Goal: Task Accomplishment & Management: Manage account settings

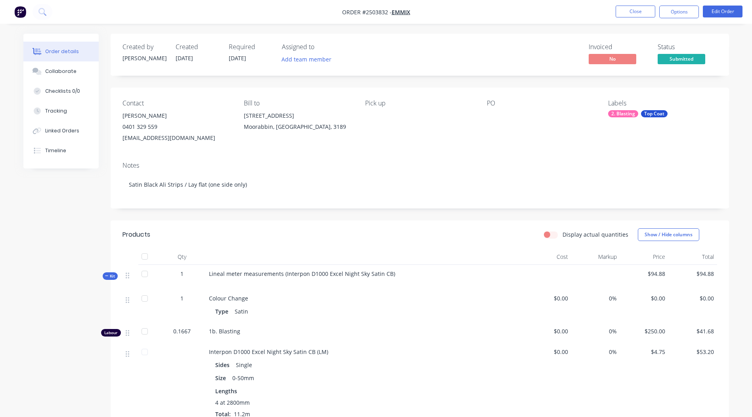
click at [178, 290] on div "1 Colour Change Type Satin $0.00 0% $0.00 $0.00" at bounding box center [420, 306] width 595 height 33
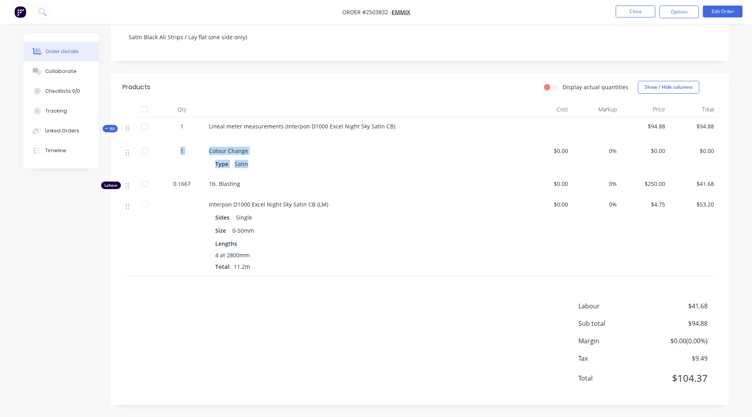
scroll to position [148, 0]
click at [361, 201] on div "Interpon D1000 Excel Night Sky Satin CB (LM)" at bounding box center [364, 204] width 311 height 8
click at [635, 8] on button "Close" at bounding box center [636, 12] width 40 height 12
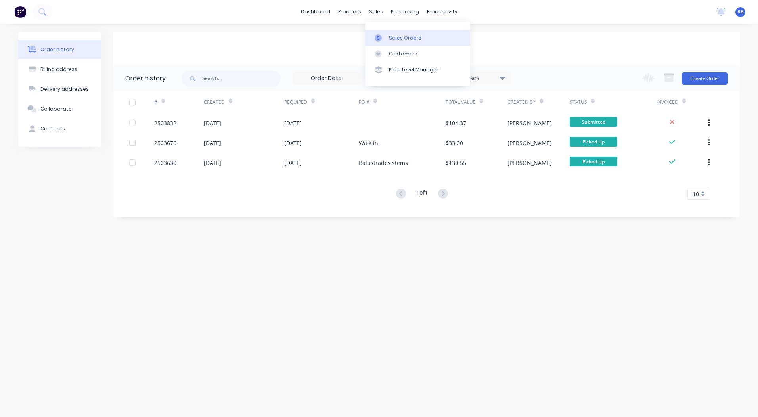
click at [393, 39] on div "Sales Orders" at bounding box center [405, 38] width 33 height 7
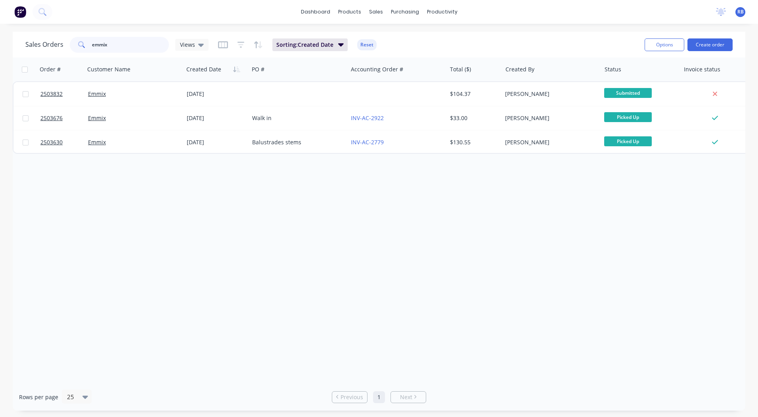
drag, startPoint x: 147, startPoint y: 44, endPoint x: 0, endPoint y: 51, distance: 146.9
click at [0, 54] on html "dashboard products sales purchasing productivity dashboard products Product Cat…" at bounding box center [379, 208] width 758 height 417
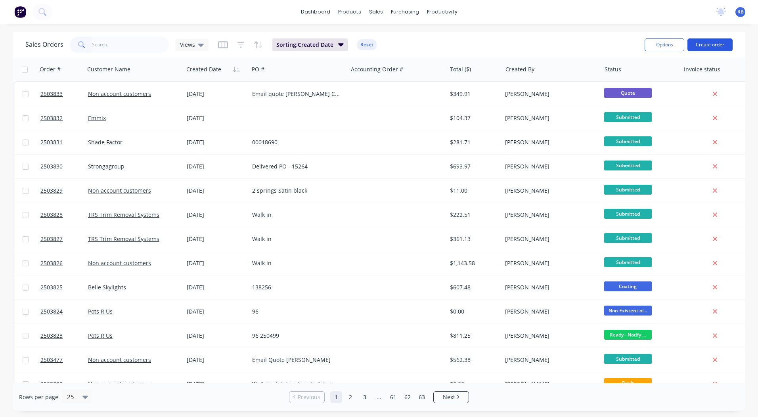
click at [695, 45] on button "Create order" at bounding box center [710, 44] width 45 height 13
click at [714, 45] on button "Create order" at bounding box center [710, 44] width 45 height 13
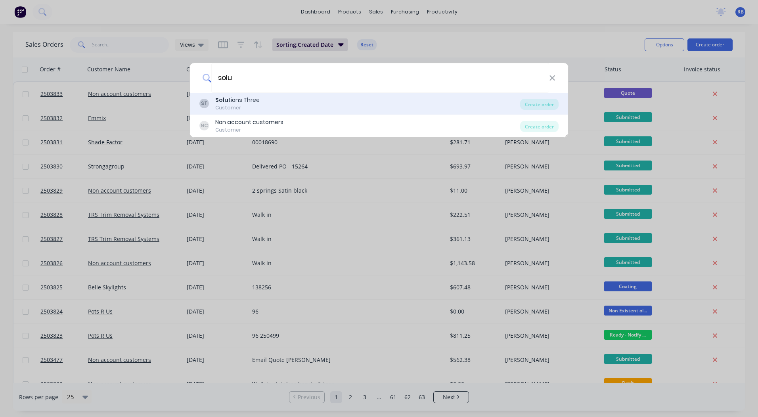
type input "solu"
click at [263, 100] on div "ST Solu tions Three Customer" at bounding box center [360, 103] width 321 height 15
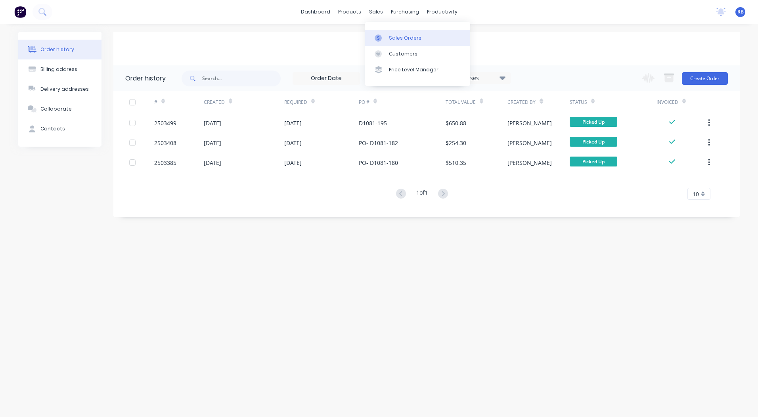
click at [386, 32] on link "Sales Orders" at bounding box center [417, 38] width 105 height 16
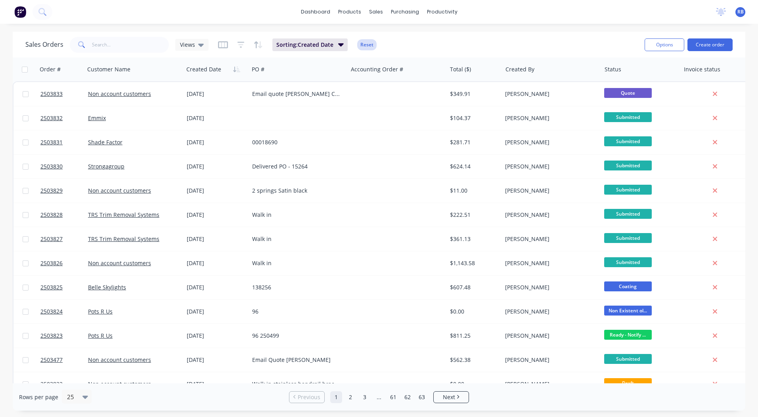
click at [369, 44] on button "Reset" at bounding box center [366, 44] width 19 height 11
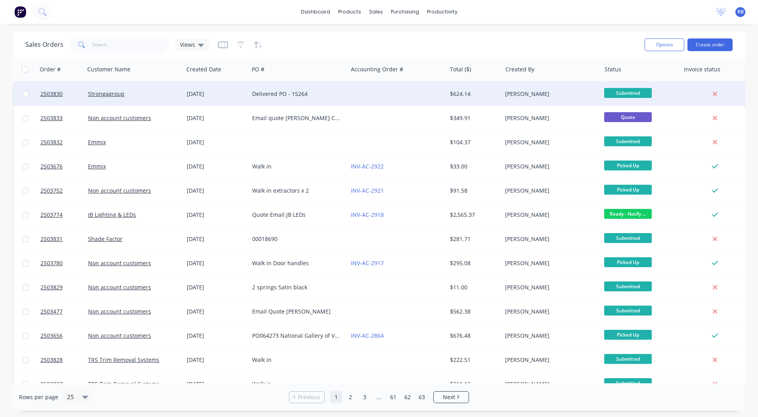
click at [348, 93] on div at bounding box center [397, 94] width 99 height 24
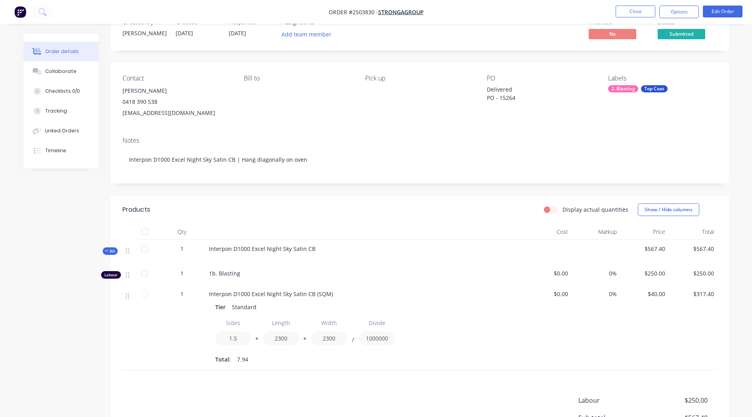
scroll to position [4, 0]
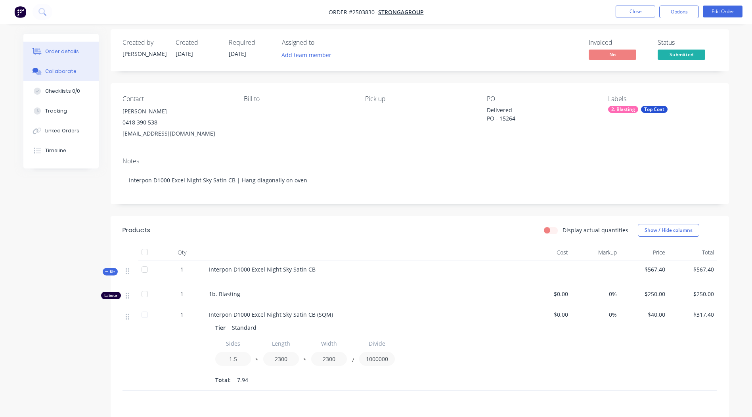
click at [79, 71] on button "Collaborate" at bounding box center [60, 71] width 75 height 20
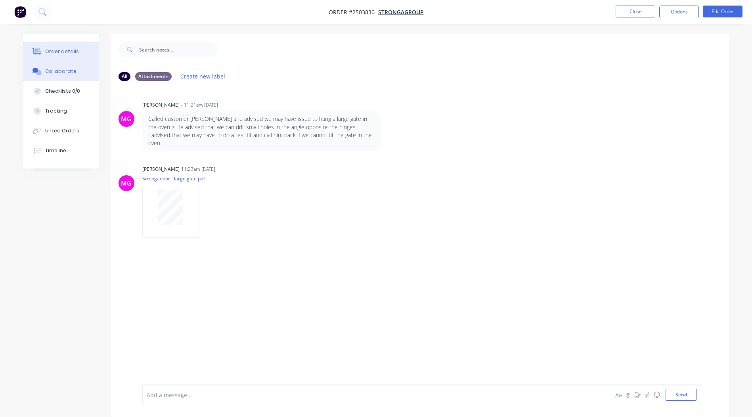
click at [51, 52] on div "Order details" at bounding box center [62, 51] width 34 height 7
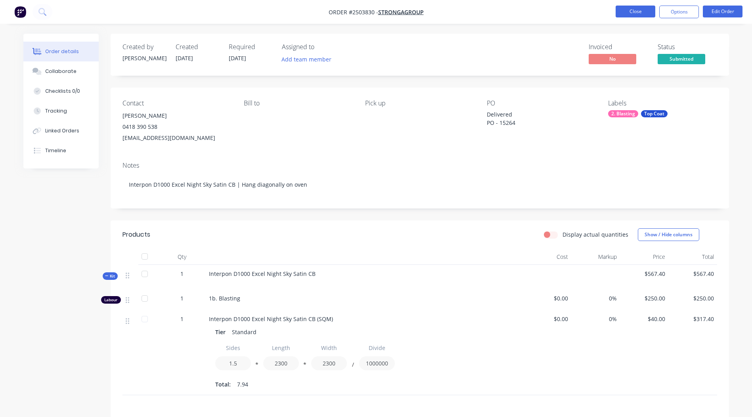
click at [631, 8] on button "Close" at bounding box center [636, 12] width 40 height 12
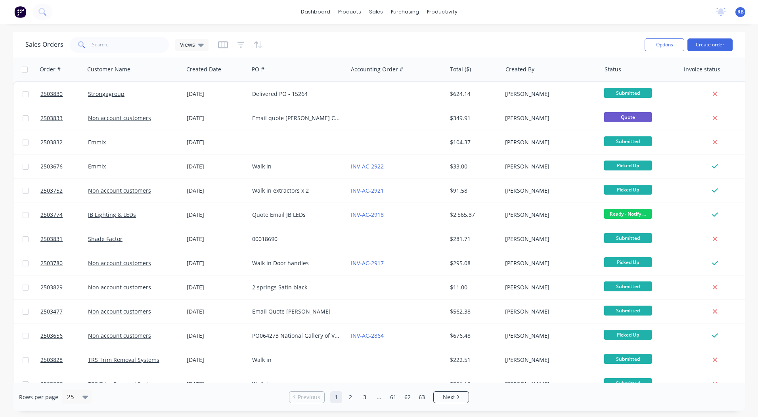
click at [397, 42] on div "Sales Orders Views" at bounding box center [331, 44] width 613 height 19
click at [318, 10] on link "dashboard" at bounding box center [315, 12] width 37 height 12
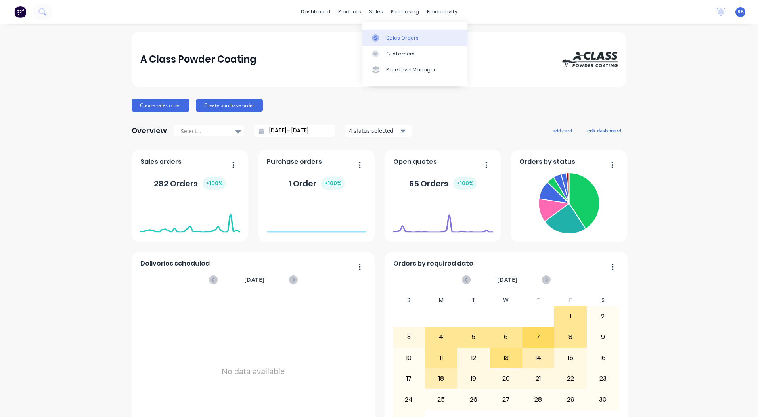
click at [388, 34] on link "Sales Orders" at bounding box center [415, 38] width 105 height 16
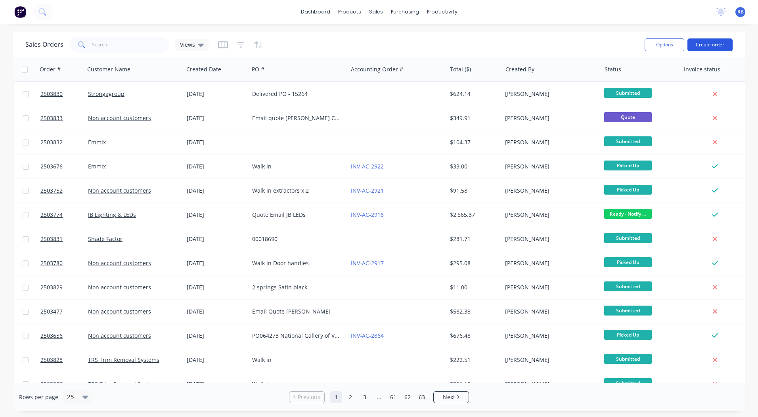
click at [722, 43] on button "Create order" at bounding box center [710, 44] width 45 height 13
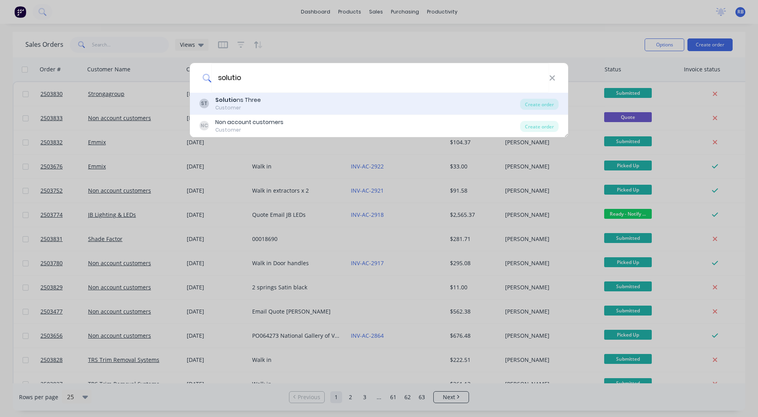
type input "solutio"
click at [244, 100] on div "Solutio ns Three" at bounding box center [238, 100] width 46 height 8
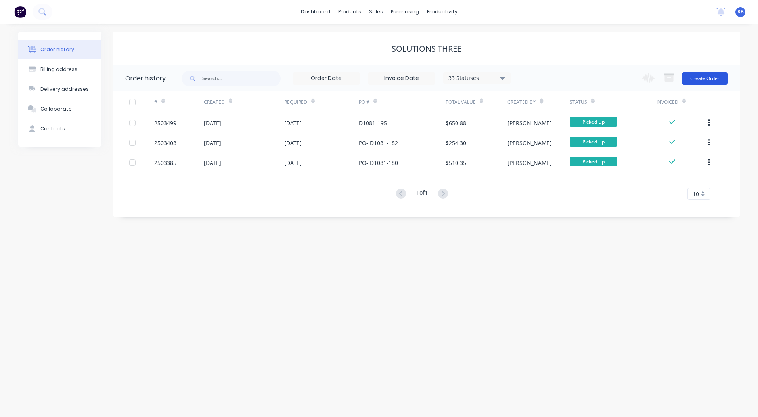
click at [710, 74] on button "Create Order" at bounding box center [705, 78] width 46 height 13
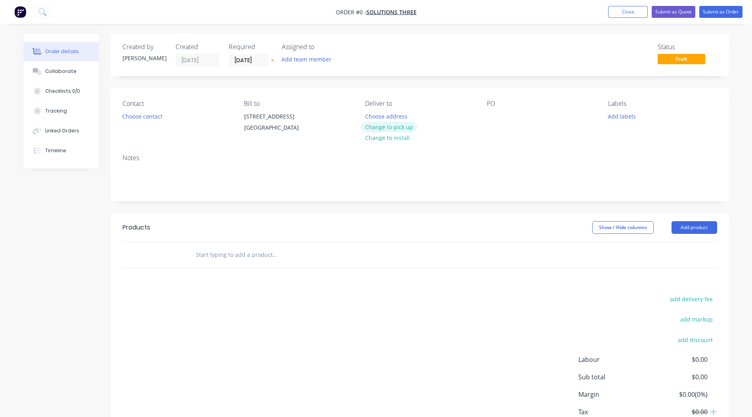
click at [390, 127] on button "Change to pick up" at bounding box center [389, 127] width 56 height 11
click at [148, 118] on button "Choose contact" at bounding box center [142, 116] width 49 height 11
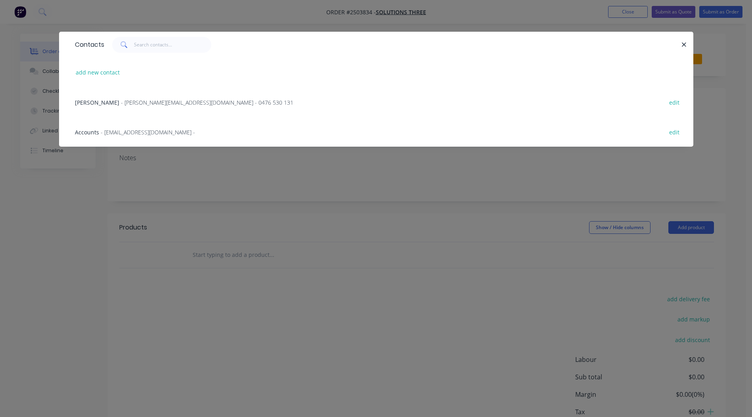
click at [125, 101] on span "- [PERSON_NAME][EMAIL_ADDRESS][DOMAIN_NAME] - 0476 530 131" at bounding box center [207, 103] width 173 height 8
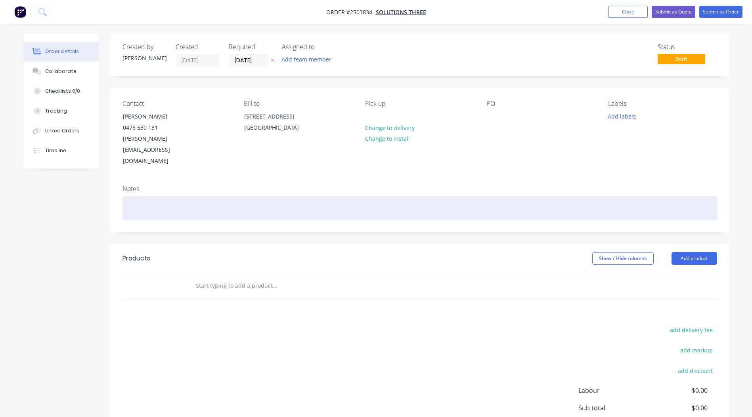
click at [175, 196] on div at bounding box center [420, 208] width 595 height 24
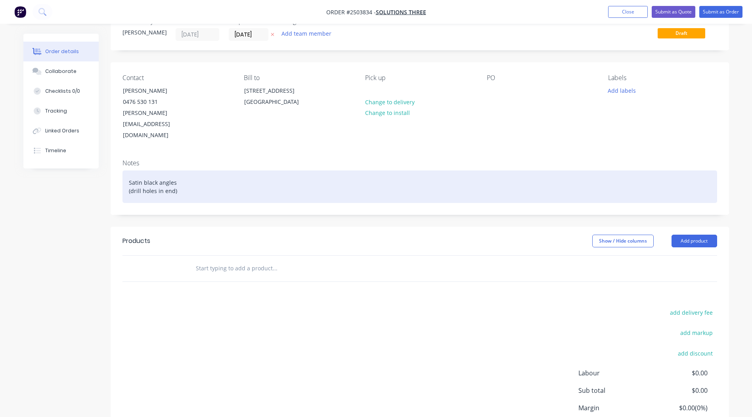
scroll to position [71, 0]
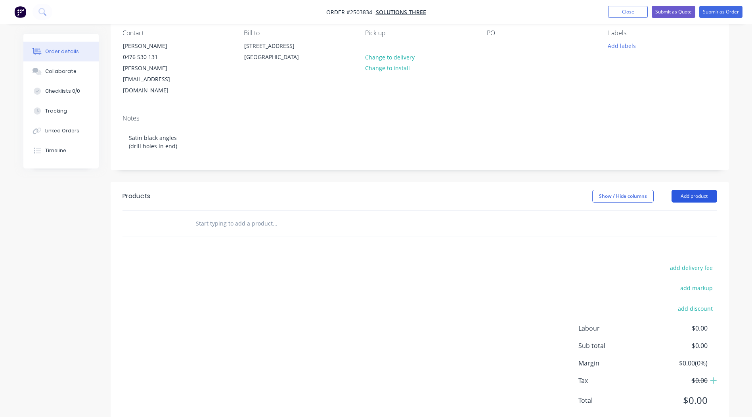
click at [687, 190] on button "Add product" at bounding box center [695, 196] width 46 height 13
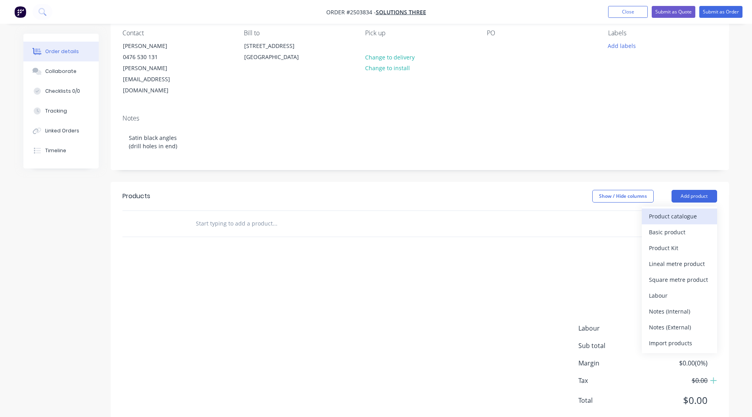
click at [683, 211] on div "Product catalogue" at bounding box center [679, 217] width 61 height 12
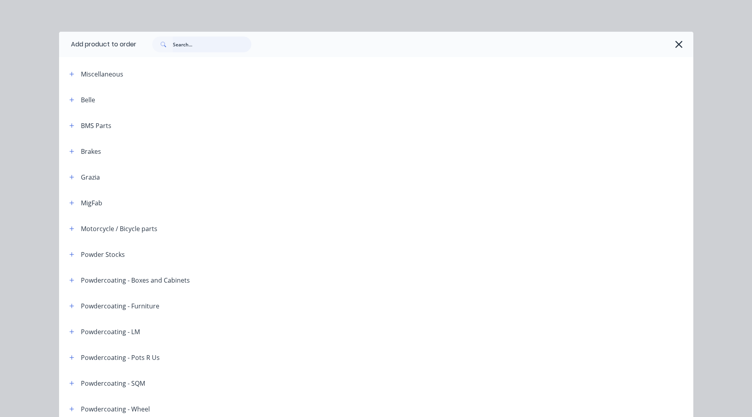
click at [205, 50] on input "text" at bounding box center [212, 44] width 79 height 16
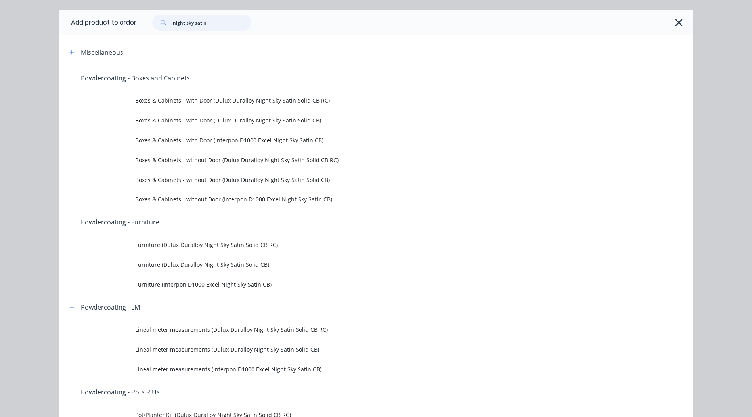
scroll to position [79, 0]
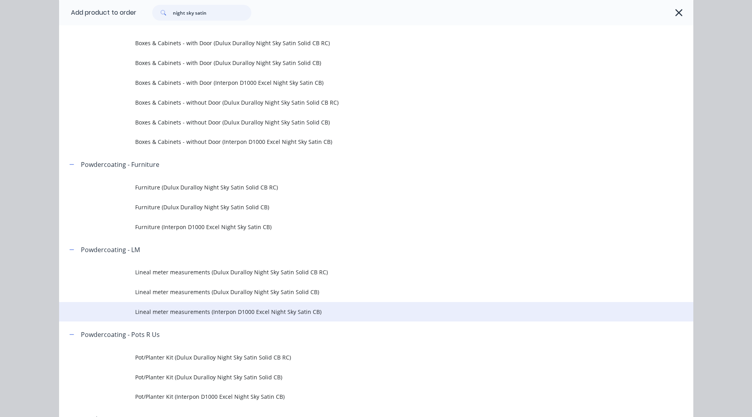
type input "night sky satin"
click at [296, 316] on span "Lineal meter measurements (Interpon D1000 Excel Night Sky Satin CB)" at bounding box center [358, 312] width 447 height 8
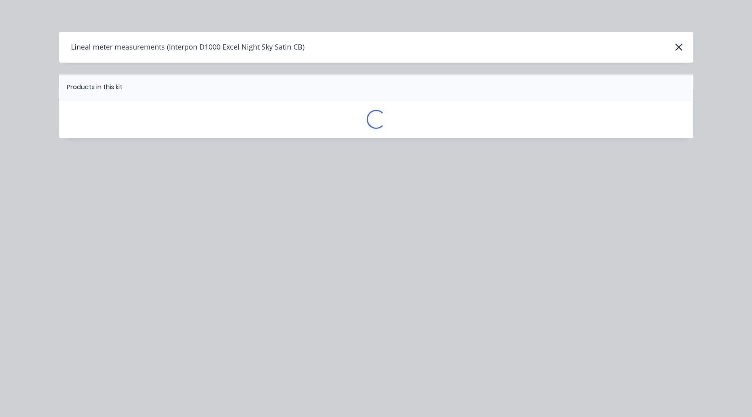
scroll to position [0, 0]
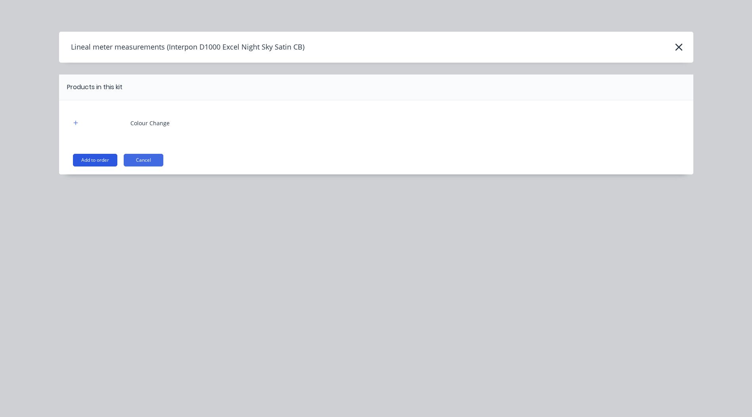
click at [105, 160] on button "Add to order" at bounding box center [95, 160] width 44 height 13
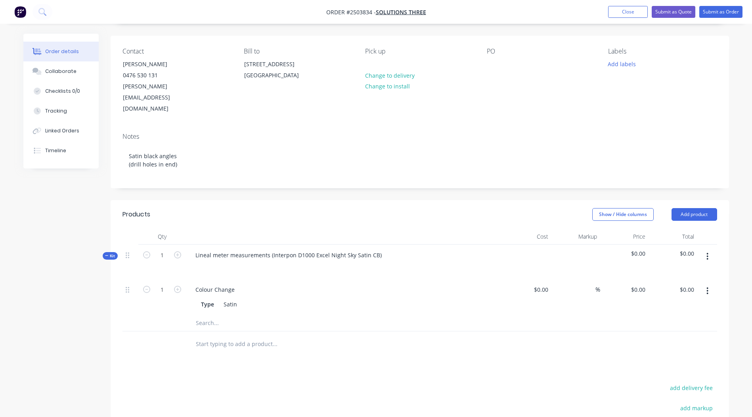
scroll to position [71, 0]
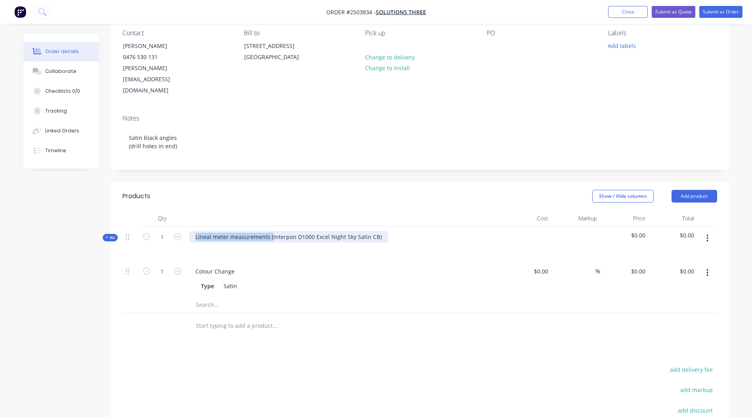
drag, startPoint x: 271, startPoint y: 217, endPoint x: 61, endPoint y: 233, distance: 211.3
click at [61, 233] on div "Created by [PERSON_NAME] Created [DATE] Required [DATE] Assigned to Add team me…" at bounding box center [376, 252] width 706 height 578
click at [303, 231] on div "Interpon D1000 Excel Night Sky Satin CB)" at bounding box center [249, 237] width 121 height 12
click at [328, 155] on div "Created by [PERSON_NAME] Created [DATE] Required [DATE] Assigned to Add team me…" at bounding box center [420, 246] width 619 height 566
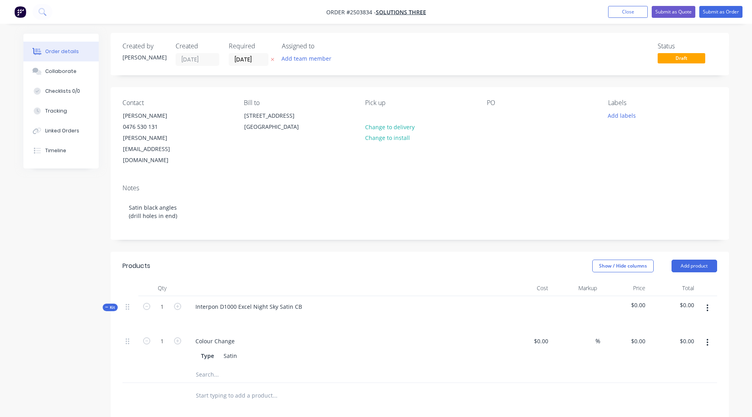
scroll to position [0, 0]
click at [629, 12] on button "Close" at bounding box center [628, 12] width 40 height 12
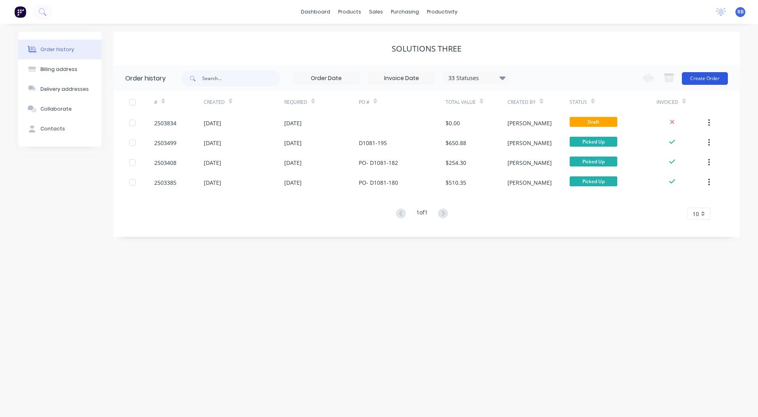
click at [712, 76] on button "Create Order" at bounding box center [705, 78] width 46 height 13
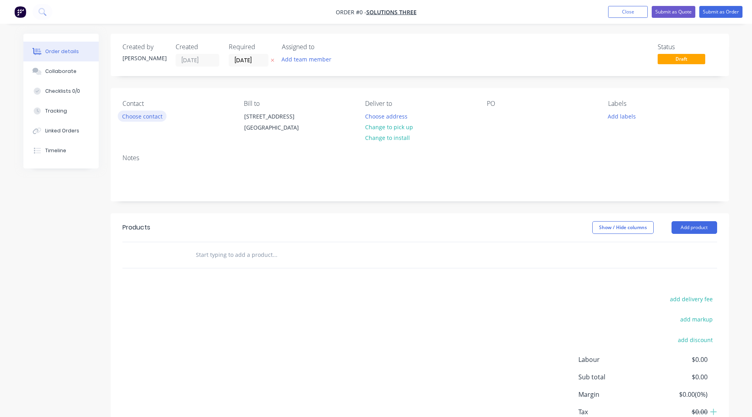
click at [136, 112] on button "Choose contact" at bounding box center [142, 116] width 49 height 11
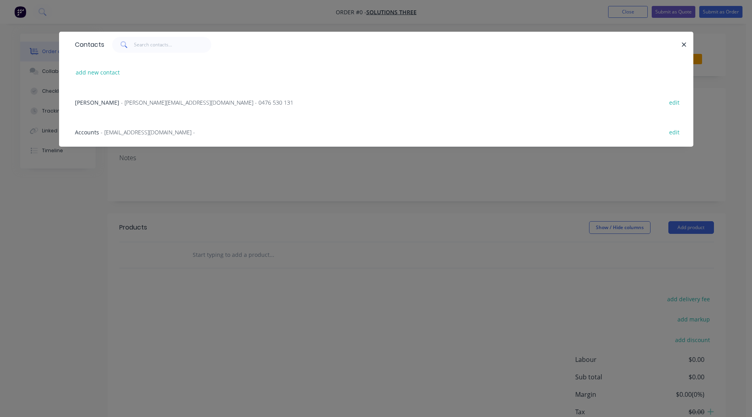
click at [107, 102] on div "[PERSON_NAME] - [PERSON_NAME][EMAIL_ADDRESS][DOMAIN_NAME] - 0476 530 131" at bounding box center [184, 102] width 219 height 8
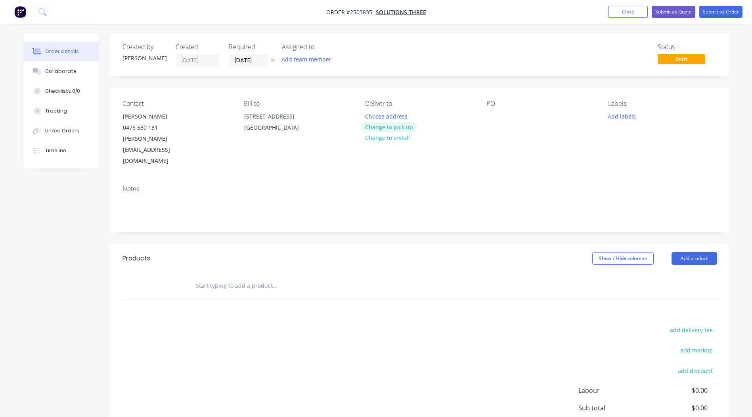
click at [390, 129] on button "Change to pick up" at bounding box center [389, 127] width 56 height 11
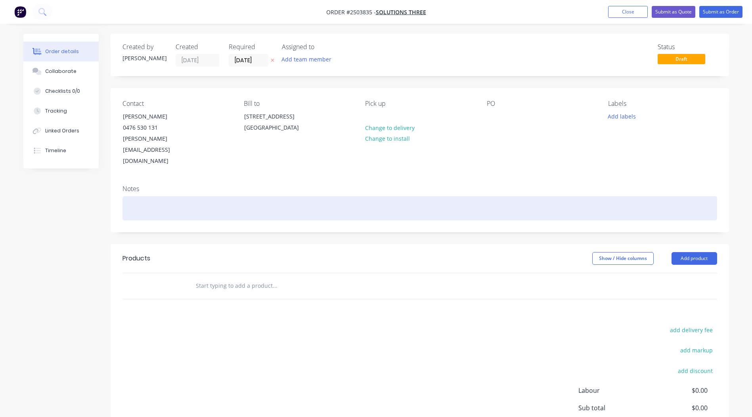
click at [134, 196] on div at bounding box center [420, 208] width 595 height 24
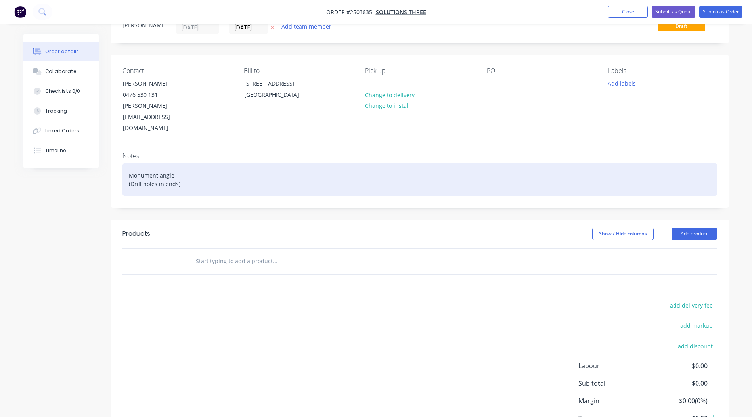
scroll to position [27, 0]
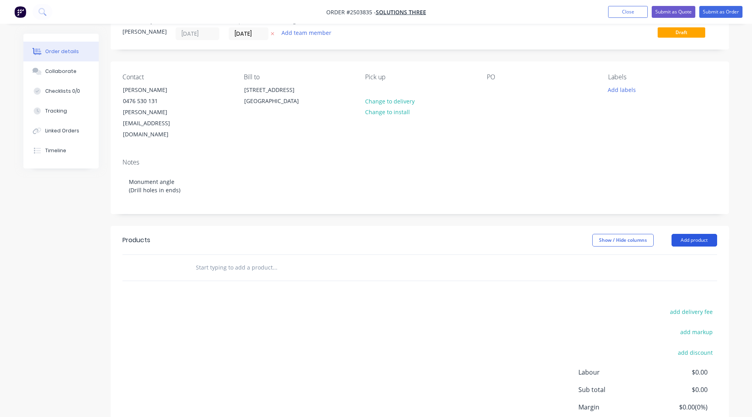
click at [690, 234] on button "Add product" at bounding box center [695, 240] width 46 height 13
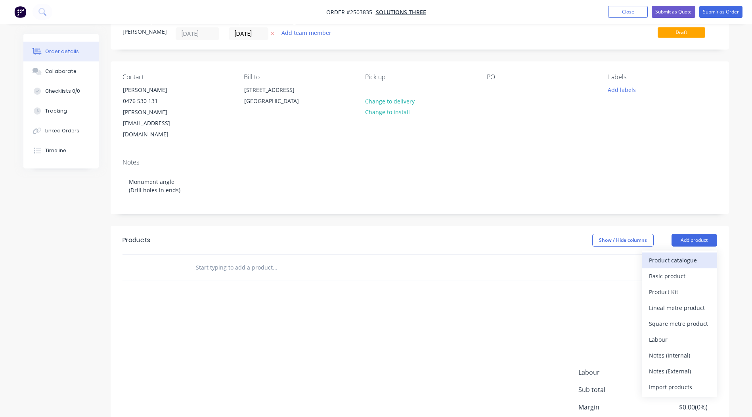
click at [674, 253] on button "Product catalogue" at bounding box center [679, 261] width 75 height 16
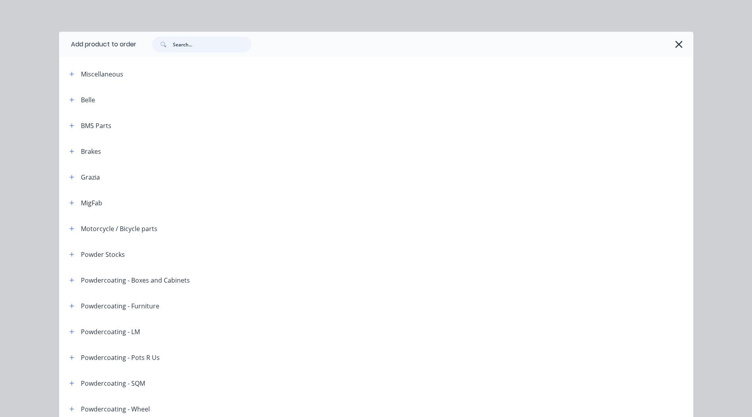
click at [203, 40] on input "text" at bounding box center [212, 44] width 79 height 16
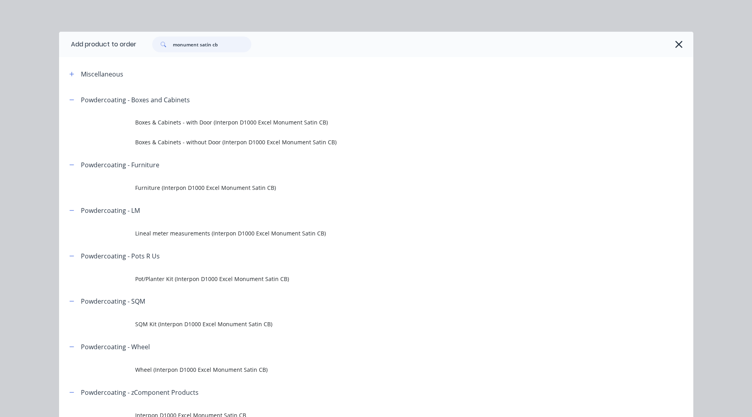
scroll to position [40, 0]
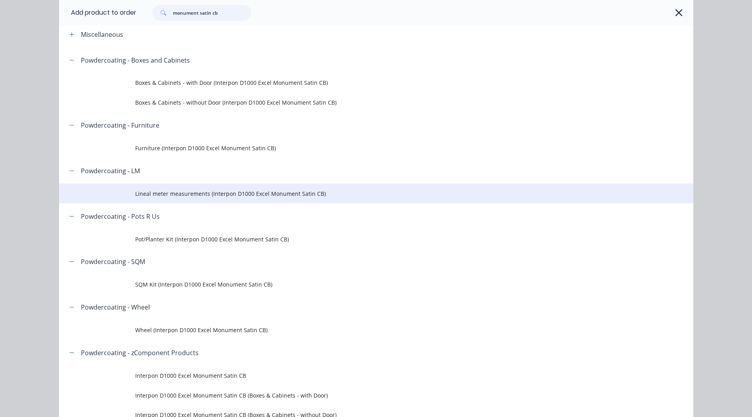
type input "monument satin cb"
click at [232, 199] on td "Lineal meter measurements (Interpon D1000 Excel Monument Satin CB)" at bounding box center [414, 194] width 558 height 20
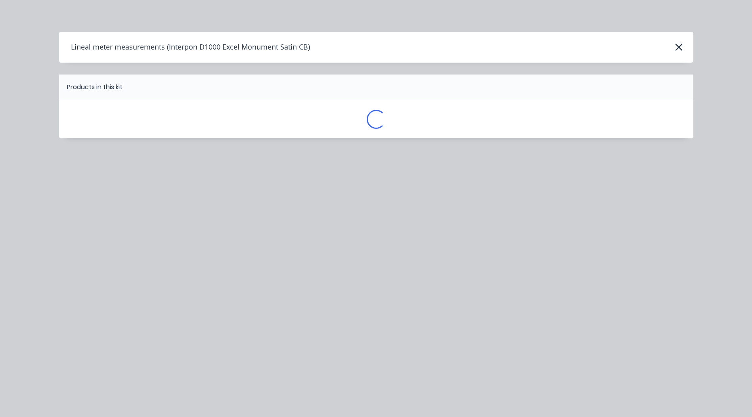
scroll to position [0, 0]
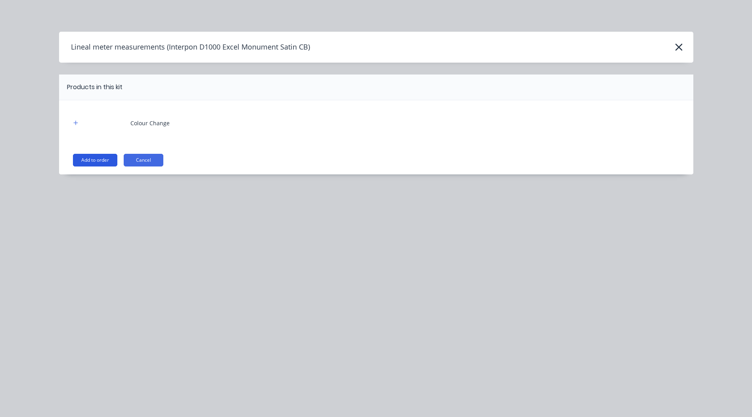
click at [104, 157] on button "Add to order" at bounding box center [95, 160] width 44 height 13
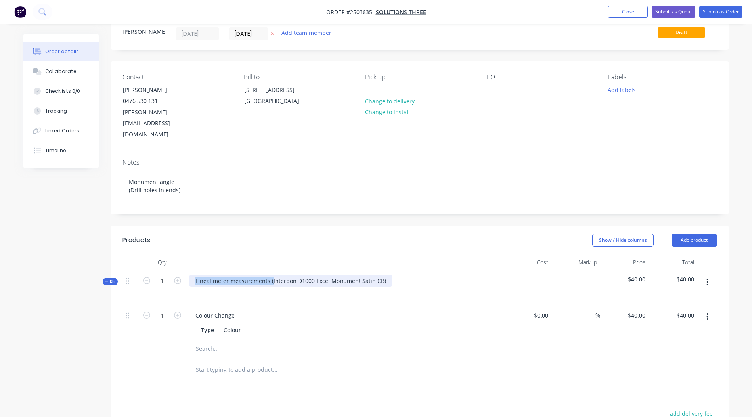
drag, startPoint x: 272, startPoint y: 259, endPoint x: 0, endPoint y: 272, distance: 272.1
click at [0, 273] on html "Order #2503835 - Solutions Three Add product Close Submit as Quote Submit as Or…" at bounding box center [376, 279] width 752 height 612
click at [311, 271] on div "Interpon D1000 Excel Monument Satin CB)" at bounding box center [344, 288] width 317 height 35
click at [496, 90] on div at bounding box center [493, 90] width 13 height 12
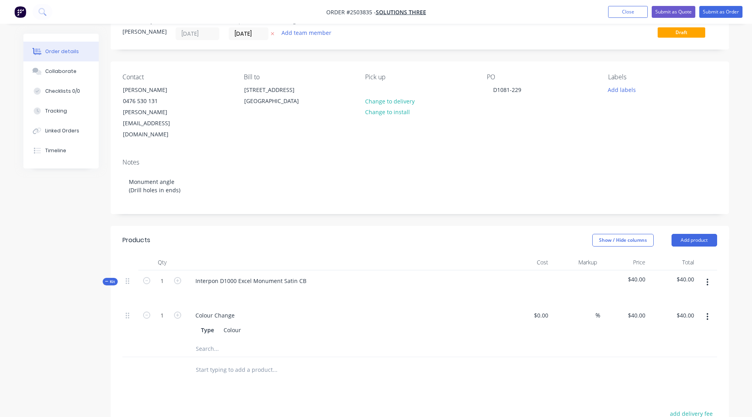
click at [528, 124] on div "Contact [PERSON_NAME] [PHONE_NUMBER] [PERSON_NAME][EMAIL_ADDRESS][DOMAIN_NAME] …" at bounding box center [420, 106] width 619 height 91
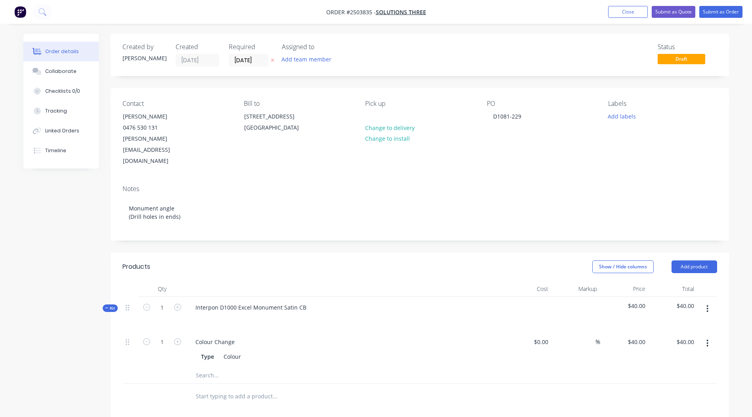
click at [349, 254] on header "Products Show / Hide columns Add product" at bounding box center [420, 267] width 619 height 29
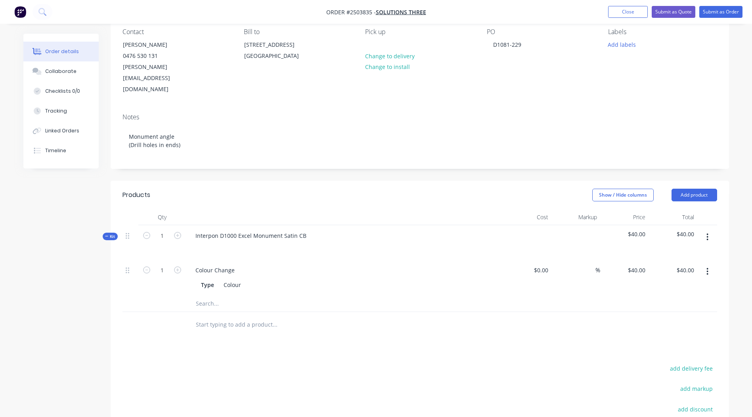
click at [705, 230] on button "button" at bounding box center [707, 237] width 19 height 14
click at [652, 252] on div "Add product to kit" at bounding box center [679, 258] width 61 height 12
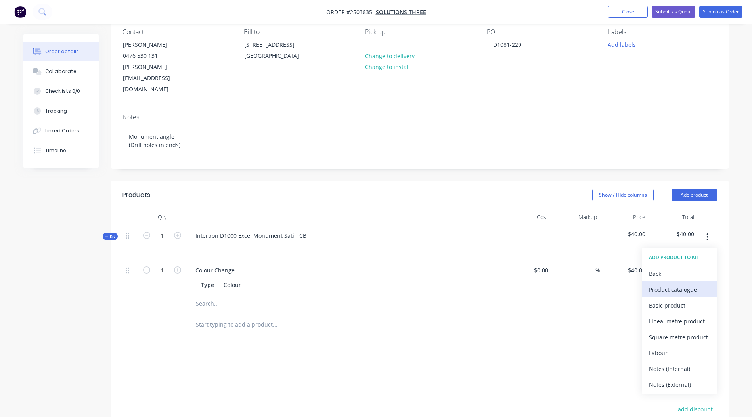
click at [657, 284] on div "Product catalogue" at bounding box center [679, 290] width 61 height 12
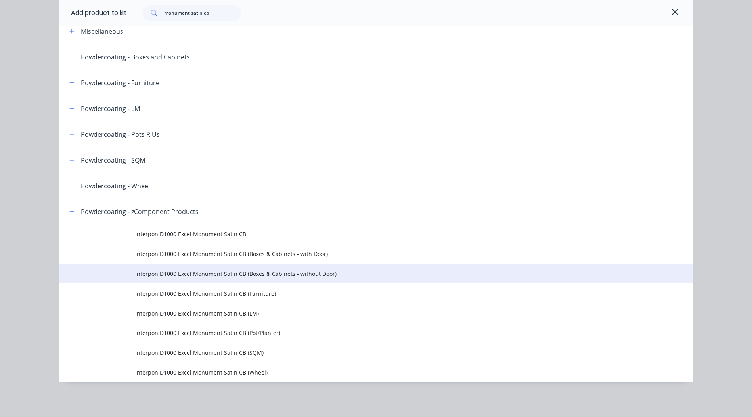
scroll to position [111, 0]
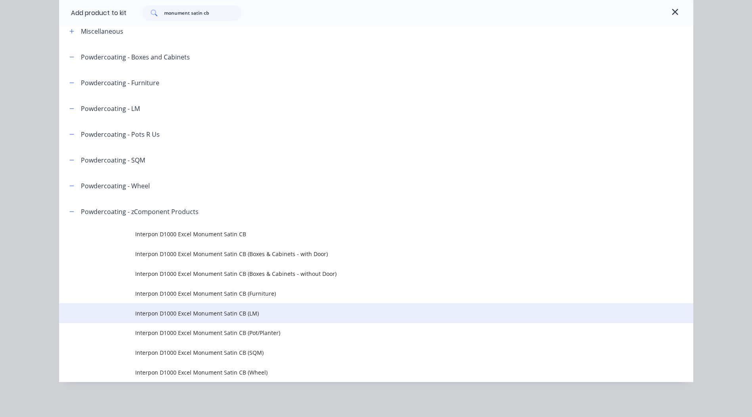
click at [258, 308] on td "Interpon D1000 Excel Monument Satin CB (LM)" at bounding box center [414, 313] width 558 height 20
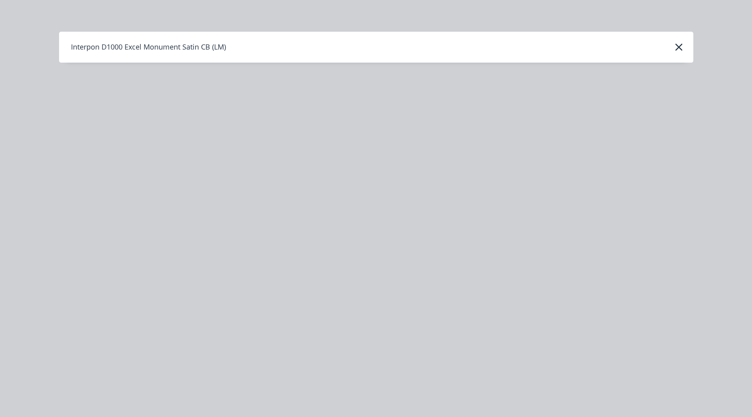
scroll to position [0, 0]
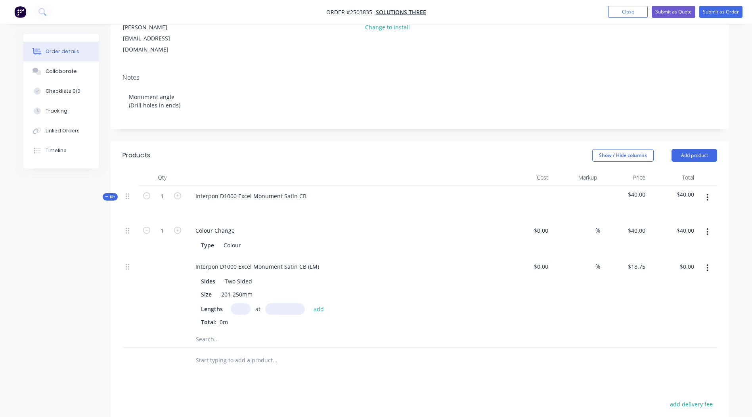
click at [238, 303] on input "text" at bounding box center [241, 309] width 20 height 12
type input "1"
click at [278, 303] on input "text" at bounding box center [285, 309] width 40 height 12
type input "3250"
click at [310, 303] on button "add" at bounding box center [319, 308] width 19 height 11
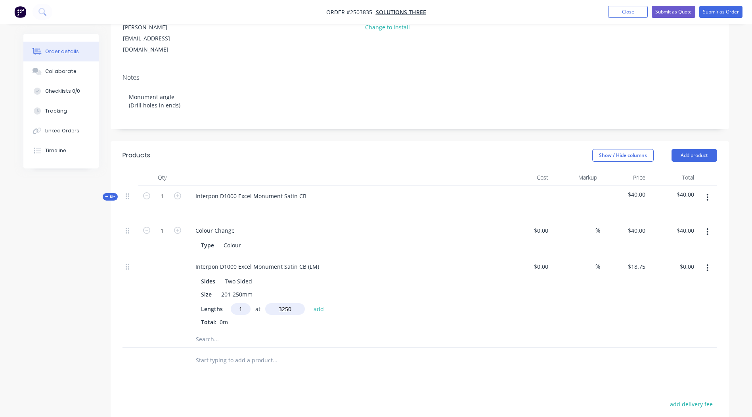
type input "$60.94"
click at [0, 257] on html "Order #2503835 - Solutions Three Add product Close Submit as Quote Submit as Or…" at bounding box center [376, 239] width 752 height 700
click at [441, 365] on div "Products Show / Hide columns Add product Qty Cost Markup Price Total Kit 1 Inte…" at bounding box center [420, 359] width 619 height 436
click at [708, 194] on icon "button" at bounding box center [708, 197] width 2 height 7
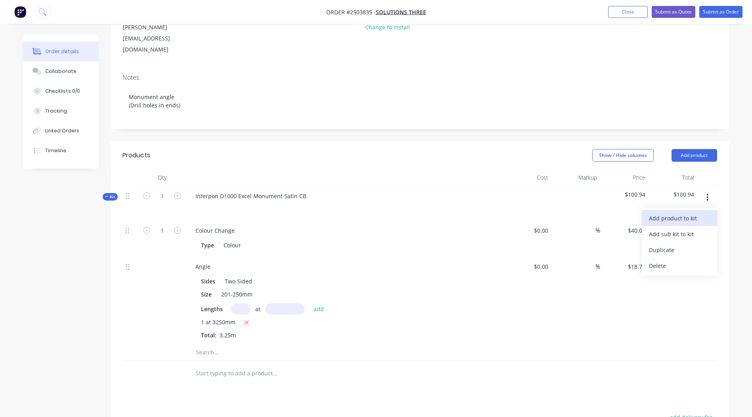
click at [684, 213] on div "Add product to kit" at bounding box center [679, 219] width 61 height 12
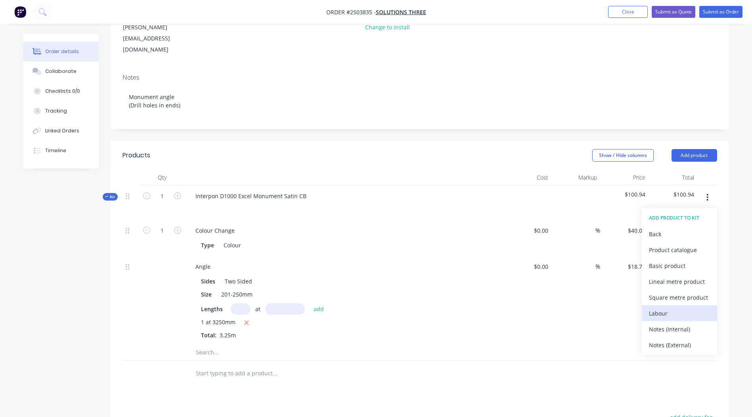
click at [672, 308] on div "Labour" at bounding box center [679, 314] width 61 height 12
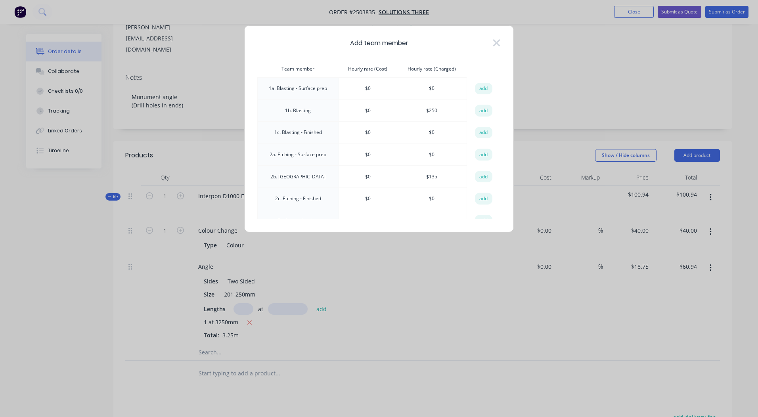
drag, startPoint x: 475, startPoint y: 107, endPoint x: 465, endPoint y: 185, distance: 78.0
click at [475, 107] on button "add" at bounding box center [483, 111] width 17 height 12
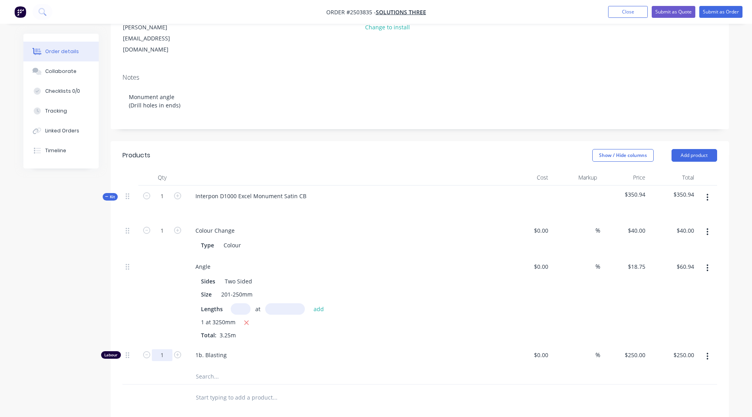
click at [163, 237] on input "1" at bounding box center [162, 231] width 21 height 12
type input "0.1667"
type input "$41.68"
click at [433, 390] on div "Products Show / Hide columns Add product Qty Cost Markup Price Total Kit 1 Inte…" at bounding box center [420, 371] width 619 height 460
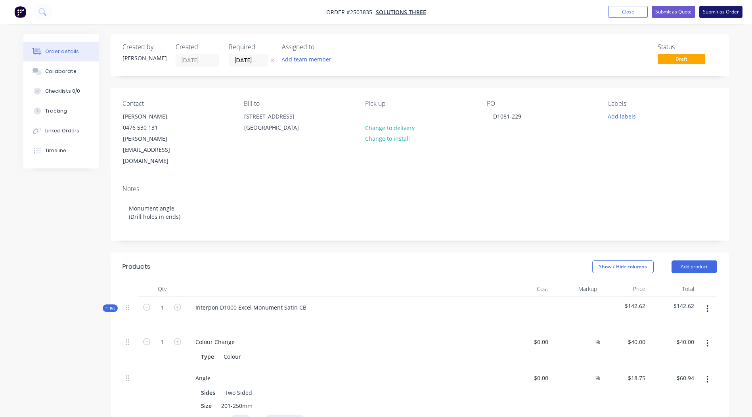
click at [712, 13] on button "Submit as Order" at bounding box center [721, 12] width 43 height 12
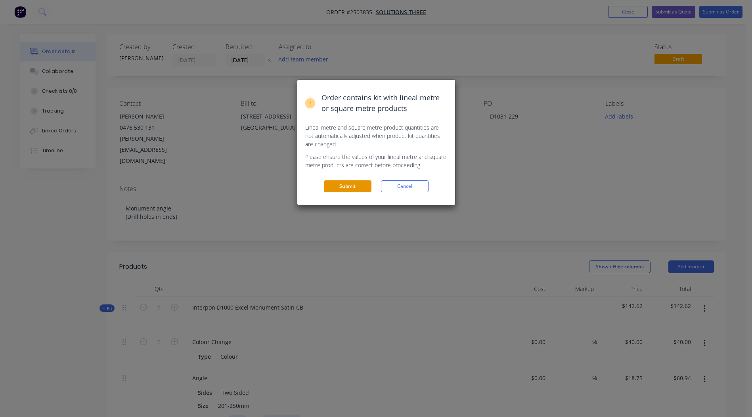
click at [351, 188] on button "Submit" at bounding box center [348, 186] width 48 height 12
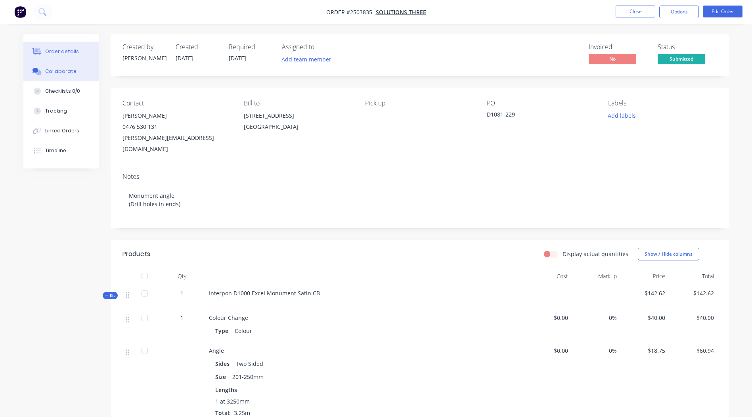
click at [81, 73] on button "Collaborate" at bounding box center [60, 71] width 75 height 20
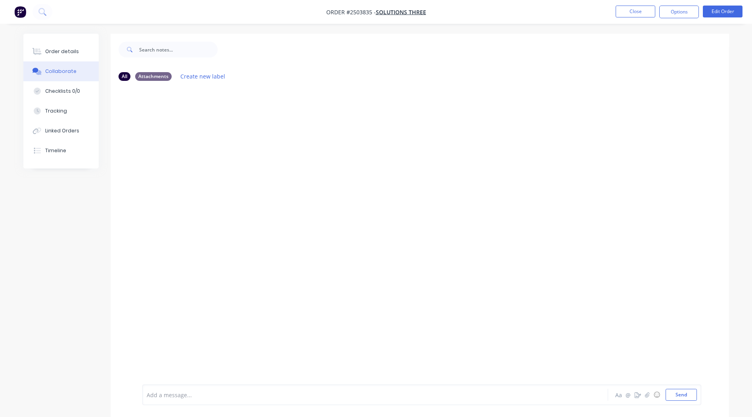
click at [177, 393] on div at bounding box center [353, 395] width 413 height 8
click at [166, 395] on span "Walk in no purchase sheet provided with number." at bounding box center [214, 395] width 134 height 8
drag, startPoint x: 303, startPoint y: 394, endPoint x: 100, endPoint y: 404, distance: 203.7
click at [100, 404] on div "All Attachments Create new label Walk in - no purchase sheet provided with numb…" at bounding box center [376, 231] width 706 height 395
copy span "Walk in - no purchase sheet provided with number."
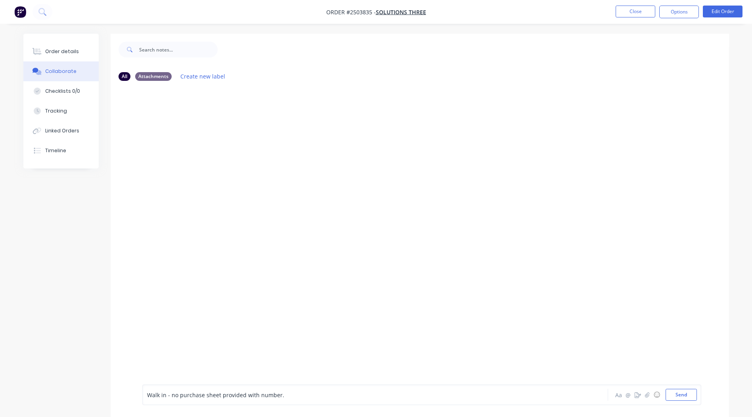
click at [347, 333] on div at bounding box center [420, 235] width 619 height 297
click at [685, 390] on button "Send" at bounding box center [681, 395] width 31 height 12
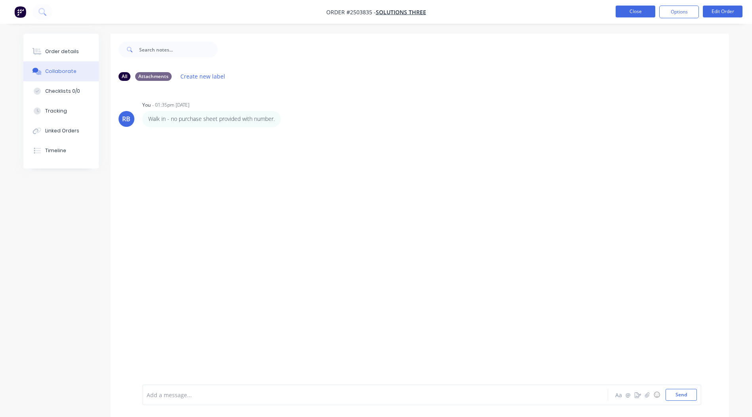
click at [642, 8] on button "Close" at bounding box center [636, 12] width 40 height 12
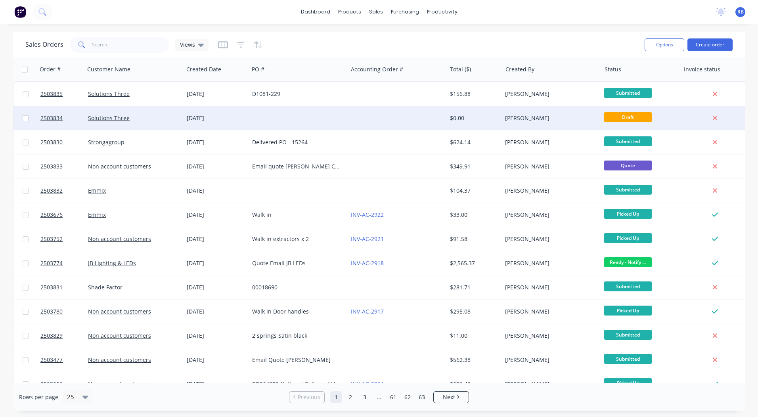
click at [380, 121] on div at bounding box center [397, 118] width 99 height 24
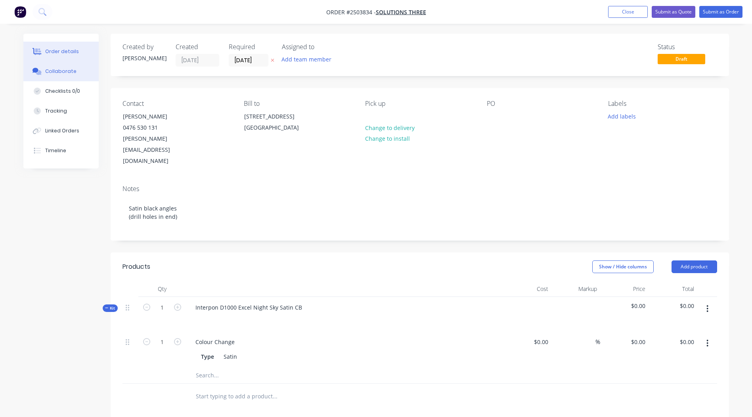
click at [75, 77] on button "Collaborate" at bounding box center [60, 71] width 75 height 20
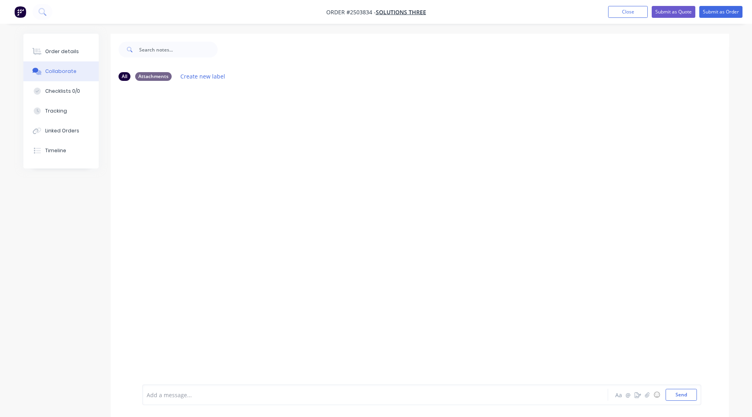
click at [217, 393] on div at bounding box center [353, 395] width 413 height 8
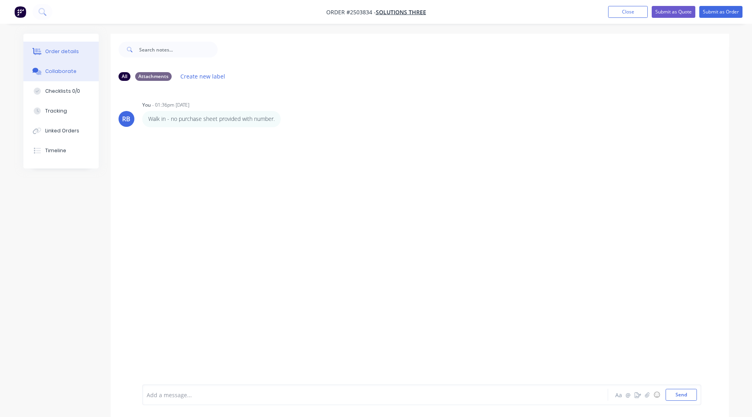
click at [69, 50] on div "Order details" at bounding box center [62, 51] width 34 height 7
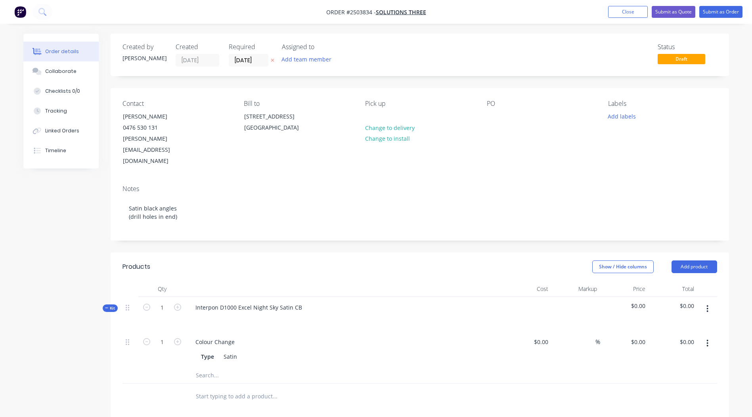
click at [707, 305] on icon "button" at bounding box center [708, 309] width 2 height 9
click at [677, 324] on div "Add product to kit" at bounding box center [679, 330] width 61 height 12
click at [674, 353] on button "Product catalogue" at bounding box center [679, 361] width 75 height 16
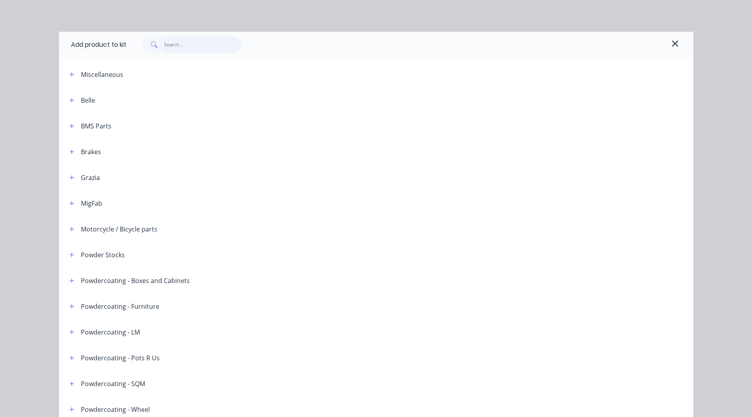
click at [185, 46] on input "text" at bounding box center [202, 45] width 77 height 16
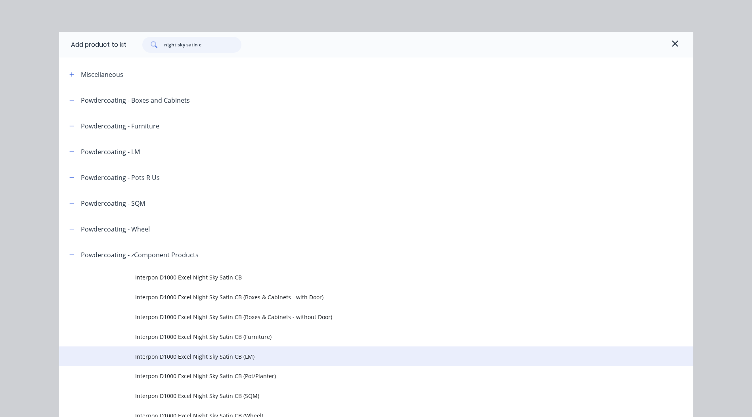
type input "night sky satin c"
click at [171, 354] on span "Interpon D1000 Excel Night Sky Satin CB (LM)" at bounding box center [358, 357] width 447 height 8
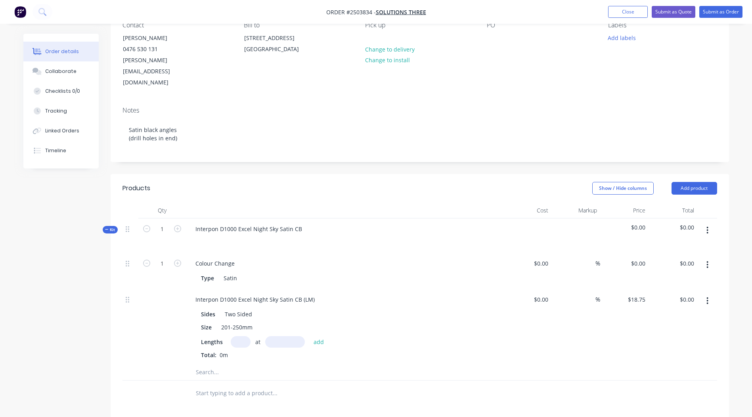
scroll to position [79, 0]
click at [236, 311] on div "Sides Two Sided Size 201-250mm Lengths at add Total: 0m" at bounding box center [344, 332] width 311 height 52
click at [237, 312] on div "Sides Two Sided Size 201-250mm Lengths at add Total: 0m" at bounding box center [344, 332] width 311 height 52
click at [237, 336] on input "text" at bounding box center [241, 342] width 20 height 12
type input "4"
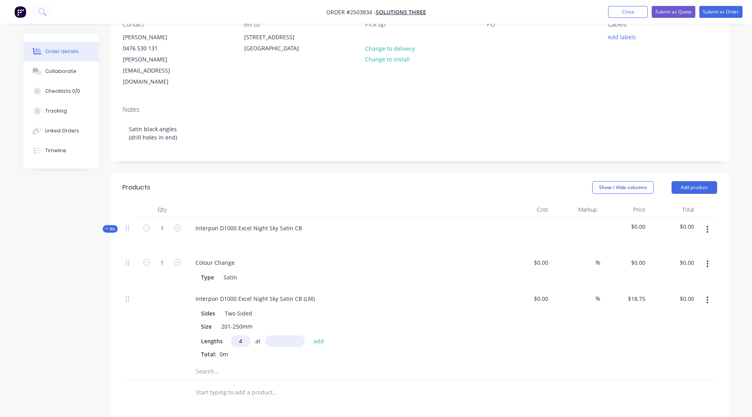
click at [275, 336] on input "text" at bounding box center [285, 342] width 40 height 12
type input "3300"
click at [310, 336] on button "add" at bounding box center [319, 341] width 19 height 11
type input "$247.50"
drag, startPoint x: 314, startPoint y: 280, endPoint x: 0, endPoint y: 256, distance: 315.0
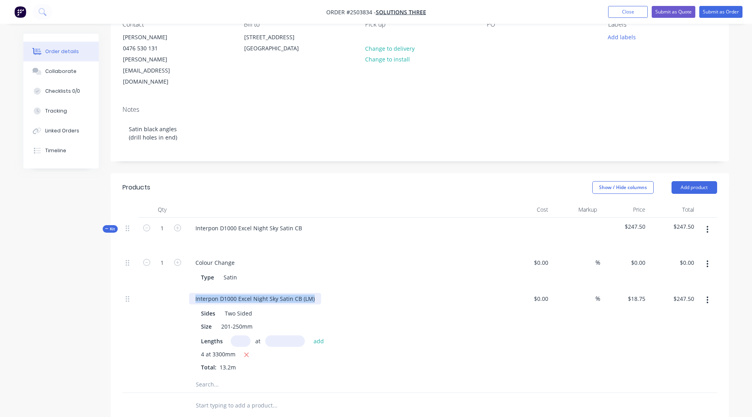
click at [0, 256] on html "Order #2503834 - Solutions Three Add product Close Submit as Quote Submit as Or…" at bounding box center [376, 271] width 752 height 700
click at [451, 377] on div at bounding box center [329, 385] width 286 height 16
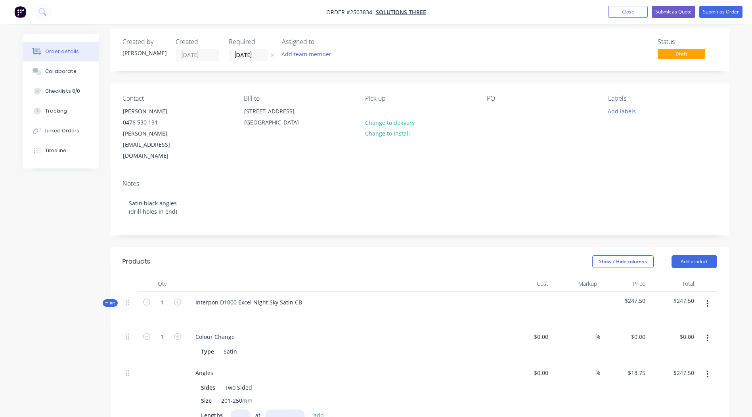
scroll to position [103, 0]
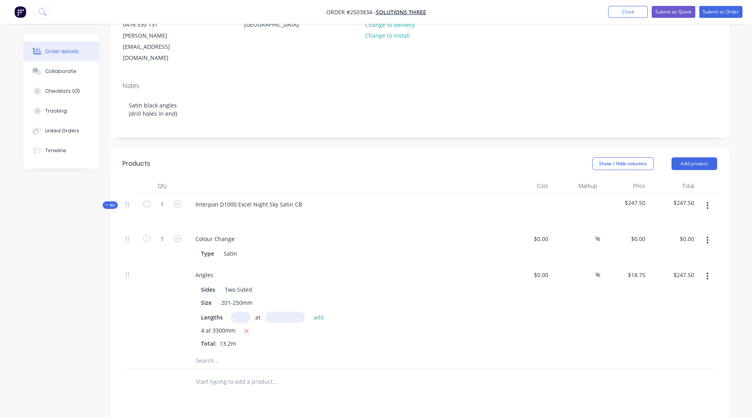
click at [710, 199] on button "button" at bounding box center [707, 206] width 19 height 14
click at [677, 221] on div "Add product to kit" at bounding box center [679, 227] width 61 height 12
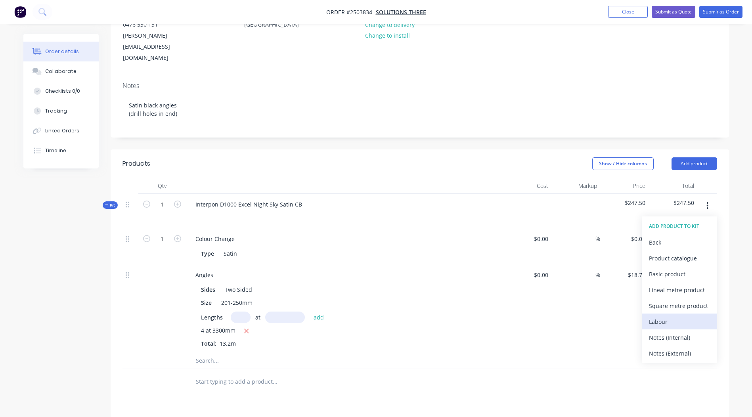
click at [664, 316] on div "Labour" at bounding box center [679, 322] width 61 height 12
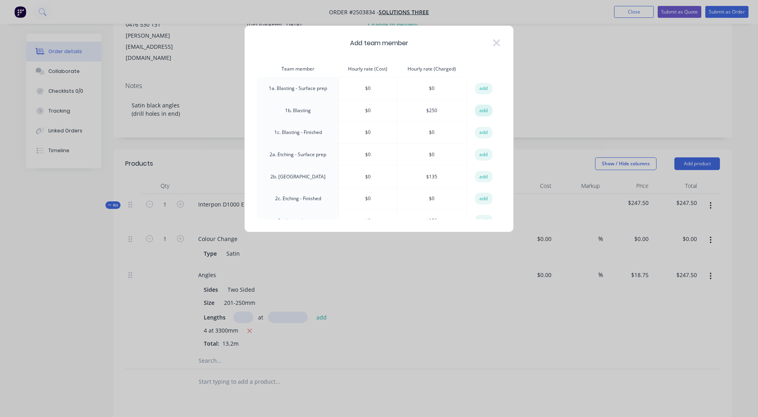
click at [484, 109] on button "add" at bounding box center [483, 111] width 17 height 12
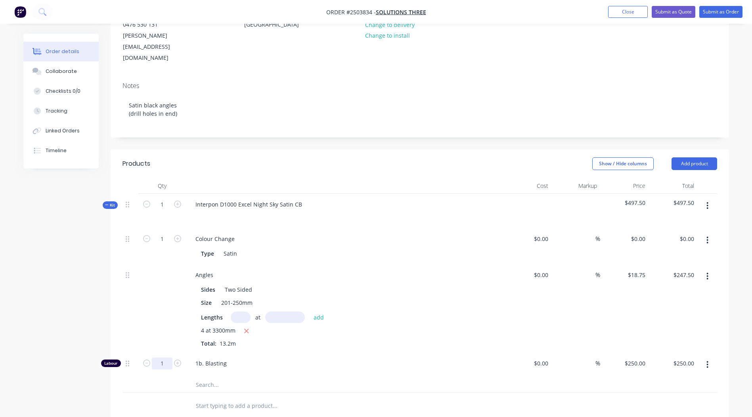
click at [171, 245] on input "1" at bounding box center [162, 239] width 21 height 12
type input "0.1667"
click at [630, 393] on div at bounding box center [420, 406] width 595 height 26
type input "$41.68"
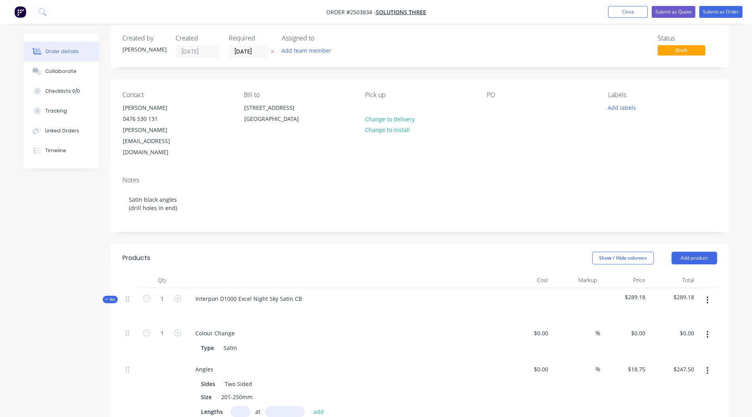
scroll to position [2, 0]
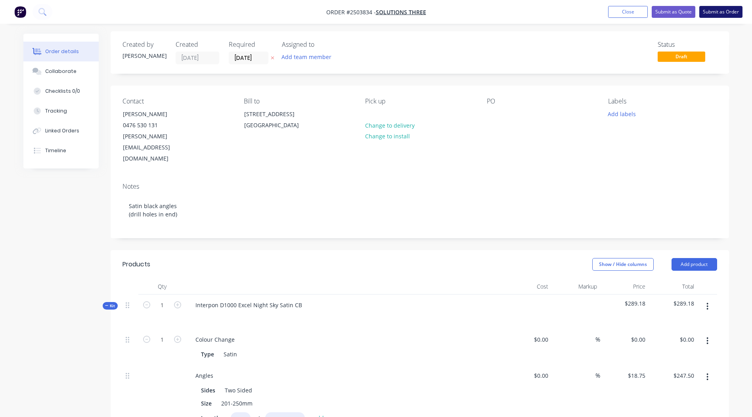
click at [722, 9] on button "Submit as Order" at bounding box center [721, 12] width 43 height 12
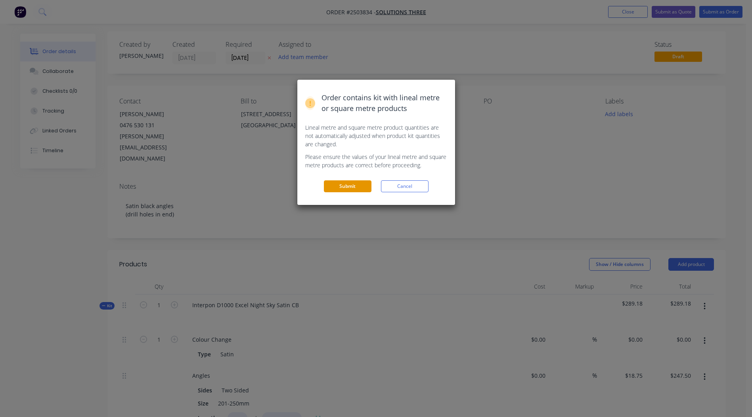
click at [352, 192] on button "Submit" at bounding box center [348, 186] width 48 height 12
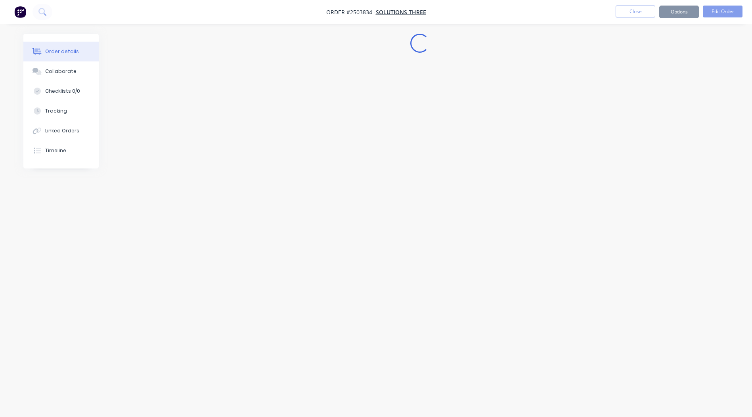
scroll to position [0, 0]
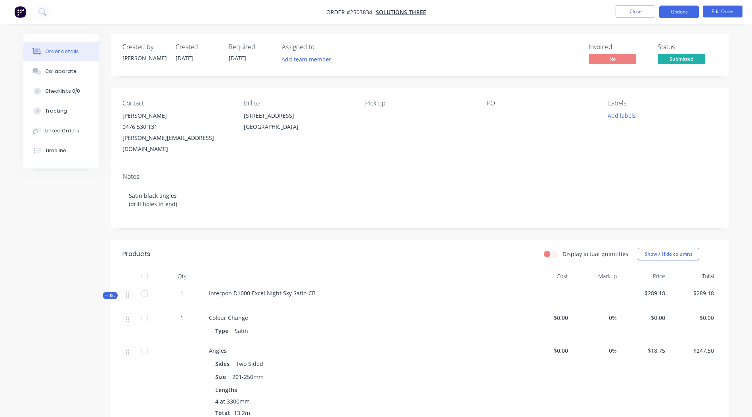
click at [676, 16] on button "Options" at bounding box center [680, 12] width 40 height 13
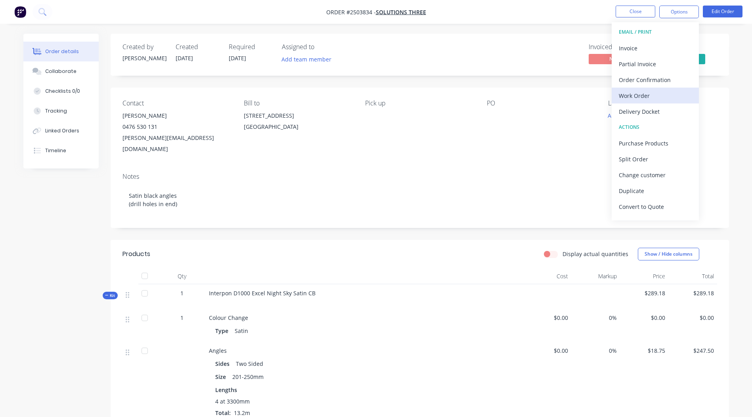
click at [651, 92] on div "Work Order" at bounding box center [655, 96] width 73 height 12
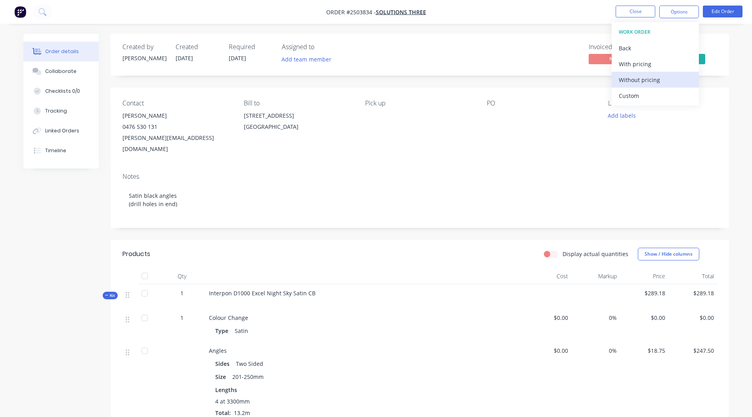
click at [656, 77] on div "Without pricing" at bounding box center [655, 80] width 73 height 12
click at [674, 7] on button "Options" at bounding box center [680, 12] width 40 height 13
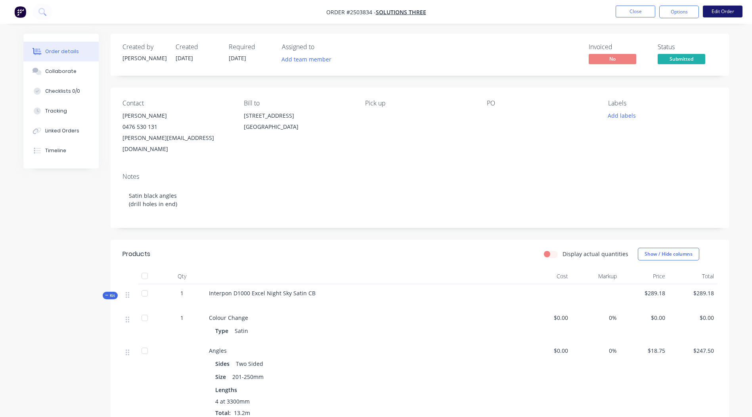
click at [722, 11] on button "Edit Order" at bounding box center [723, 12] width 40 height 12
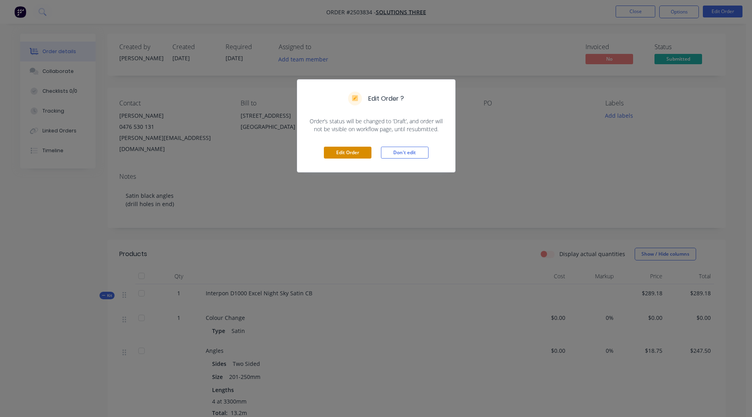
click at [349, 151] on button "Edit Order" at bounding box center [348, 153] width 48 height 12
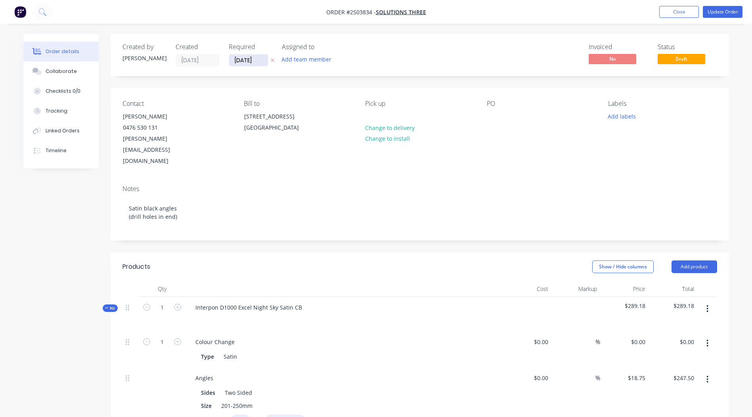
click at [232, 59] on input "[DATE]" at bounding box center [248, 60] width 39 height 12
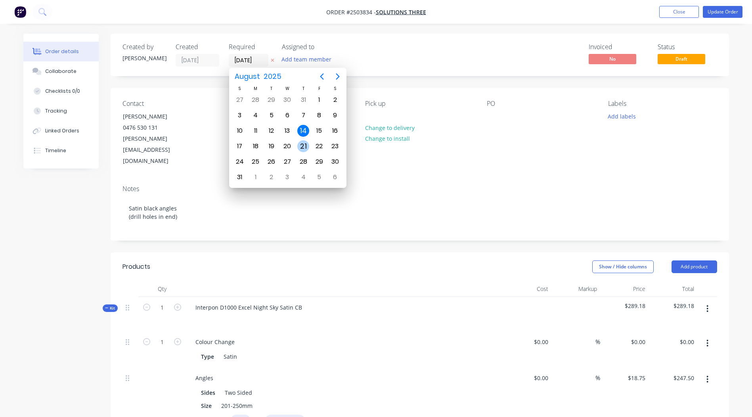
click at [300, 143] on div "21" at bounding box center [303, 146] width 12 height 12
type input "[DATE]"
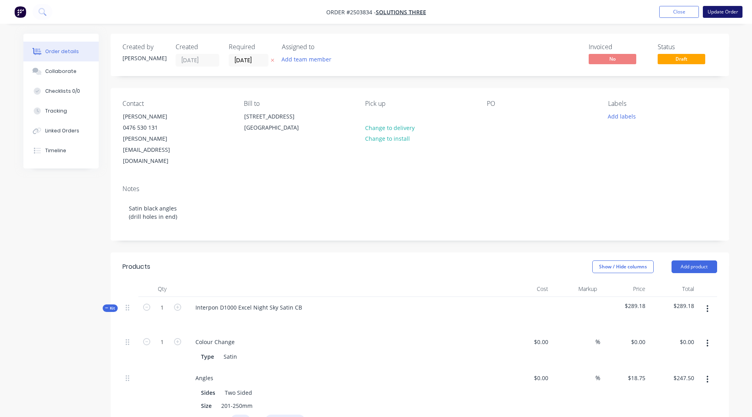
click at [728, 13] on button "Update Order" at bounding box center [723, 12] width 40 height 12
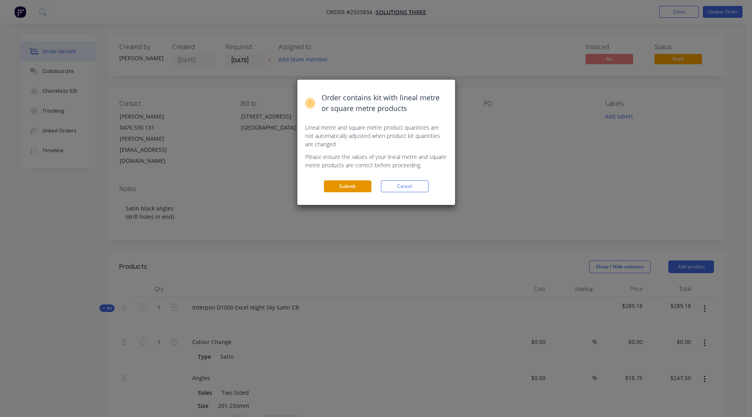
click at [344, 183] on button "Submit" at bounding box center [348, 186] width 48 height 12
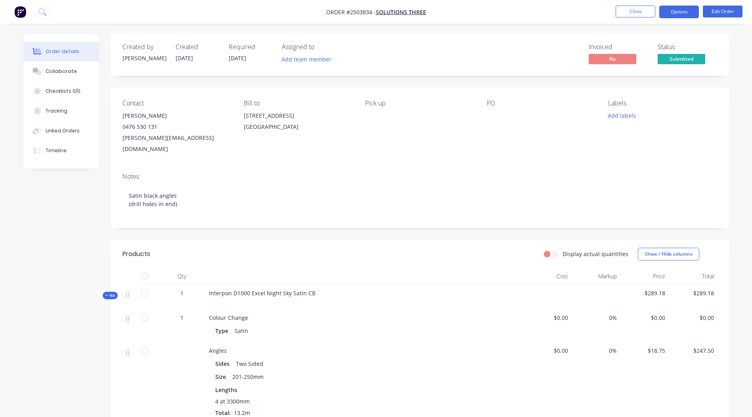
click at [681, 15] on button "Options" at bounding box center [680, 12] width 40 height 13
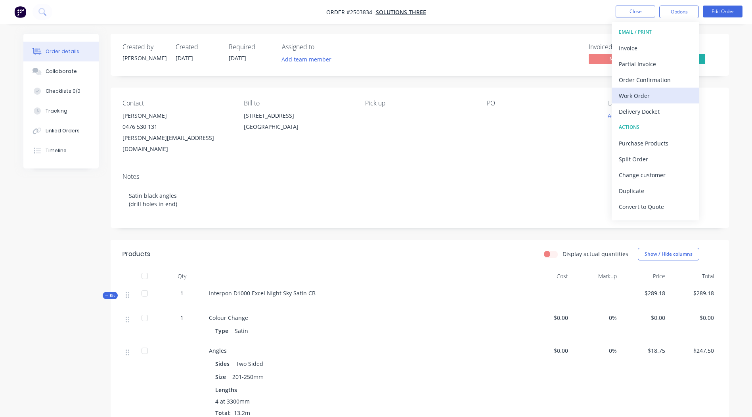
click at [647, 93] on div "Work Order" at bounding box center [655, 96] width 73 height 12
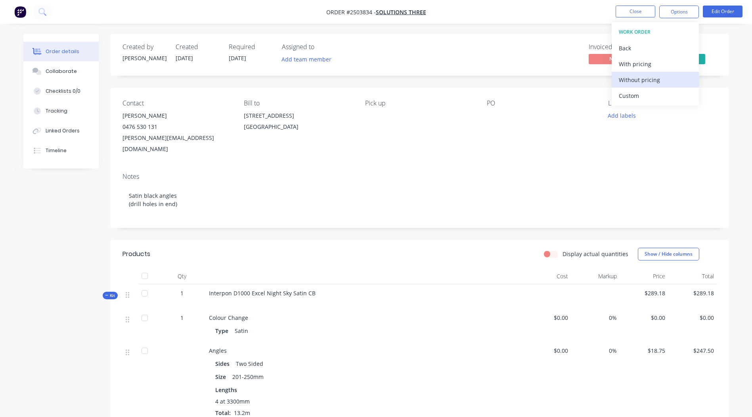
click at [646, 82] on div "Without pricing" at bounding box center [655, 80] width 73 height 12
click at [643, 5] on nav "Order #2503834 - Solutions Three Close Options EMAIL / PRINT Invoice Partial In…" at bounding box center [376, 12] width 752 height 24
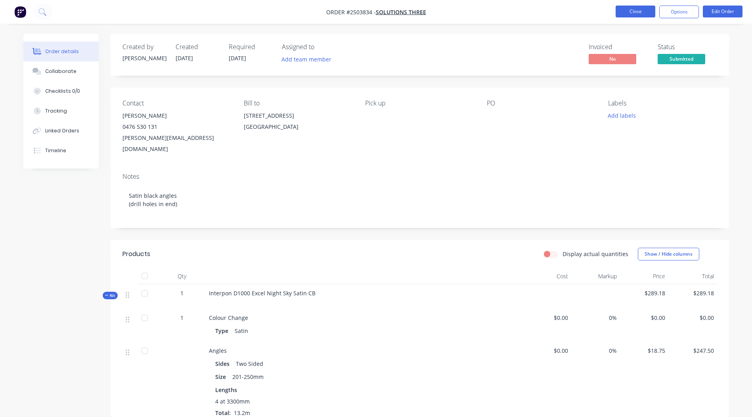
click at [643, 8] on button "Close" at bounding box center [636, 12] width 40 height 12
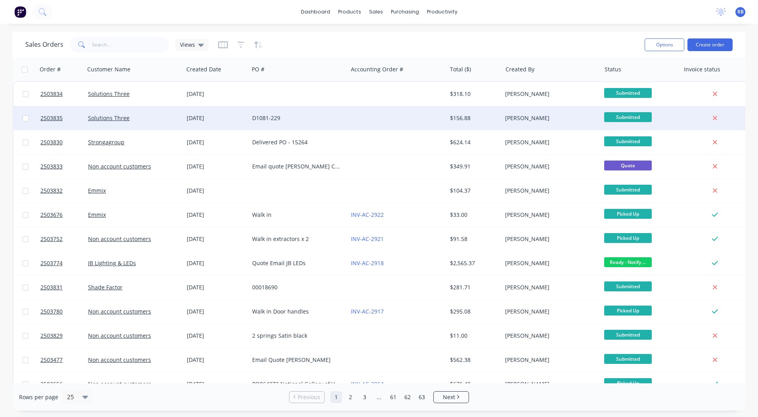
click at [362, 119] on div at bounding box center [397, 118] width 99 height 24
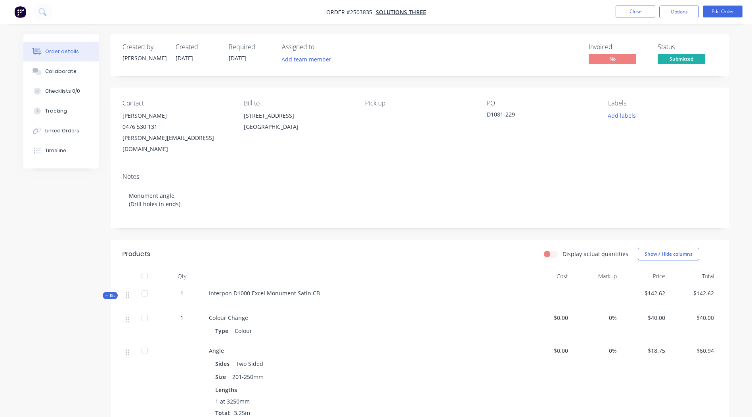
click at [695, 21] on nav "Order #2503835 - Solutions Three Close Options Edit Order" at bounding box center [376, 12] width 752 height 24
click at [733, 4] on nav "Order #2503835 - Solutions Three Close Options Edit Order" at bounding box center [376, 12] width 752 height 24
click at [727, 12] on button "Edit Order" at bounding box center [723, 12] width 40 height 12
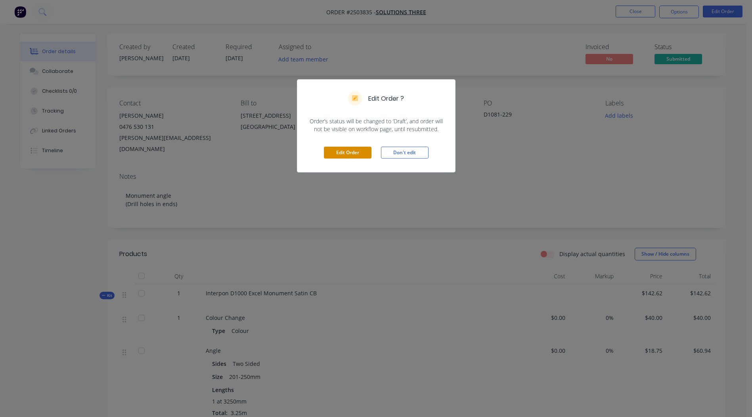
click at [347, 152] on button "Edit Order" at bounding box center [348, 153] width 48 height 12
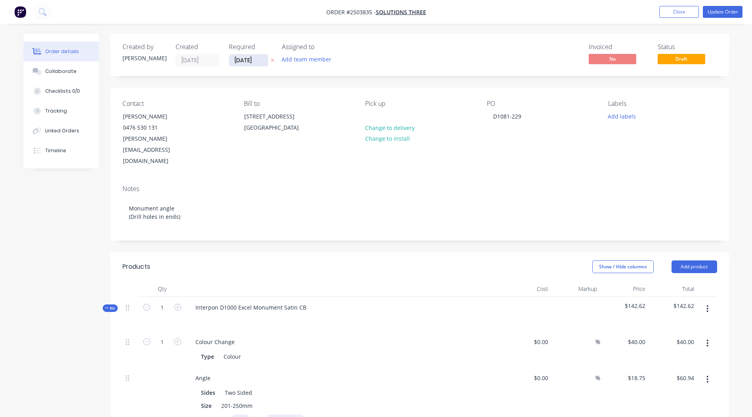
click at [249, 62] on input "[DATE]" at bounding box center [248, 60] width 39 height 12
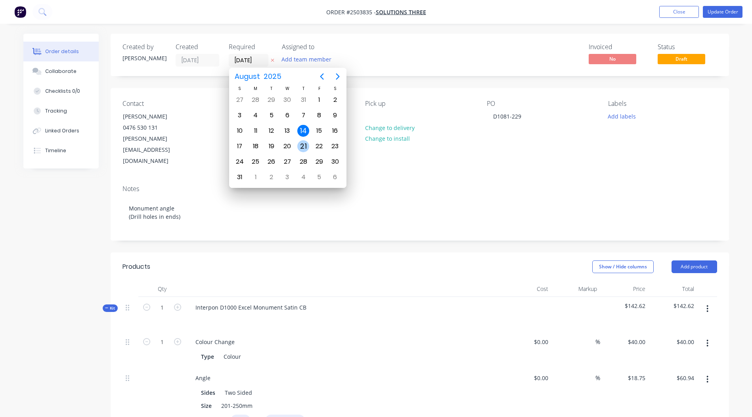
click at [304, 139] on div "21" at bounding box center [304, 146] width 16 height 15
type input "[DATE]"
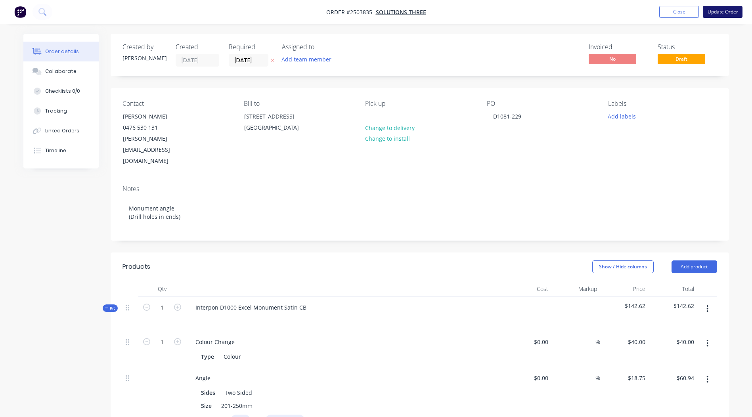
click at [728, 10] on button "Update Order" at bounding box center [723, 12] width 40 height 12
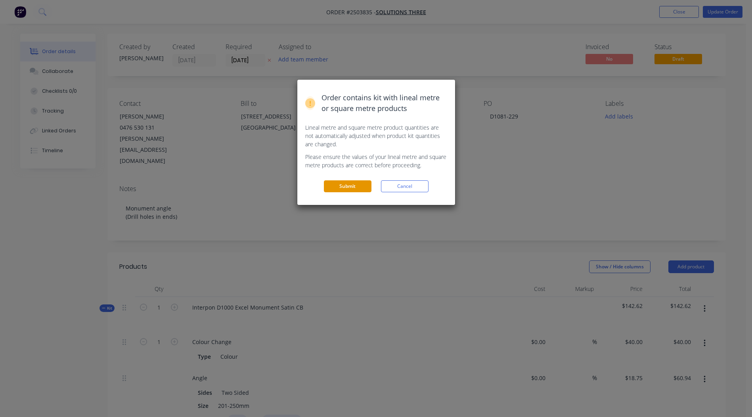
click at [357, 185] on button "Submit" at bounding box center [348, 186] width 48 height 12
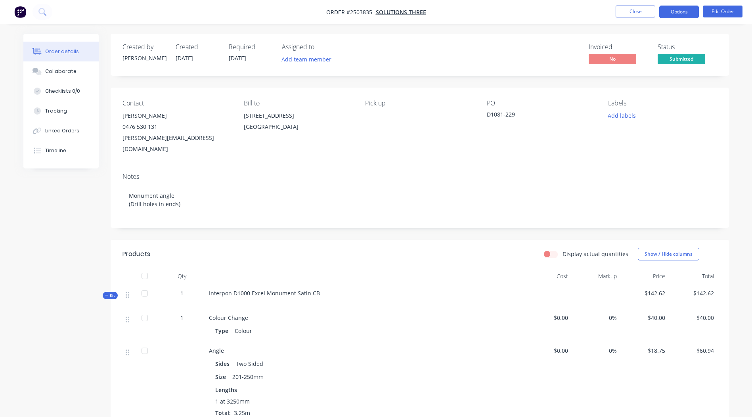
click at [682, 12] on button "Options" at bounding box center [680, 12] width 40 height 13
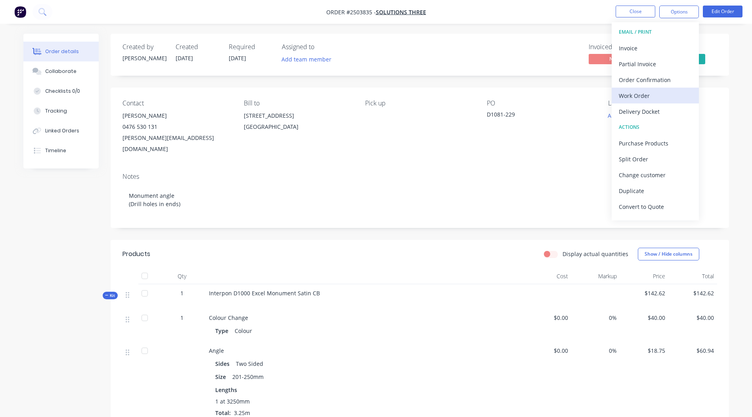
click at [652, 96] on div "Work Order" at bounding box center [655, 96] width 73 height 12
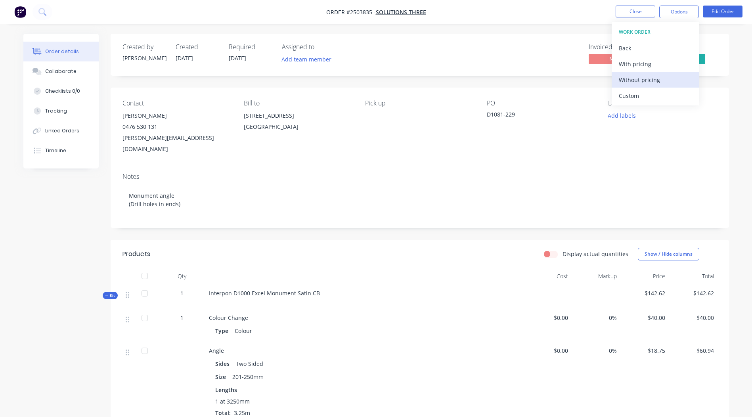
click at [656, 78] on div "Without pricing" at bounding box center [655, 80] width 73 height 12
click at [381, 219] on div "Created by [PERSON_NAME] Created [DATE] Required [DATE] Assigned to Add team me…" at bounding box center [420, 303] width 619 height 539
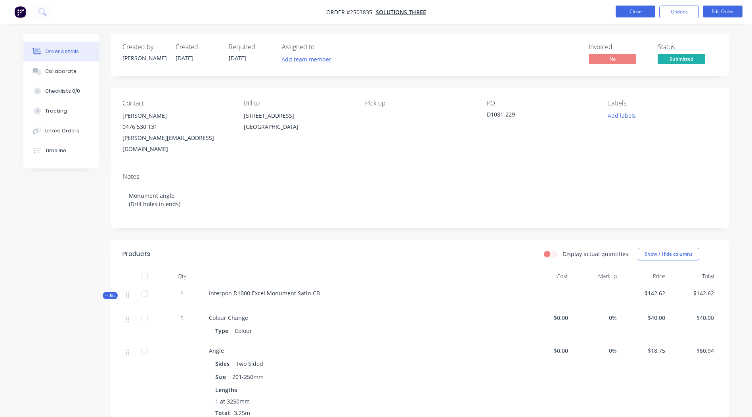
click at [632, 6] on button "Close" at bounding box center [636, 12] width 40 height 12
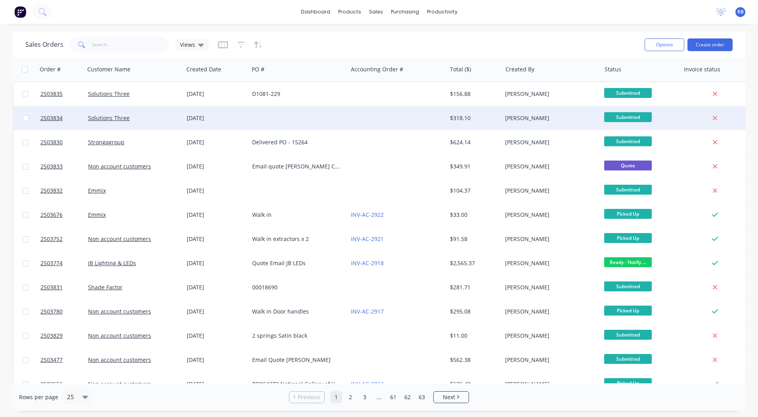
click at [505, 115] on div "[PERSON_NAME]" at bounding box center [551, 118] width 99 height 24
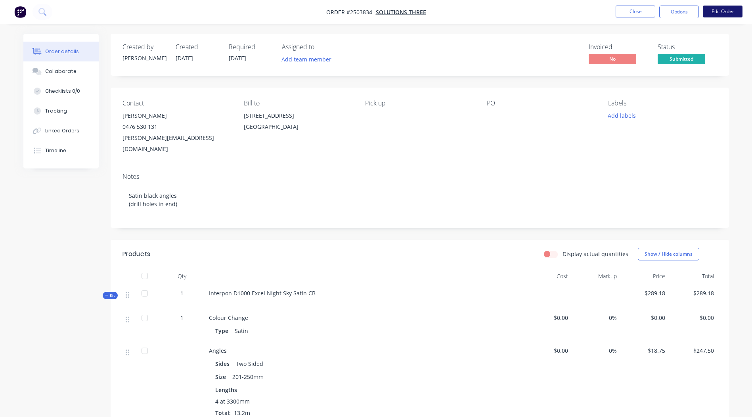
click at [718, 11] on button "Edit Order" at bounding box center [723, 12] width 40 height 12
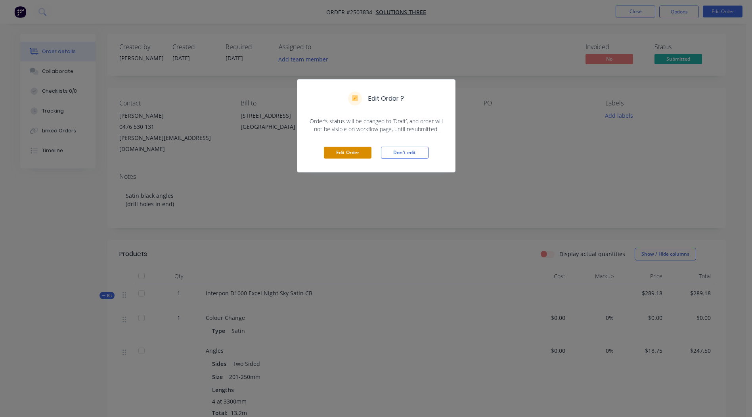
click at [341, 153] on button "Edit Order" at bounding box center [348, 153] width 48 height 12
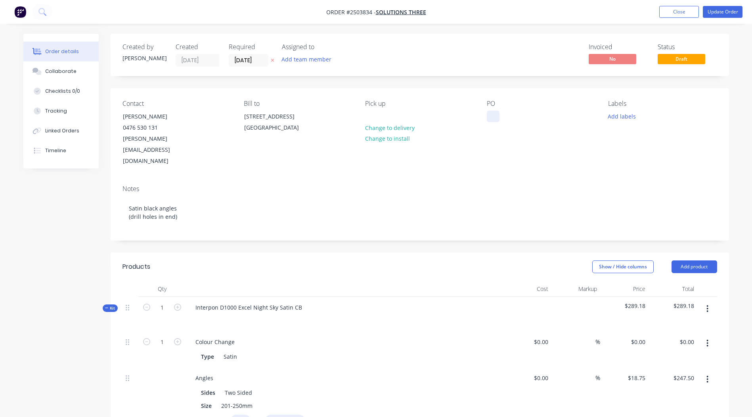
click at [495, 116] on div at bounding box center [493, 117] width 13 height 12
click at [726, 9] on button "Update Order" at bounding box center [723, 12] width 40 height 12
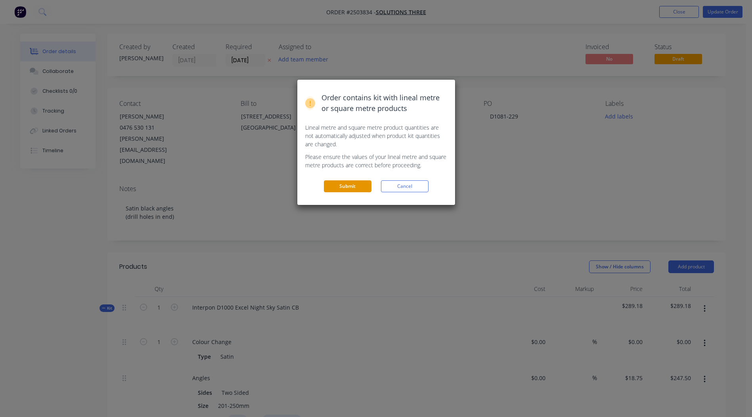
click at [338, 189] on button "Submit" at bounding box center [348, 186] width 48 height 12
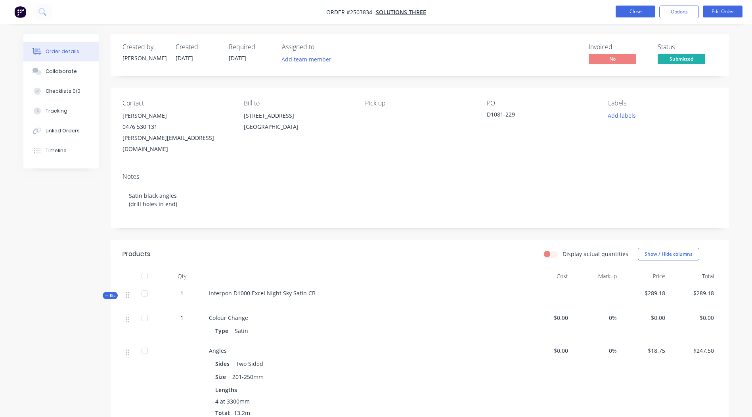
click at [631, 7] on button "Close" at bounding box center [636, 12] width 40 height 12
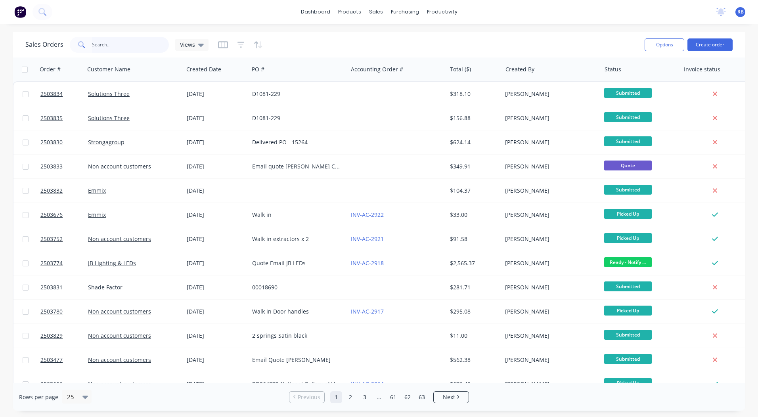
click at [156, 44] on input "text" at bounding box center [130, 45] width 77 height 16
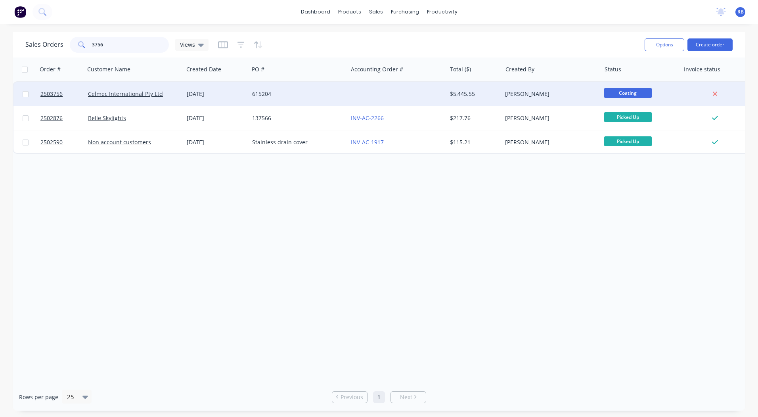
type input "3756"
click at [271, 91] on div "615204" at bounding box center [296, 94] width 88 height 8
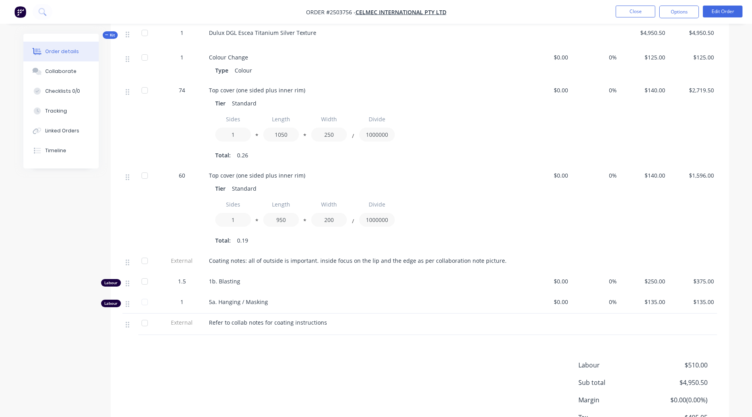
scroll to position [156, 0]
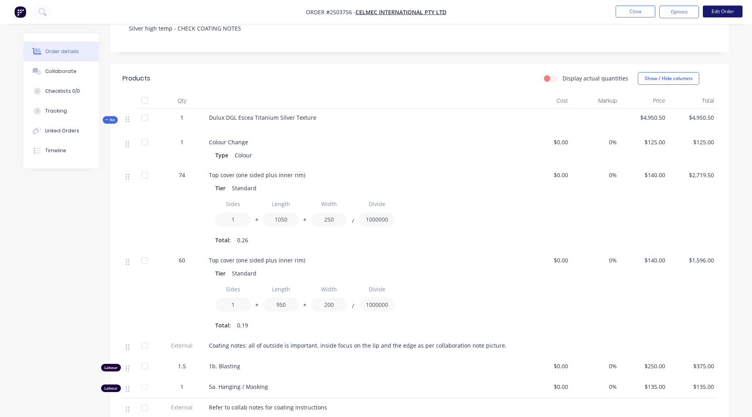
click at [720, 10] on button "Edit Order" at bounding box center [723, 12] width 40 height 12
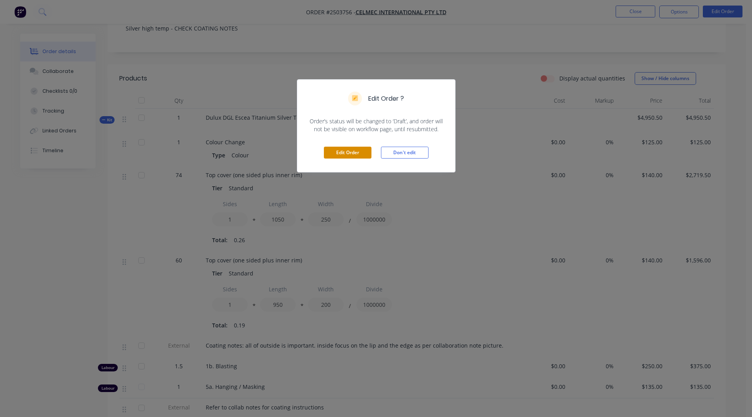
click at [341, 148] on button "Edit Order" at bounding box center [348, 153] width 48 height 12
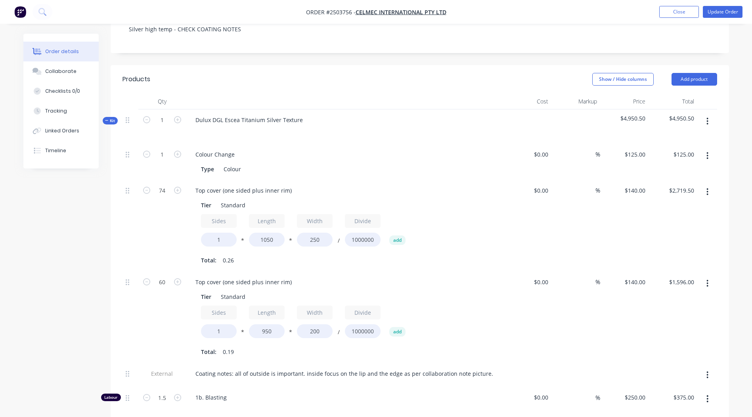
scroll to position [357, 0]
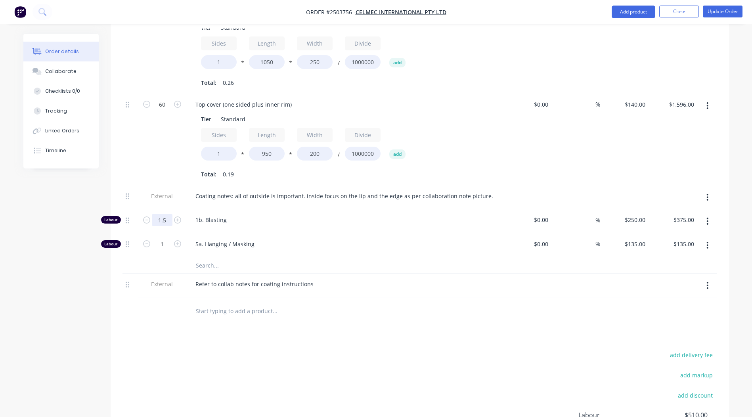
type input "1.8333"
type input "$458.33"
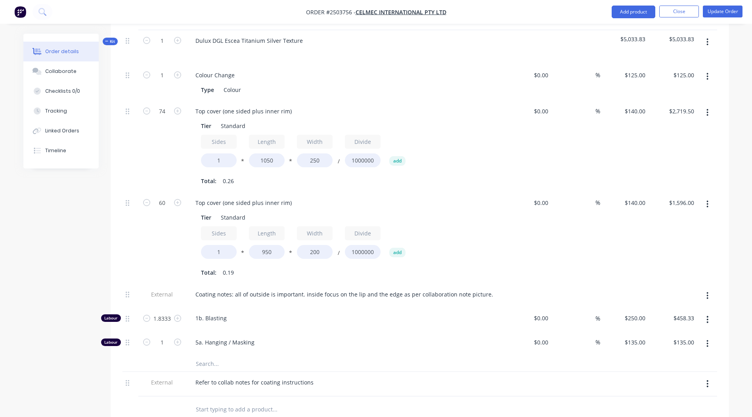
scroll to position [208, 0]
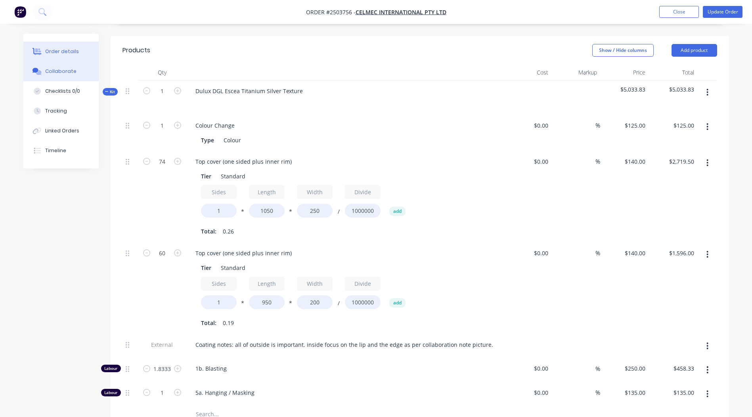
click at [68, 72] on div "Collaborate" at bounding box center [60, 71] width 31 height 7
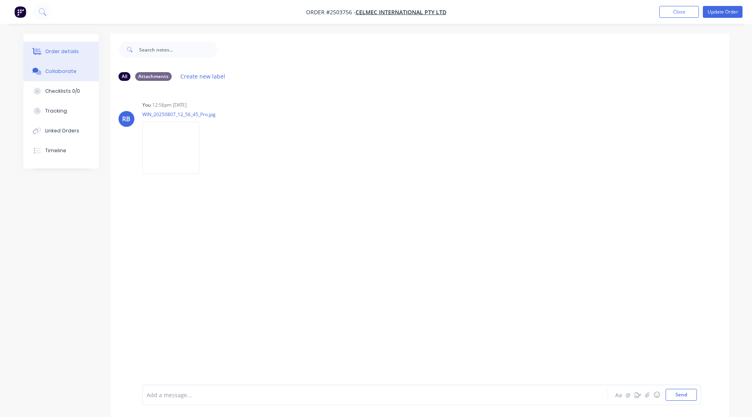
click at [69, 52] on div "Order details" at bounding box center [62, 51] width 34 height 7
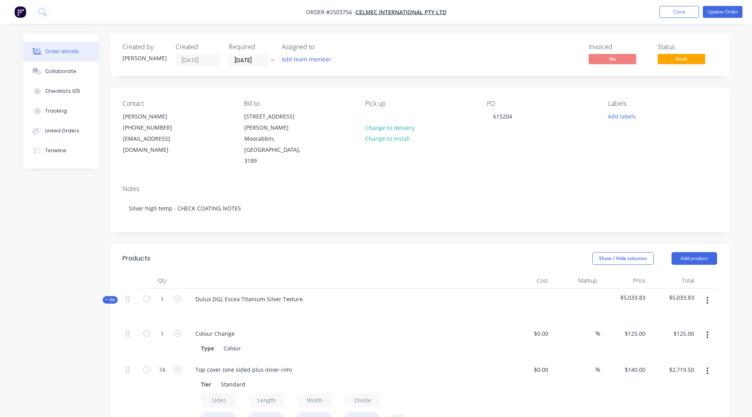
scroll to position [137, 0]
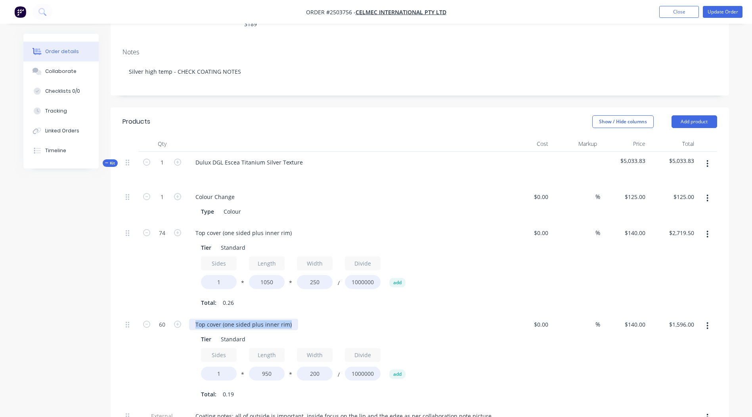
drag, startPoint x: 292, startPoint y: 302, endPoint x: 0, endPoint y: 321, distance: 292.2
click at [0, 321] on html "Order #2503756 - Celmec International Pty Ltd Add product Close Update Order Or…" at bounding box center [376, 304] width 752 height 883
click at [651, 338] on div "$1,596.00 $1,596.00" at bounding box center [673, 360] width 49 height 92
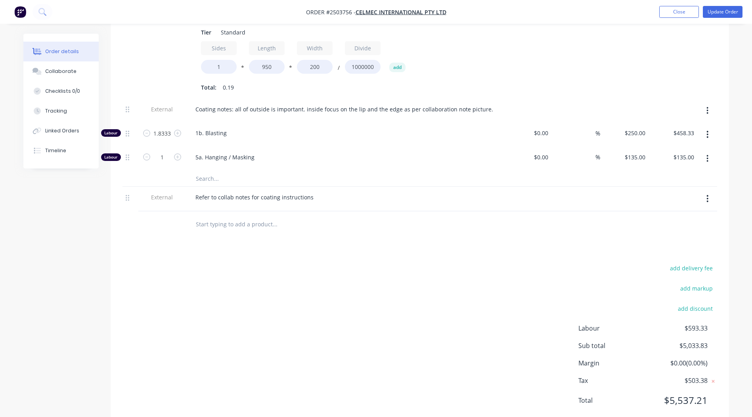
scroll to position [0, 0]
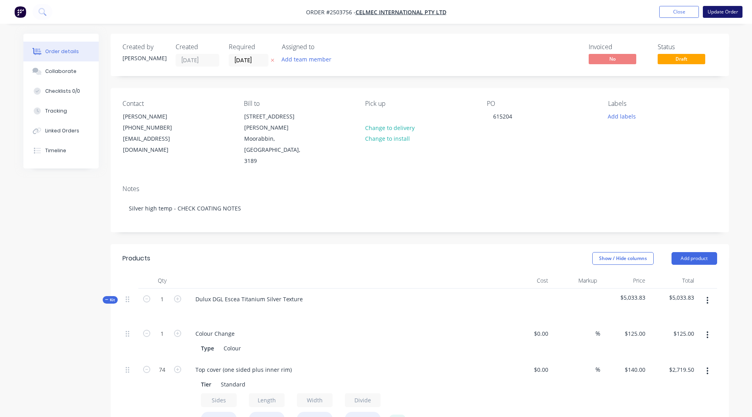
click at [709, 10] on button "Update Order" at bounding box center [723, 12] width 40 height 12
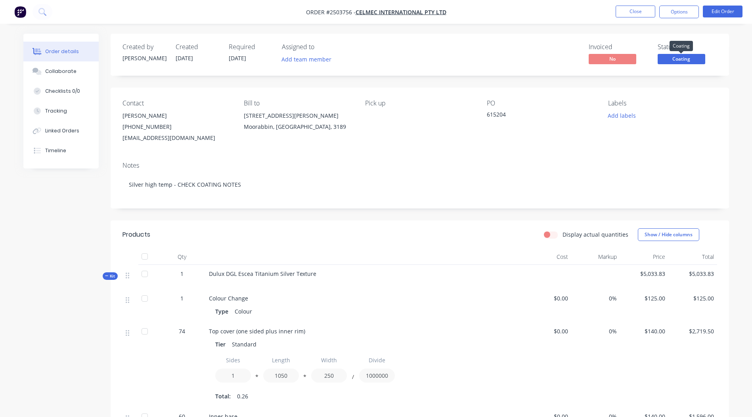
click at [677, 57] on span "Coating" at bounding box center [682, 59] width 48 height 10
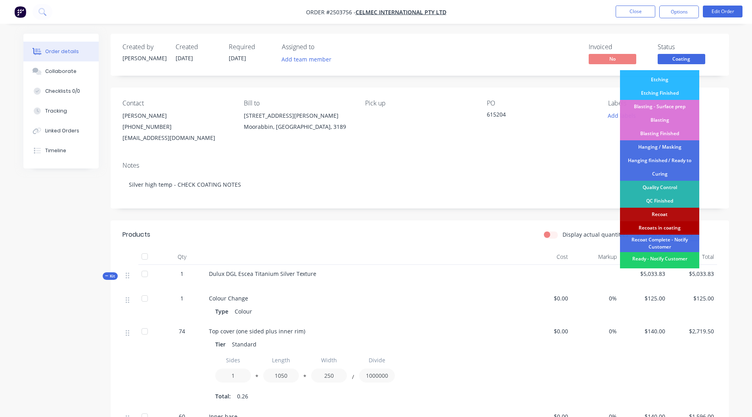
scroll to position [170, 0]
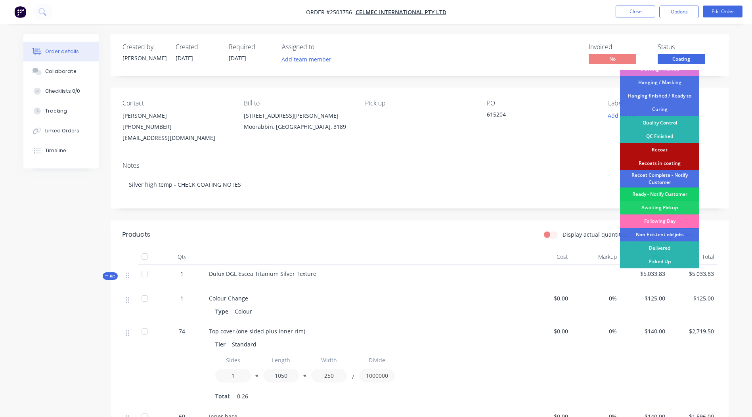
click at [656, 194] on div "Ready - Notify Customer" at bounding box center [659, 194] width 79 height 13
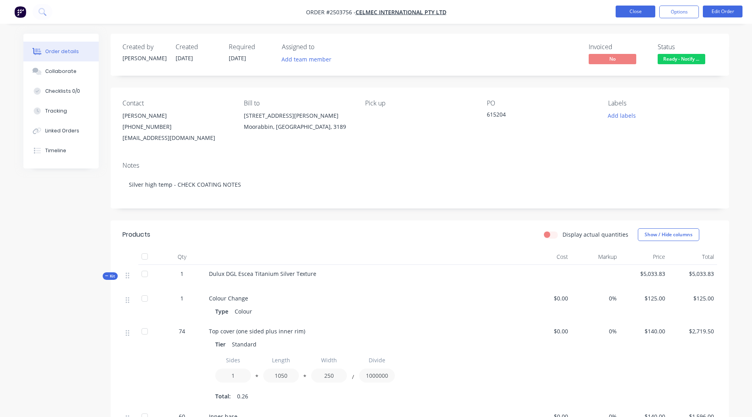
click at [635, 13] on button "Close" at bounding box center [636, 12] width 40 height 12
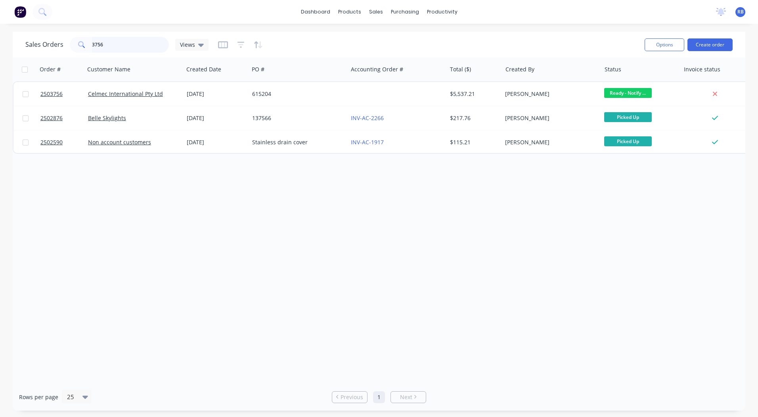
drag, startPoint x: 116, startPoint y: 42, endPoint x: 0, endPoint y: 47, distance: 116.3
click at [0, 48] on html "dashboard products sales purchasing productivity dashboard products Product Cat…" at bounding box center [379, 208] width 758 height 417
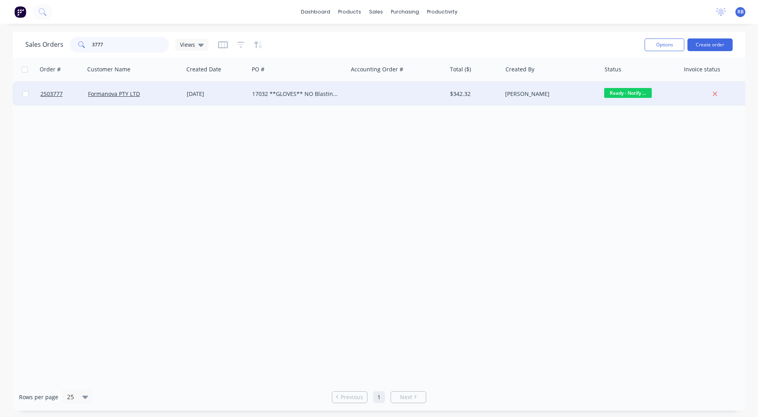
type input "3777"
click at [363, 96] on div at bounding box center [397, 94] width 99 height 24
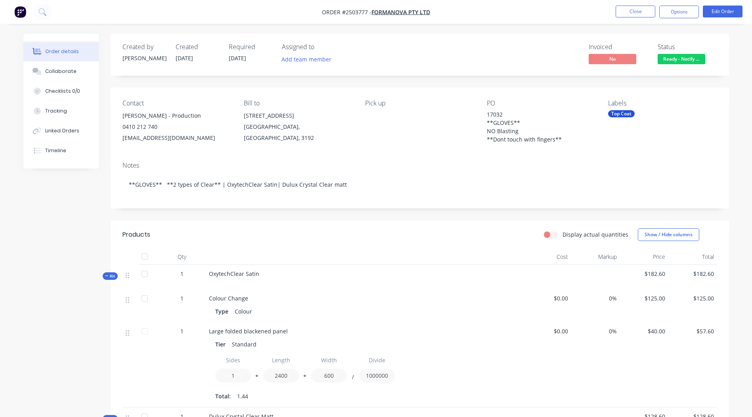
click at [676, 63] on span "Ready - Notify ..." at bounding box center [682, 59] width 48 height 10
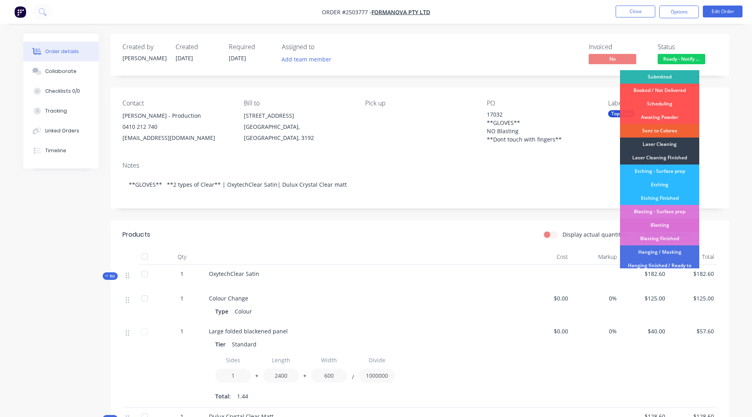
scroll to position [170, 0]
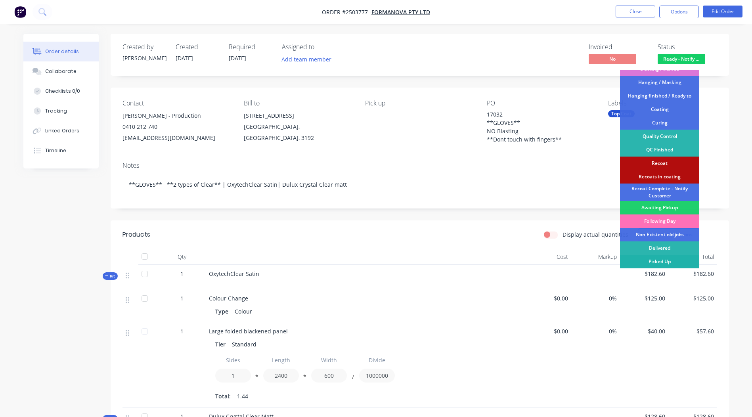
click at [657, 263] on div "Picked Up" at bounding box center [659, 261] width 79 height 13
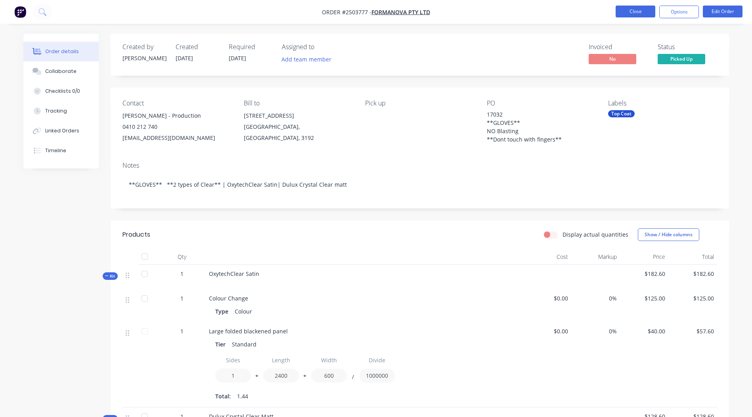
click at [639, 14] on button "Close" at bounding box center [636, 12] width 40 height 12
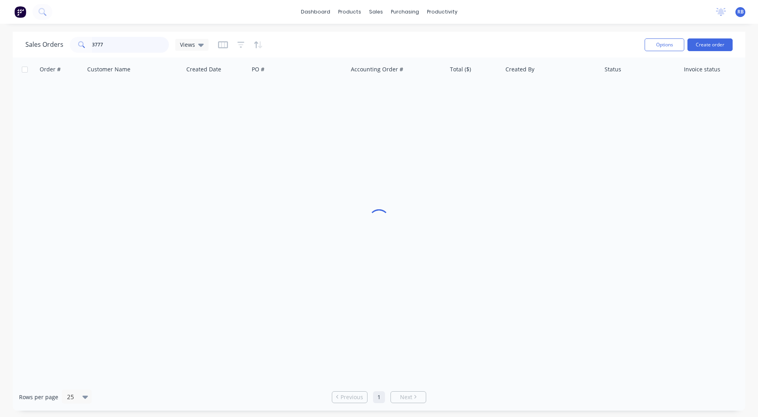
drag, startPoint x: 135, startPoint y: 42, endPoint x: 0, endPoint y: 42, distance: 134.9
click at [0, 42] on html "dashboard products sales purchasing productivity dashboard products Product Cat…" at bounding box center [379, 208] width 758 height 417
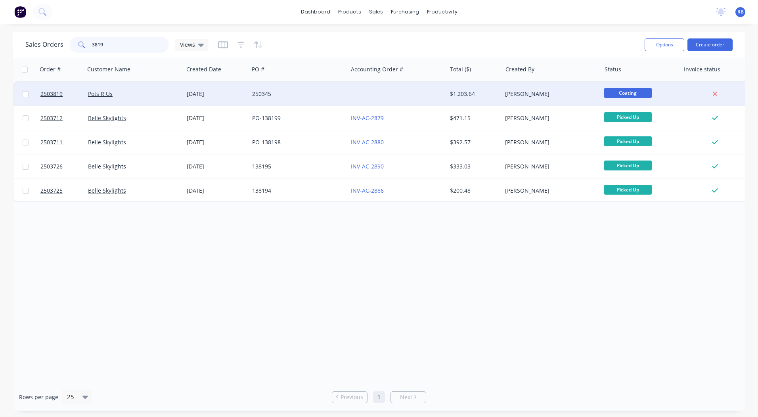
type input "3819"
click at [359, 85] on div at bounding box center [397, 94] width 99 height 24
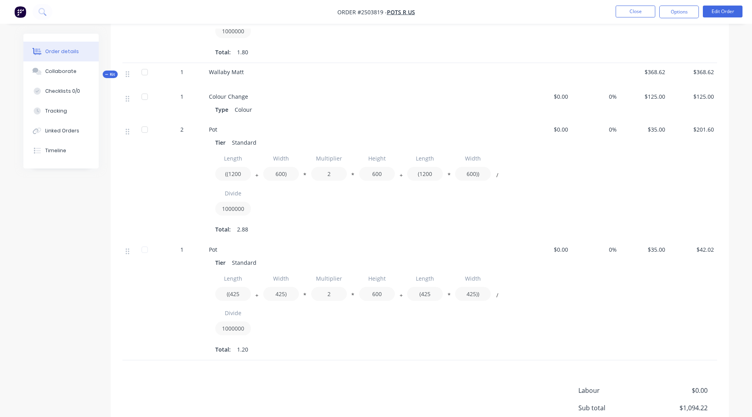
scroll to position [489, 0]
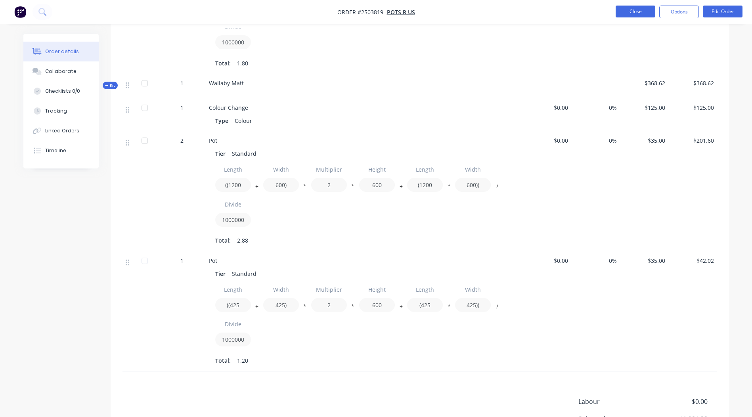
click at [641, 11] on button "Close" at bounding box center [636, 12] width 40 height 12
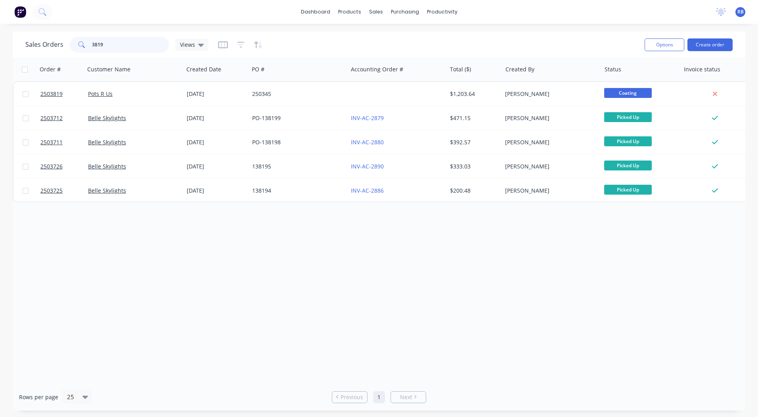
click at [119, 38] on input "3819" at bounding box center [130, 45] width 77 height 16
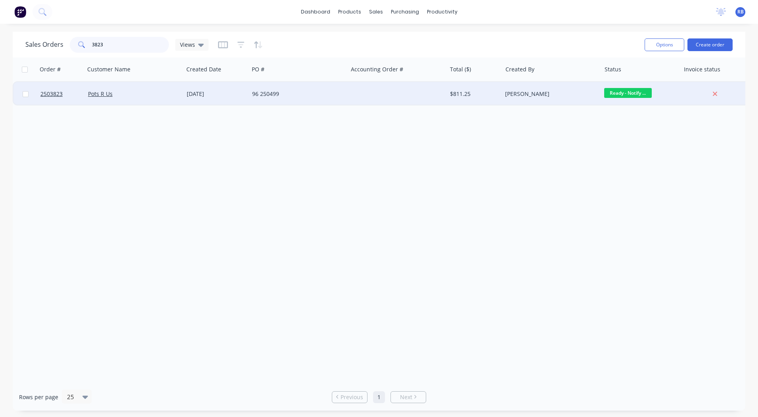
type input "3823"
click at [321, 87] on div "96 250499" at bounding box center [298, 94] width 99 height 24
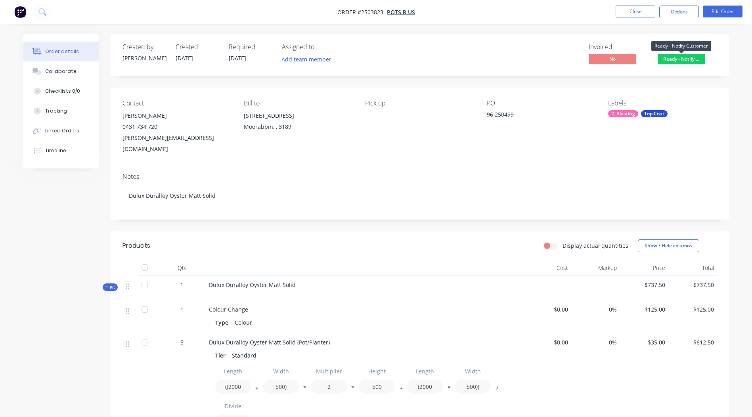
click at [677, 59] on span "Ready - Notify ..." at bounding box center [682, 59] width 48 height 10
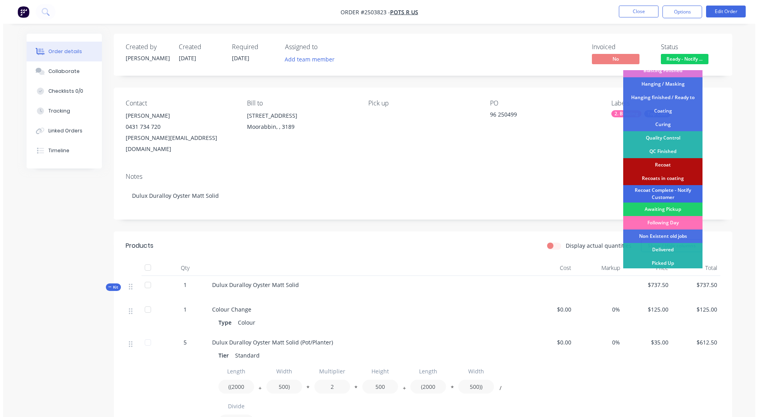
scroll to position [170, 0]
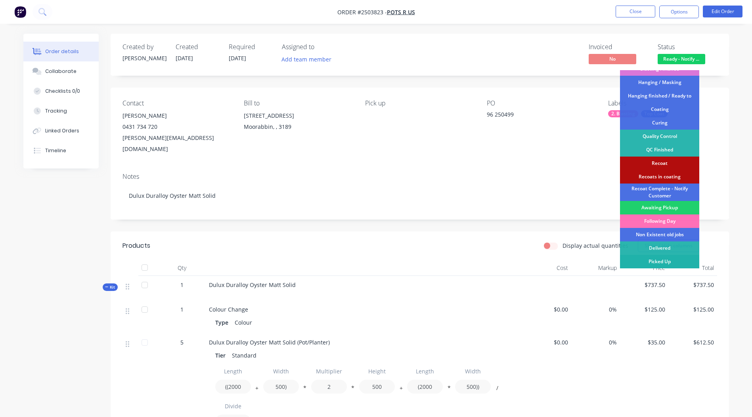
click at [647, 259] on div "Picked Up" at bounding box center [659, 261] width 79 height 13
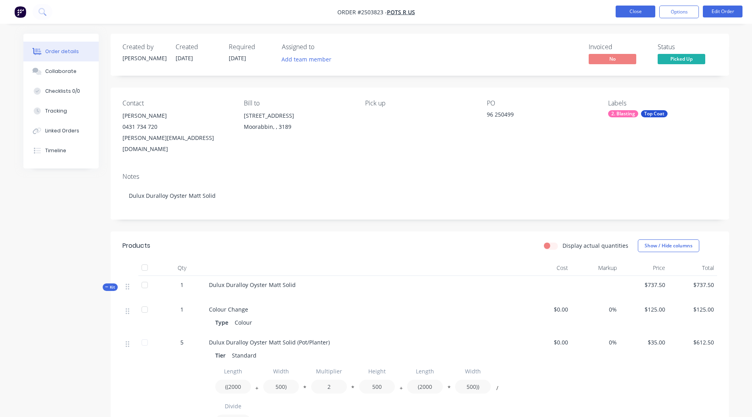
click at [644, 7] on button "Close" at bounding box center [636, 12] width 40 height 12
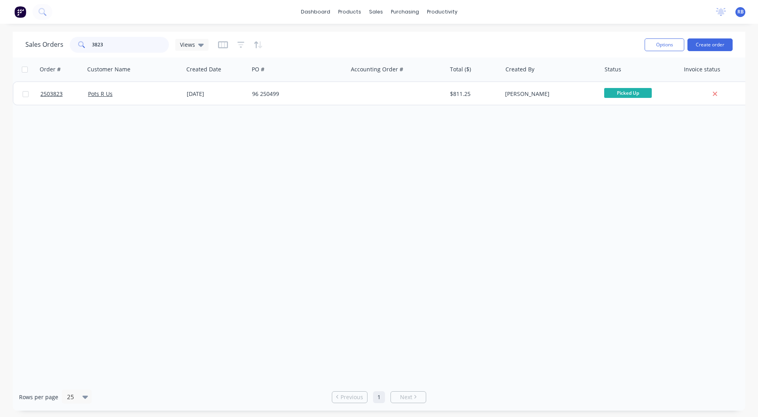
drag, startPoint x: 122, startPoint y: 46, endPoint x: 0, endPoint y: 25, distance: 124.0
click at [0, 34] on html "dashboard products sales purchasing productivity dashboard products Product Cat…" at bounding box center [379, 208] width 758 height 417
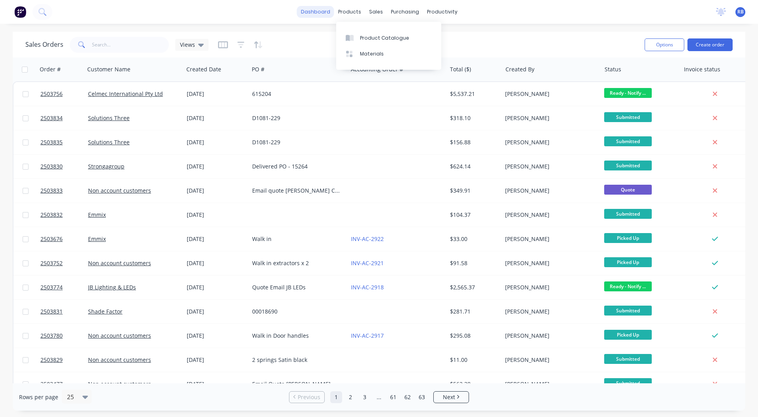
click at [323, 13] on link "dashboard" at bounding box center [315, 12] width 37 height 12
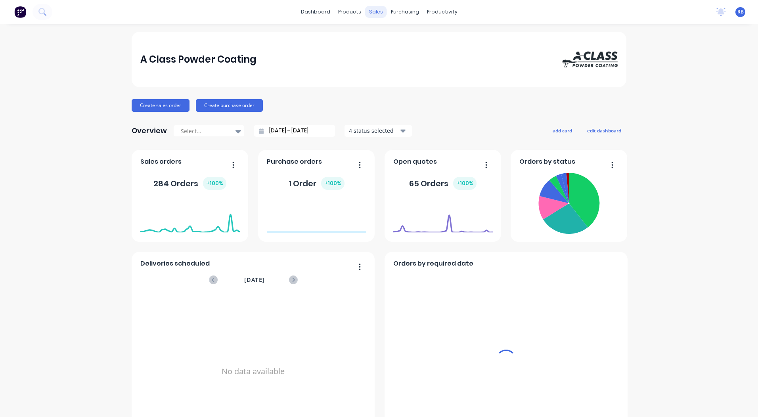
click at [373, 12] on div "sales" at bounding box center [376, 12] width 22 height 12
click at [371, 10] on div "sales" at bounding box center [376, 12] width 22 height 12
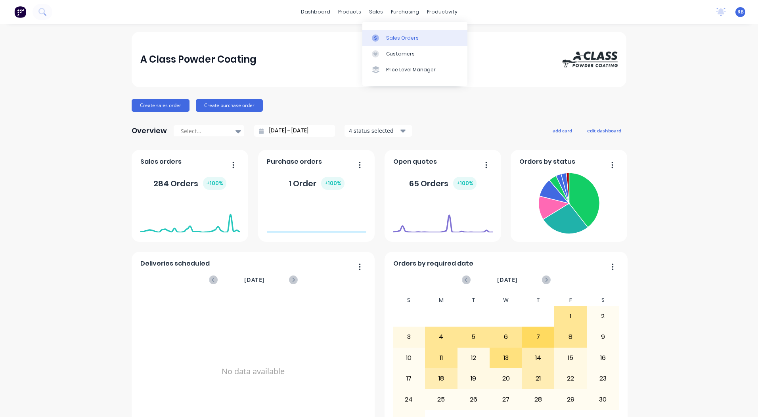
click at [385, 39] on link "Sales Orders" at bounding box center [415, 38] width 105 height 16
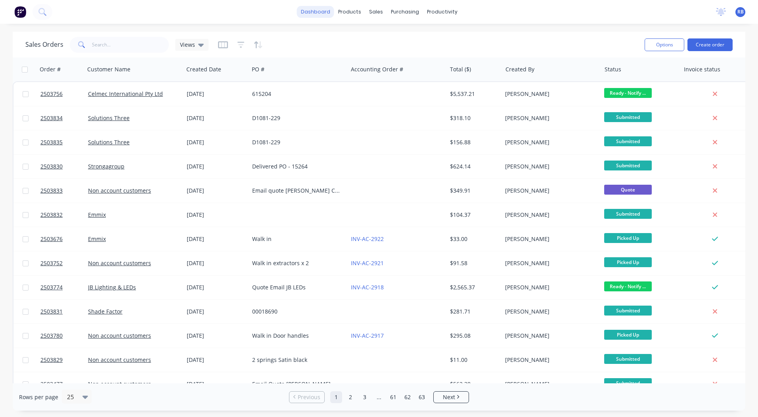
click at [319, 12] on link "dashboard" at bounding box center [315, 12] width 37 height 12
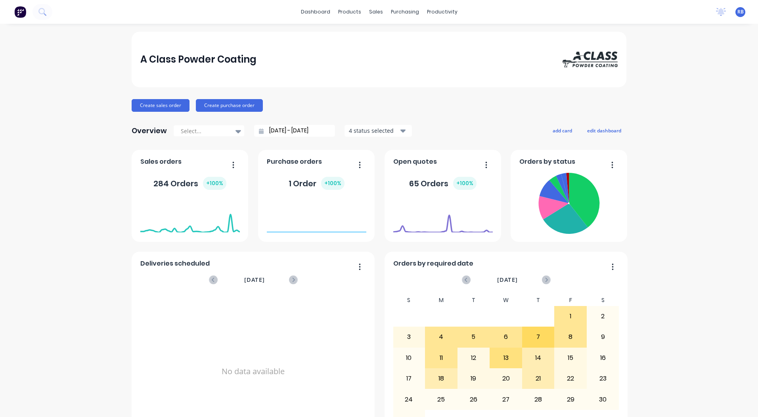
scroll to position [342, 0]
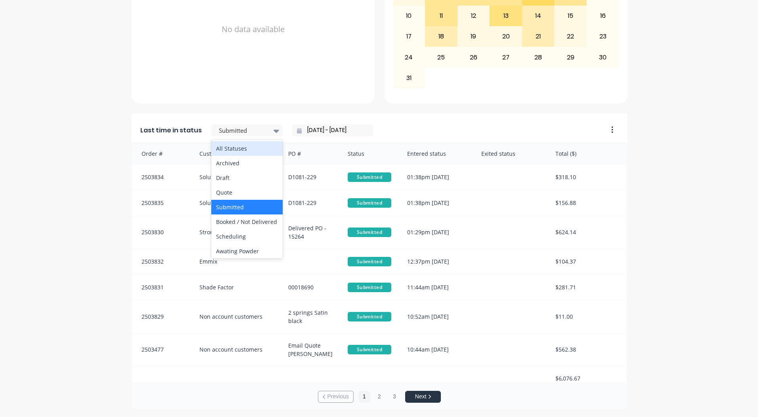
click at [271, 133] on div at bounding box center [277, 130] width 12 height 13
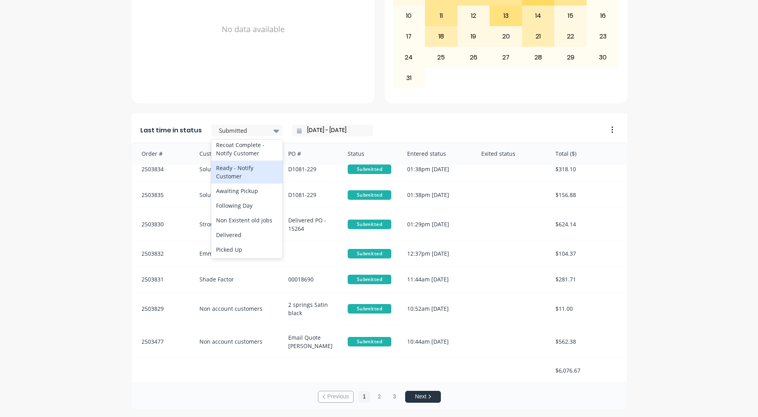
scroll to position [412, 0]
click at [246, 176] on div "Ready - Notify Customer" at bounding box center [246, 172] width 71 height 23
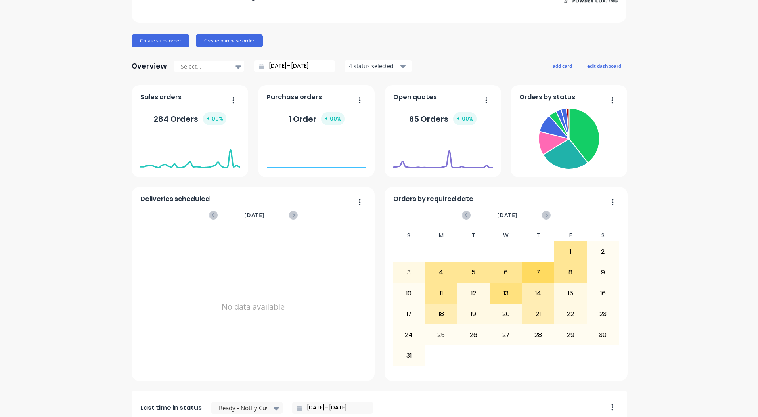
scroll to position [0, 0]
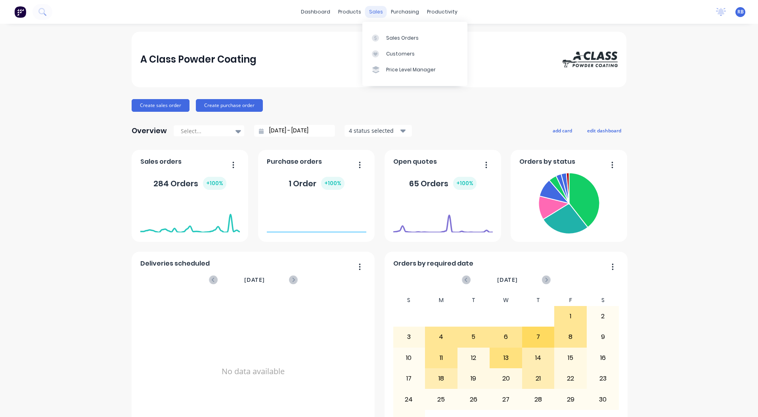
click at [377, 13] on div "sales" at bounding box center [376, 12] width 22 height 12
click at [384, 38] on link "Sales Orders" at bounding box center [415, 38] width 105 height 16
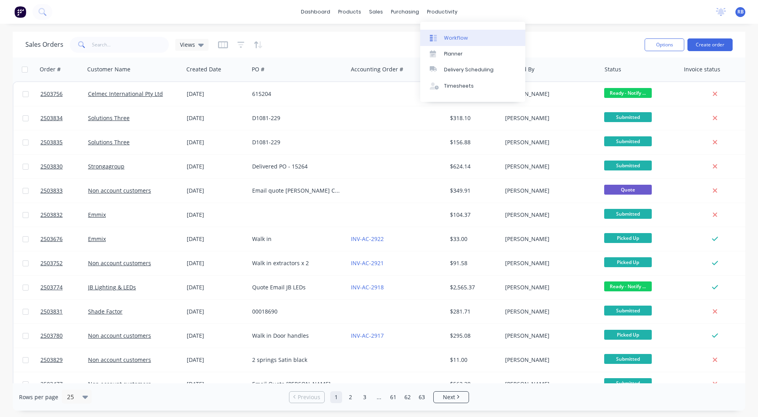
click at [451, 43] on link "Workflow" at bounding box center [472, 38] width 105 height 16
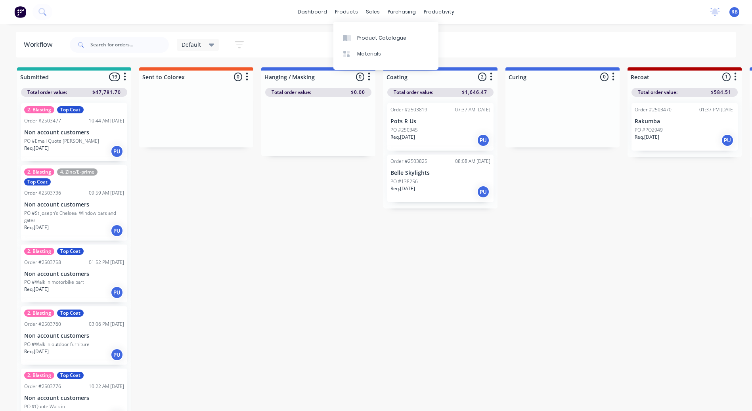
click at [292, 4] on div "dashboard products sales purchasing productivity dashboard products Product Cat…" at bounding box center [376, 12] width 752 height 24
click at [306, 10] on link "dashboard" at bounding box center [312, 12] width 37 height 12
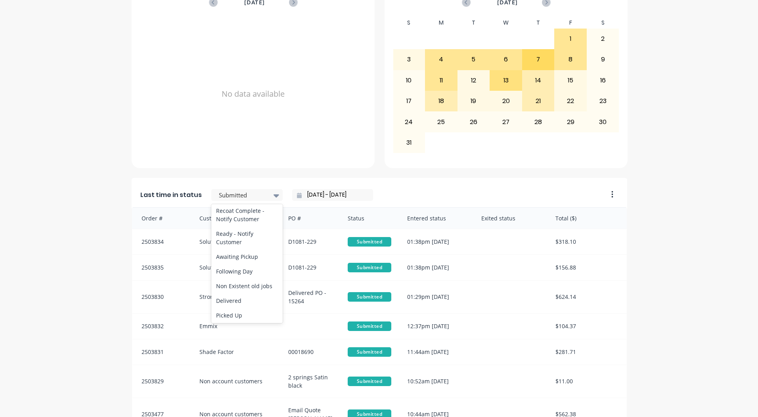
scroll to position [412, 0]
click at [249, 241] on div "Ready - Notify Customer" at bounding box center [246, 236] width 71 height 23
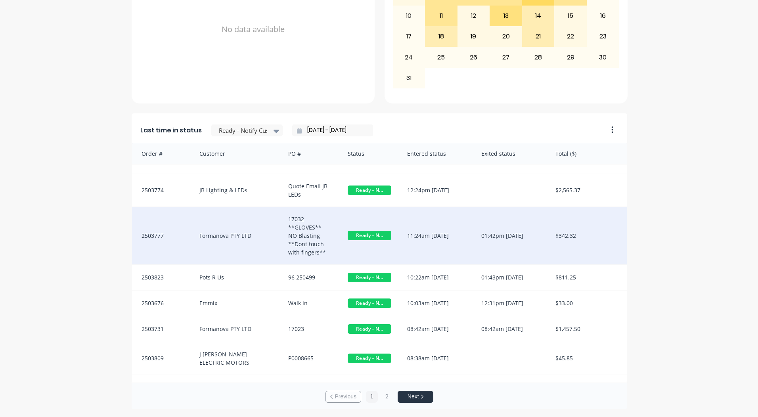
scroll to position [33, 0]
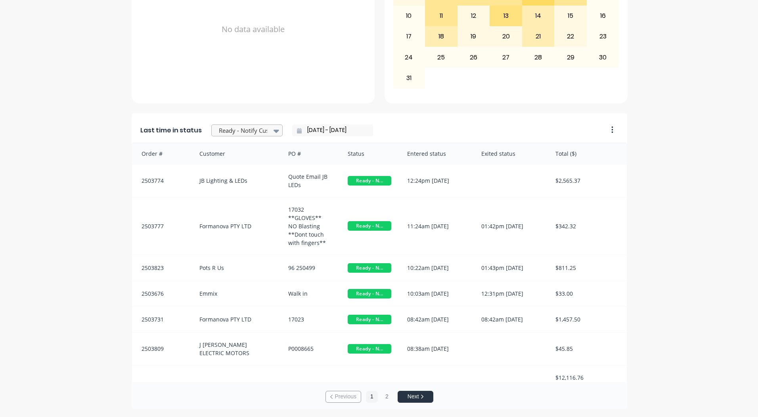
click at [235, 132] on div at bounding box center [243, 131] width 50 height 10
click at [235, 213] on div "Coating" at bounding box center [246, 206] width 71 height 15
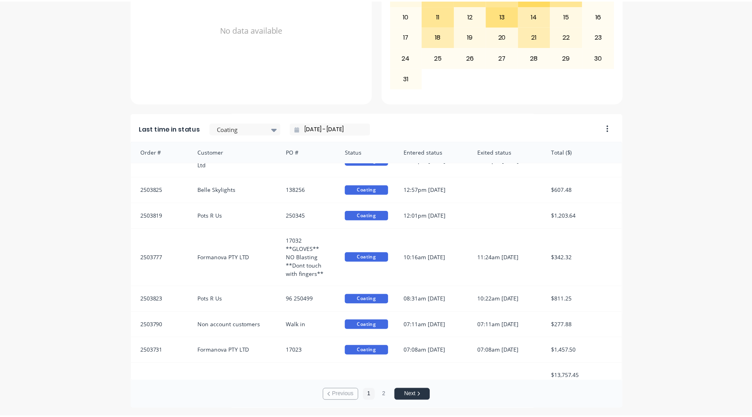
scroll to position [0, 0]
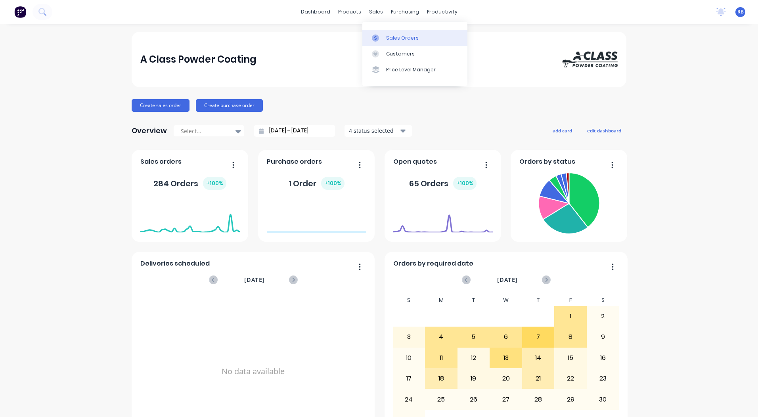
click at [394, 38] on div "Sales Orders" at bounding box center [402, 38] width 33 height 7
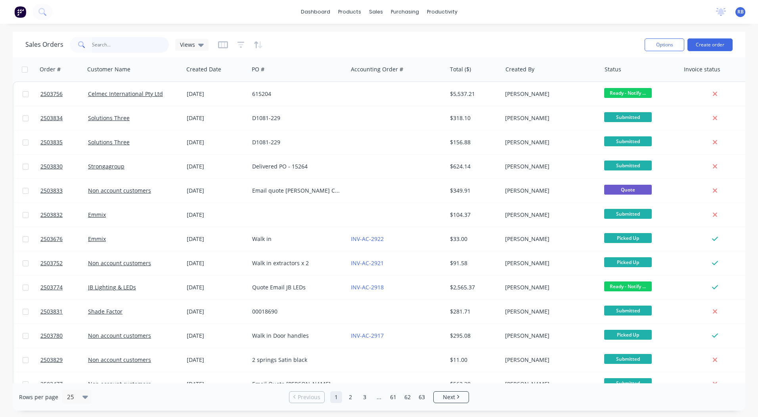
click at [127, 42] on input "text" at bounding box center [130, 45] width 77 height 16
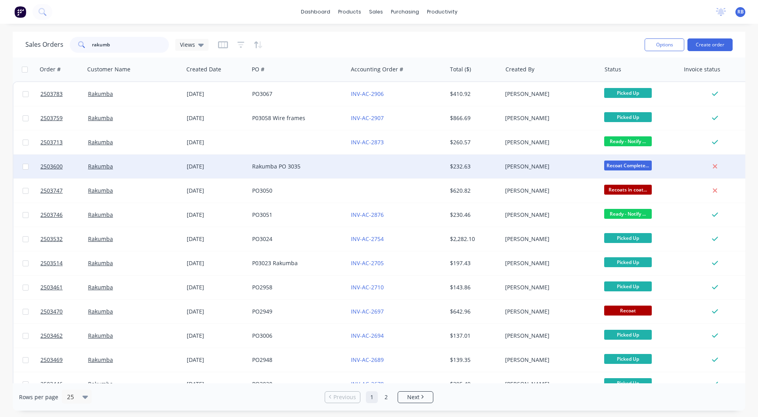
type input "rakumb"
click at [466, 171] on div "$232.63" at bounding box center [475, 167] width 56 height 24
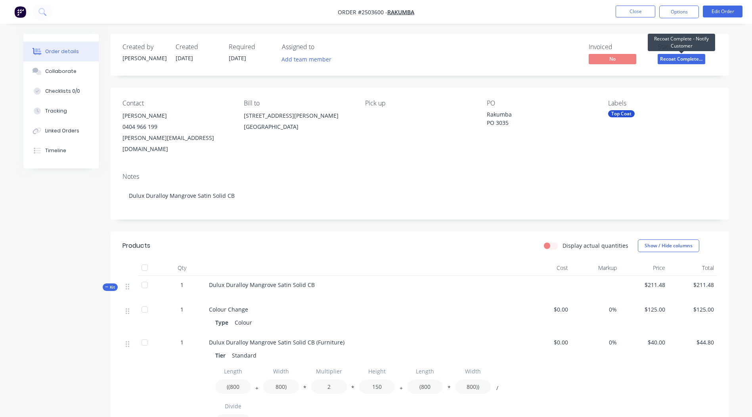
click at [677, 61] on span "Recoat Complete..." at bounding box center [682, 59] width 48 height 10
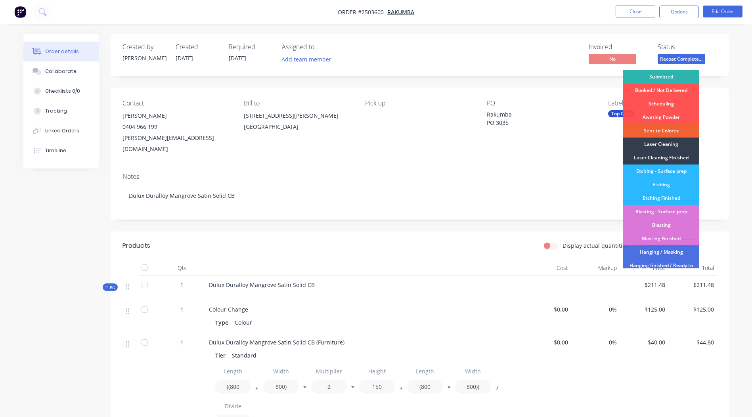
scroll to position [166, 0]
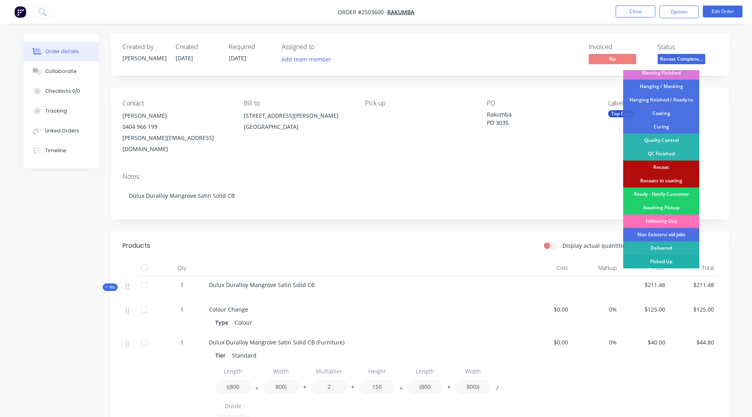
click at [666, 263] on div "Picked Up" at bounding box center [662, 261] width 76 height 13
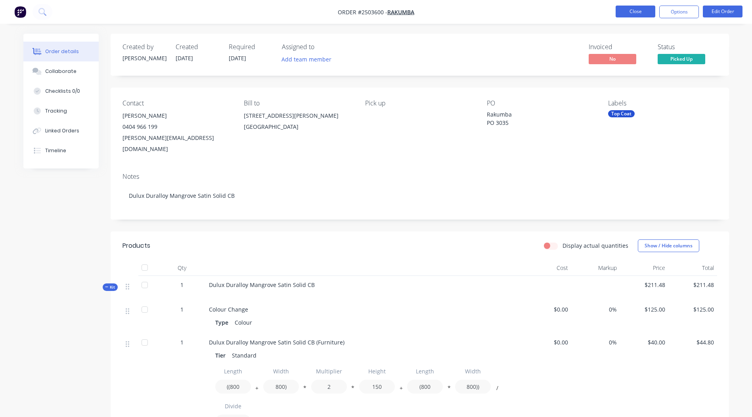
click at [637, 15] on button "Close" at bounding box center [636, 12] width 40 height 12
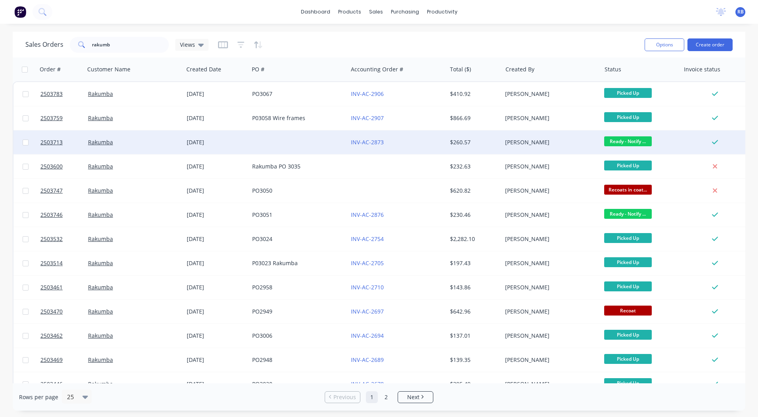
click at [557, 148] on div "[PERSON_NAME]" at bounding box center [551, 142] width 99 height 24
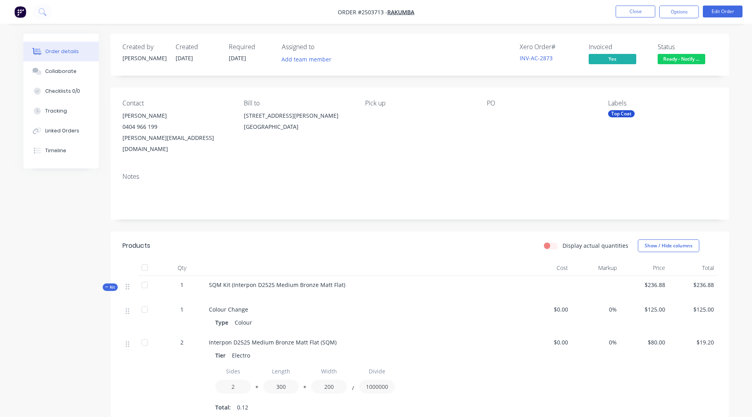
click at [683, 64] on button "Ready - Notify ..." at bounding box center [682, 60] width 48 height 12
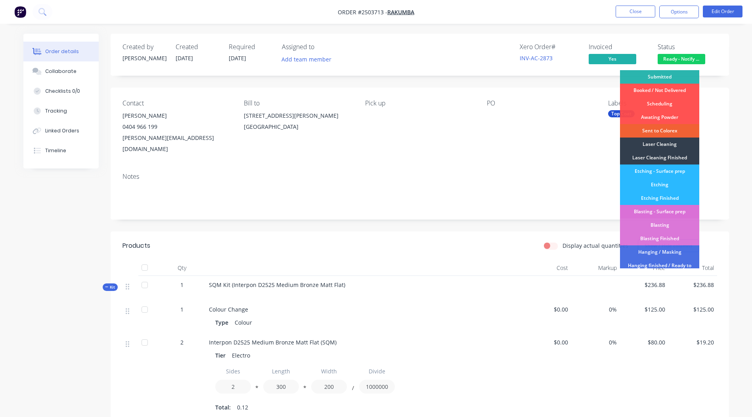
scroll to position [170, 0]
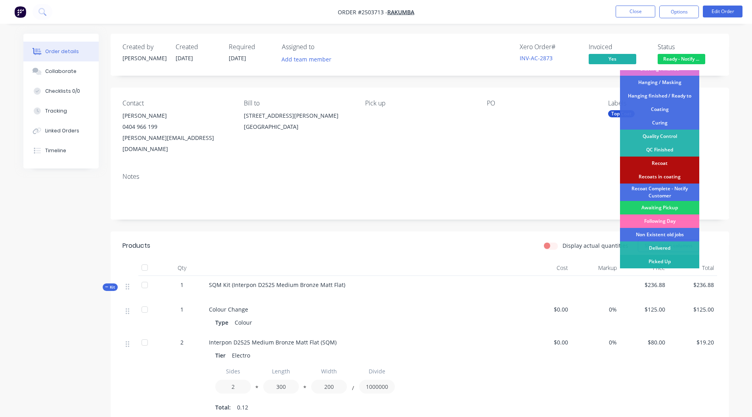
click at [655, 261] on div "Picked Up" at bounding box center [659, 261] width 79 height 13
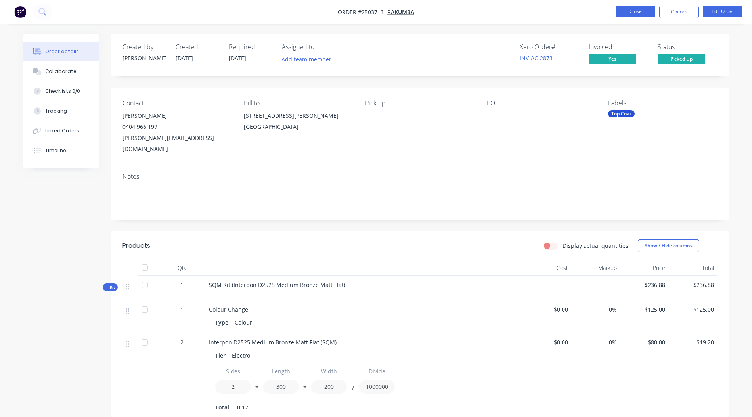
click at [647, 8] on button "Close" at bounding box center [636, 12] width 40 height 12
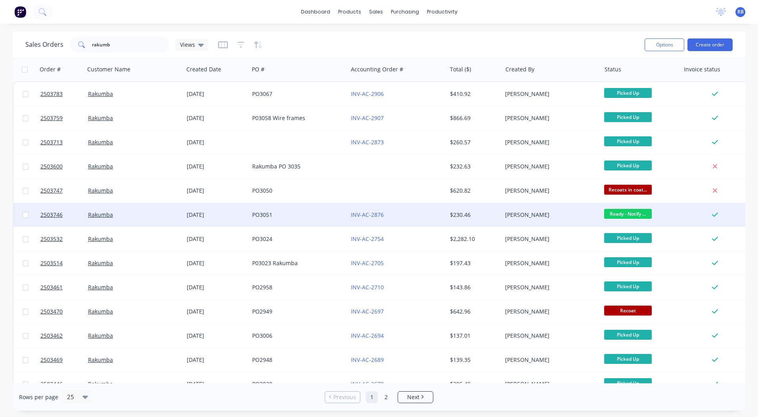
click at [526, 208] on div "[PERSON_NAME]" at bounding box center [551, 215] width 99 height 24
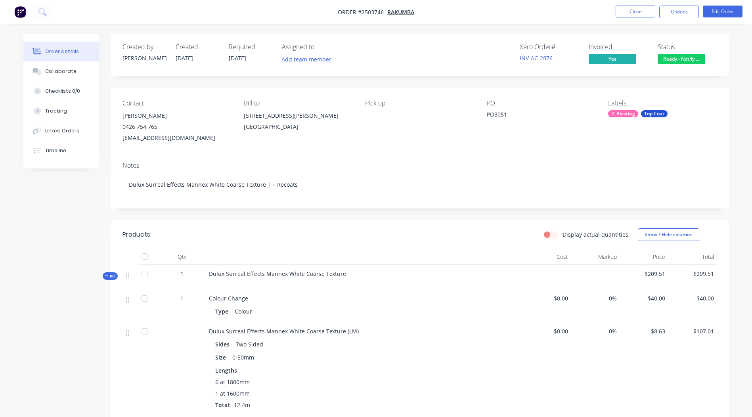
click at [685, 54] on div "Ready - Notify Customer" at bounding box center [682, 45] width 60 height 15
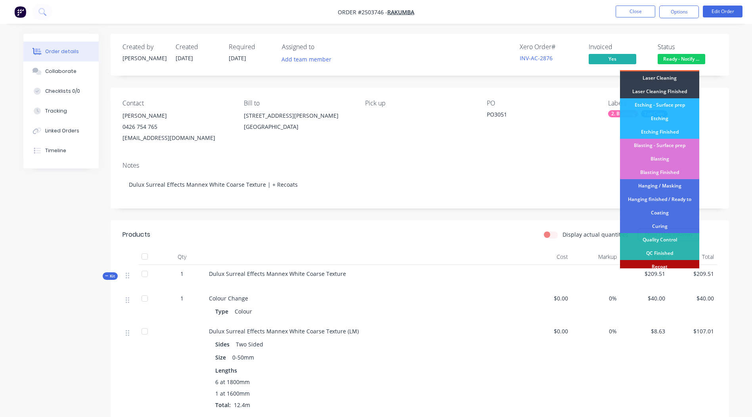
scroll to position [170, 0]
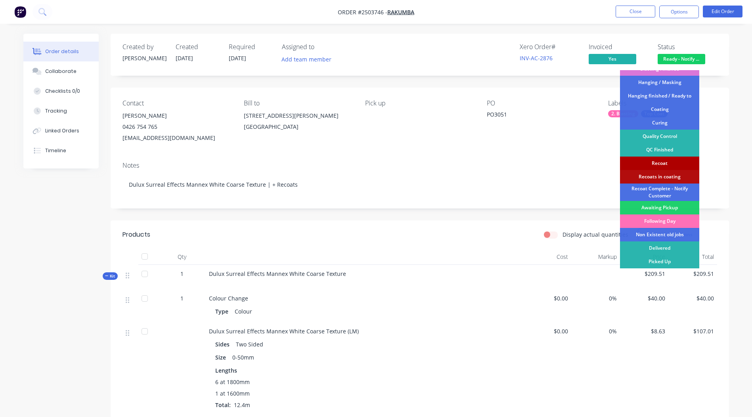
click at [662, 161] on div "Recoat" at bounding box center [659, 163] width 79 height 13
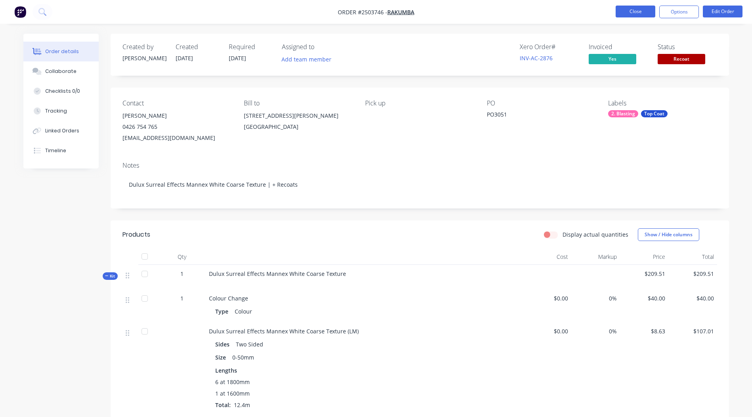
click at [630, 8] on button "Close" at bounding box center [636, 12] width 40 height 12
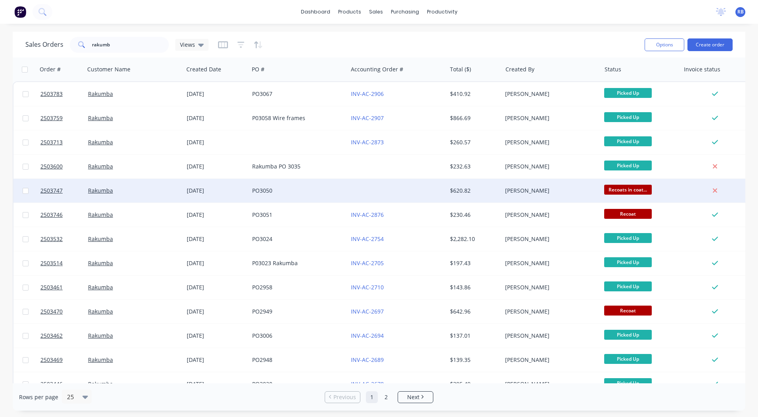
click at [532, 198] on div "[PERSON_NAME]" at bounding box center [551, 191] width 99 height 24
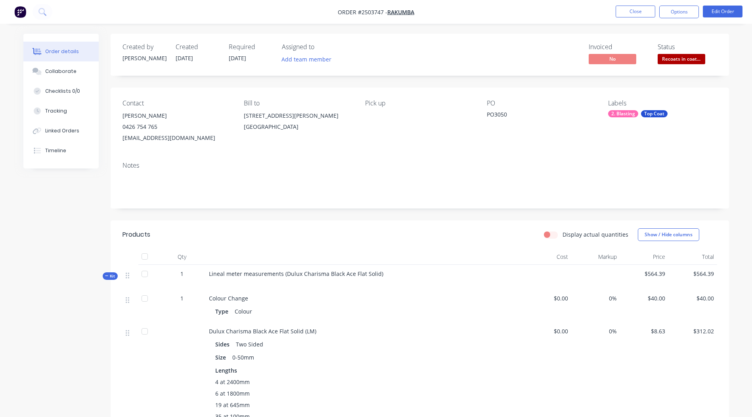
click at [671, 58] on span "Recoats in coat..." at bounding box center [682, 59] width 48 height 10
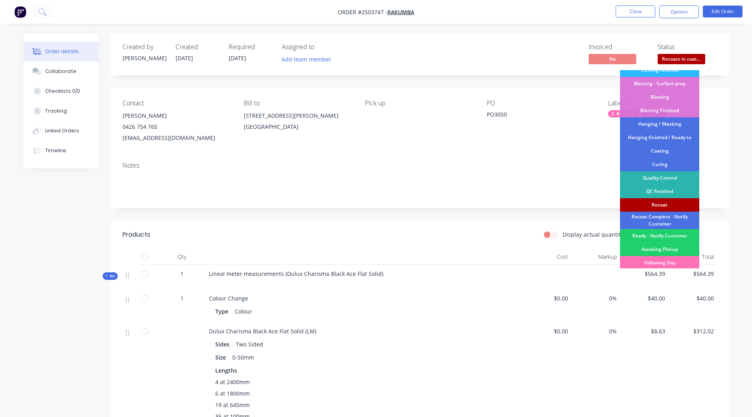
scroll to position [170, 0]
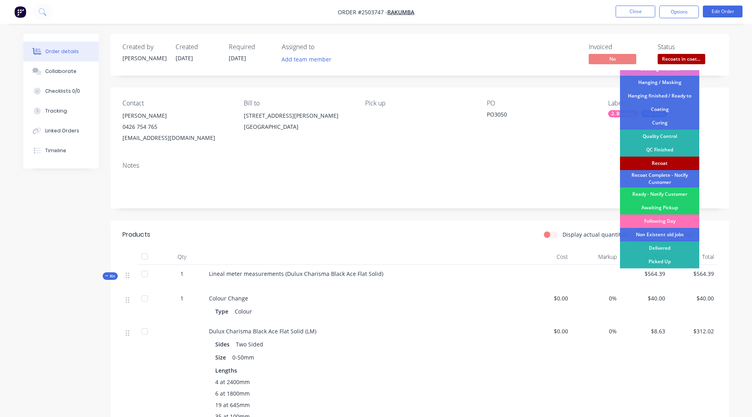
click at [653, 161] on div "Recoat" at bounding box center [659, 163] width 79 height 13
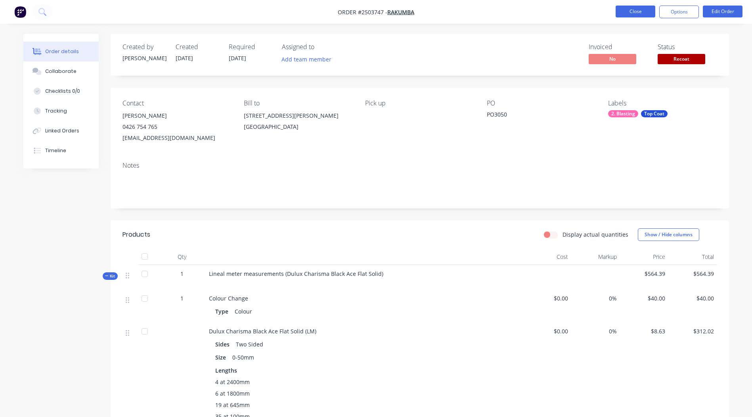
click at [645, 13] on button "Close" at bounding box center [636, 12] width 40 height 12
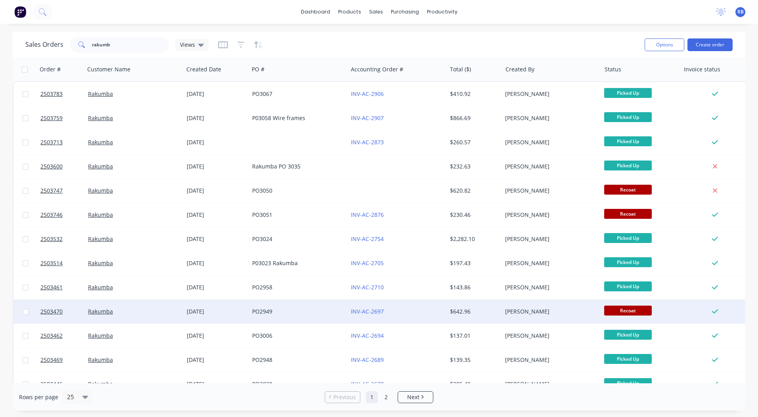
click at [571, 313] on div "[PERSON_NAME]" at bounding box center [549, 312] width 88 height 8
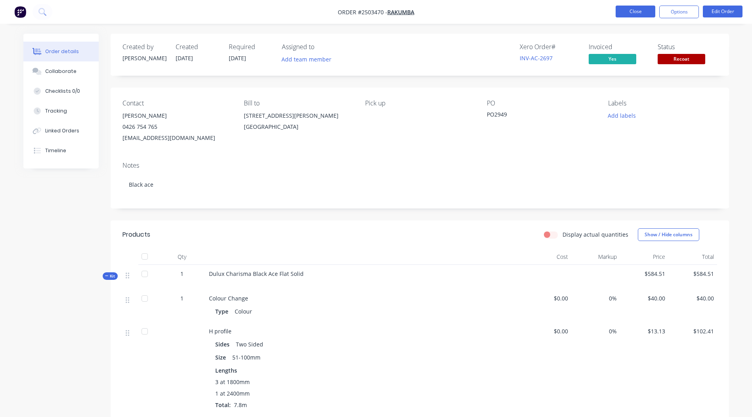
click at [633, 13] on button "Close" at bounding box center [636, 12] width 40 height 12
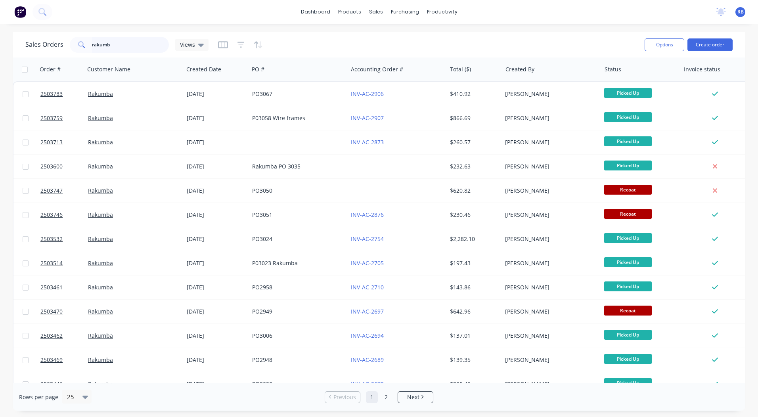
drag, startPoint x: 121, startPoint y: 43, endPoint x: 0, endPoint y: 46, distance: 120.6
click at [17, 46] on div "Sales Orders rakumb Views Options Create order" at bounding box center [379, 45] width 733 height 26
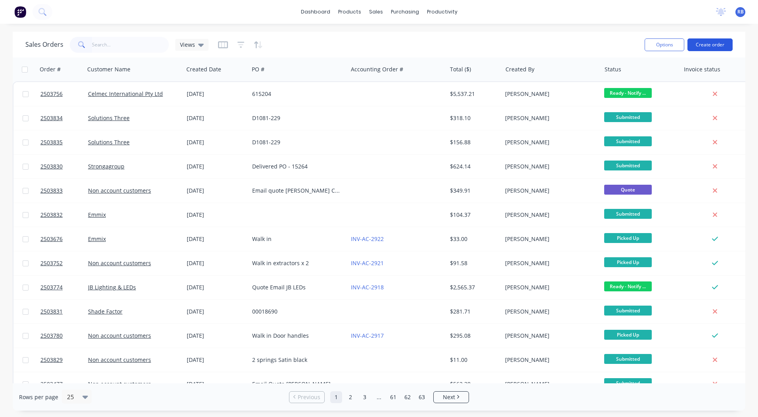
click at [698, 48] on button "Create order" at bounding box center [710, 44] width 45 height 13
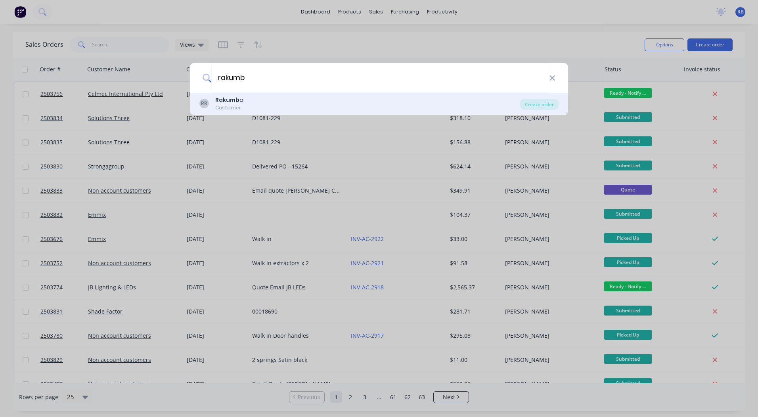
type input "rakumb"
click at [256, 108] on div "RR Rakumb a Customer" at bounding box center [360, 103] width 321 height 15
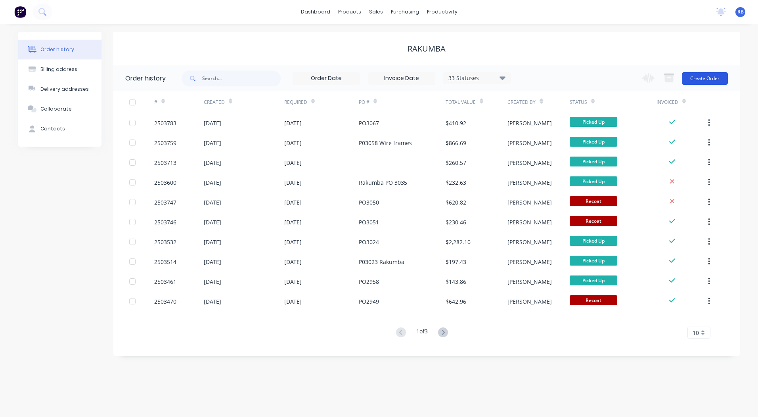
click at [703, 76] on button "Create Order" at bounding box center [705, 78] width 46 height 13
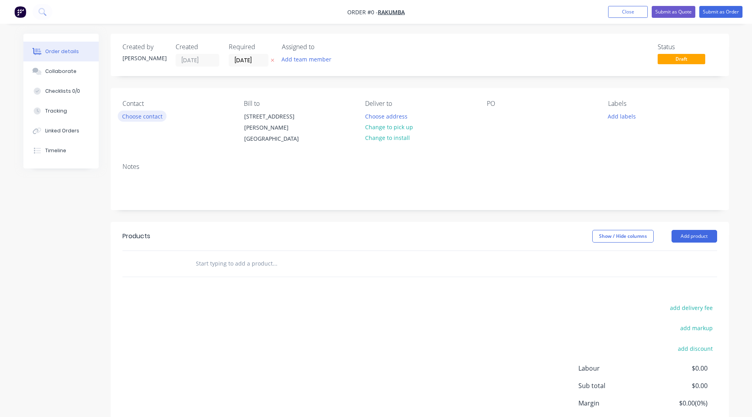
click at [155, 118] on button "Choose contact" at bounding box center [142, 116] width 49 height 11
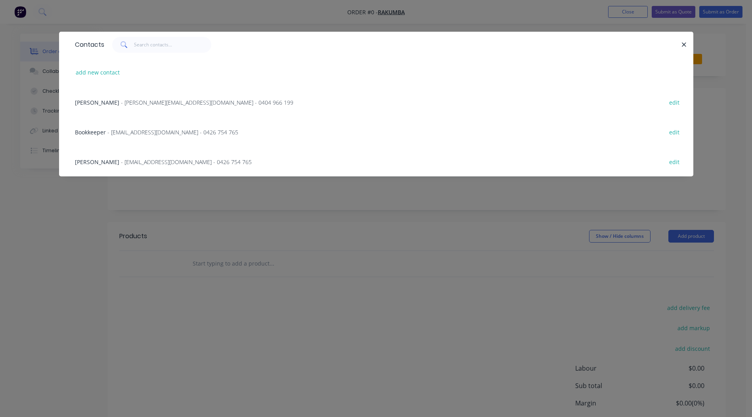
click at [121, 103] on span "- [PERSON_NAME][EMAIL_ADDRESS][DOMAIN_NAME] - 0404 966 199" at bounding box center [207, 103] width 173 height 8
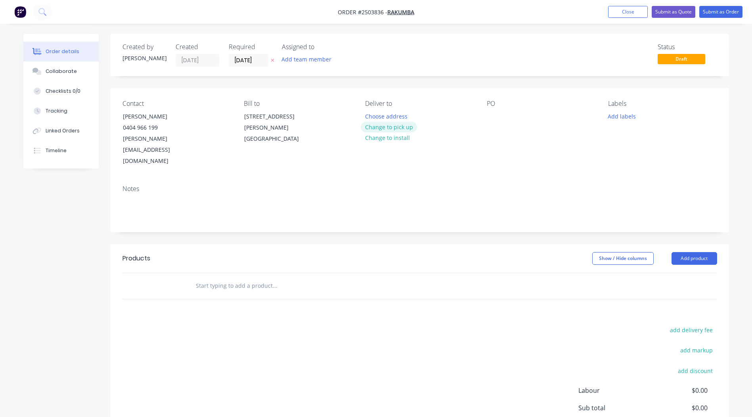
click at [392, 122] on button "Change to pick up" at bounding box center [389, 127] width 56 height 11
click at [493, 113] on div at bounding box center [493, 117] width 13 height 12
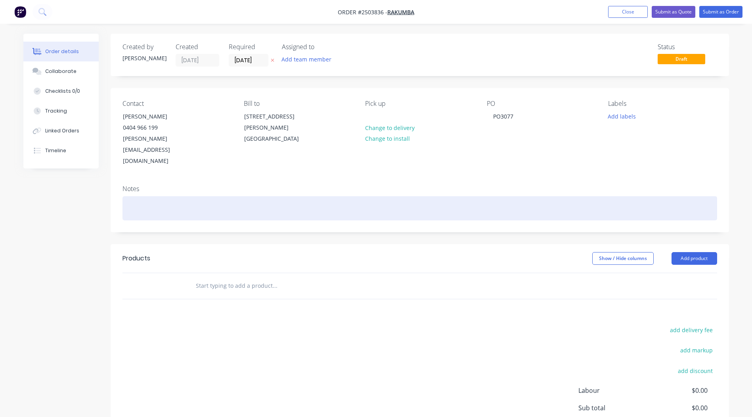
click at [142, 196] on div at bounding box center [420, 208] width 595 height 24
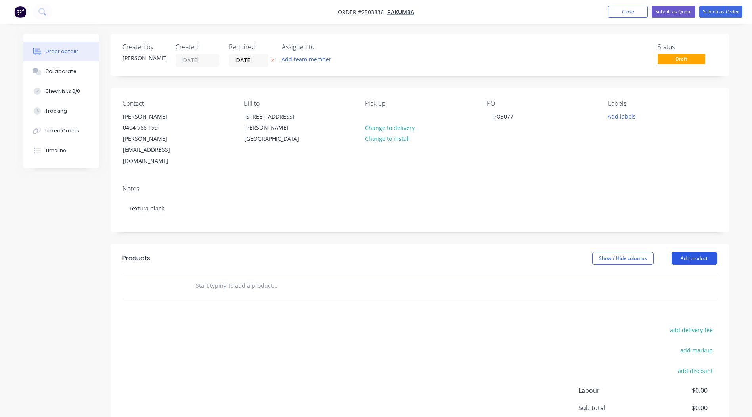
click at [683, 252] on button "Add product" at bounding box center [695, 258] width 46 height 13
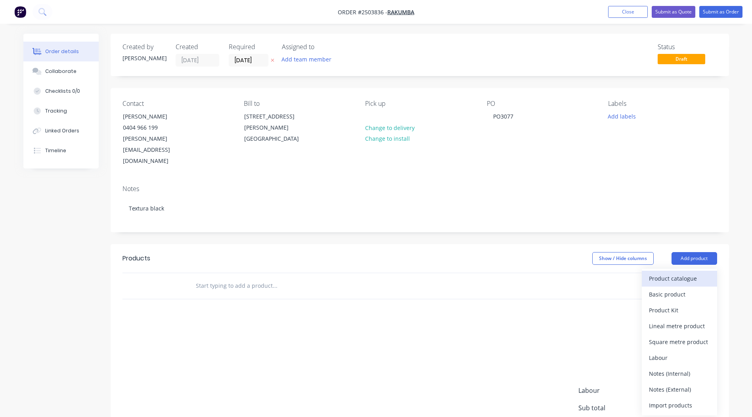
click at [682, 273] on div "Product catalogue" at bounding box center [679, 279] width 61 height 12
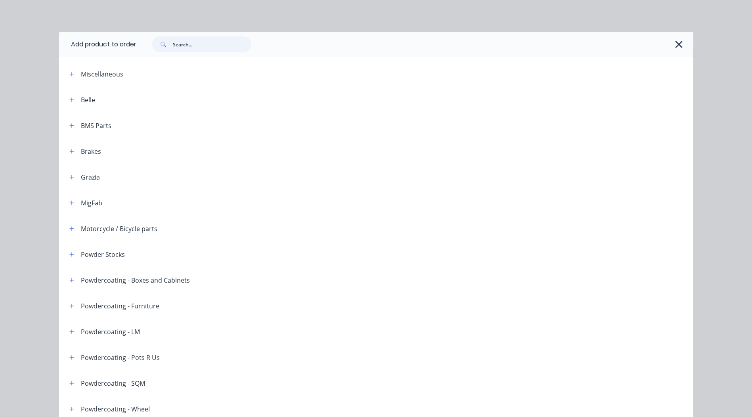
click at [194, 40] on input "text" at bounding box center [212, 44] width 79 height 16
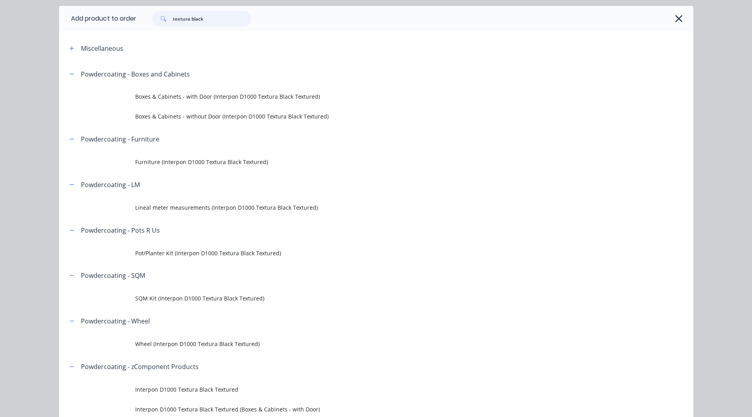
scroll to position [40, 0]
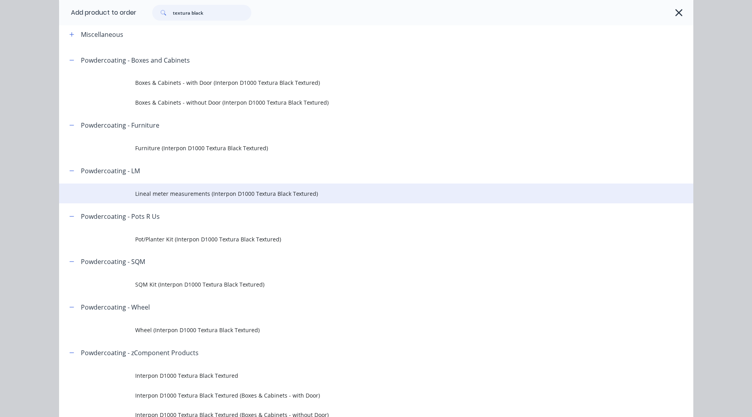
type input "textura black"
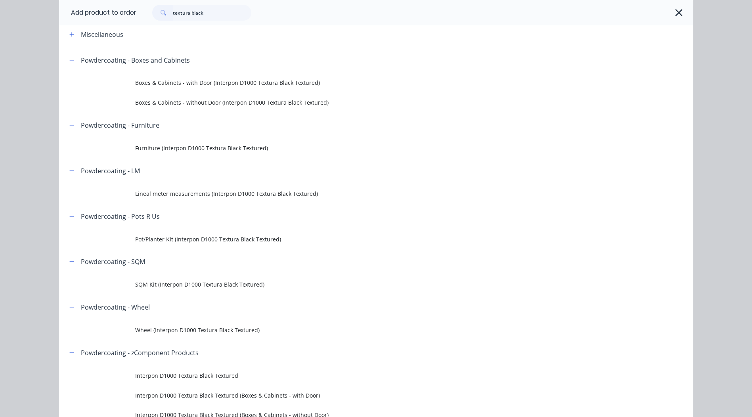
click at [206, 197] on span "Lineal meter measurements (Interpon D1000 Textura Black Textured)" at bounding box center [358, 194] width 447 height 8
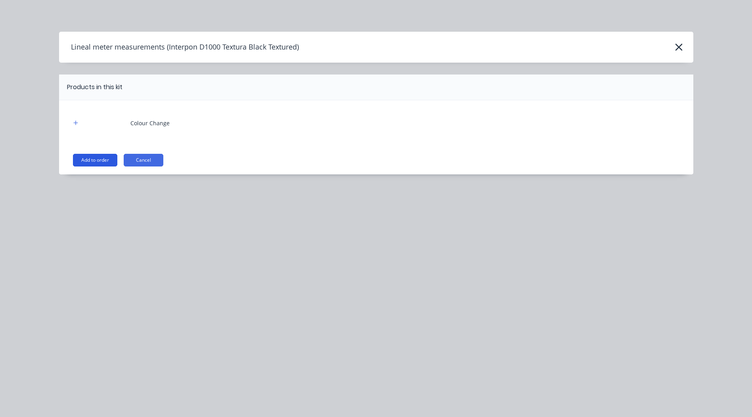
click at [109, 160] on button "Add to order" at bounding box center [95, 160] width 44 height 13
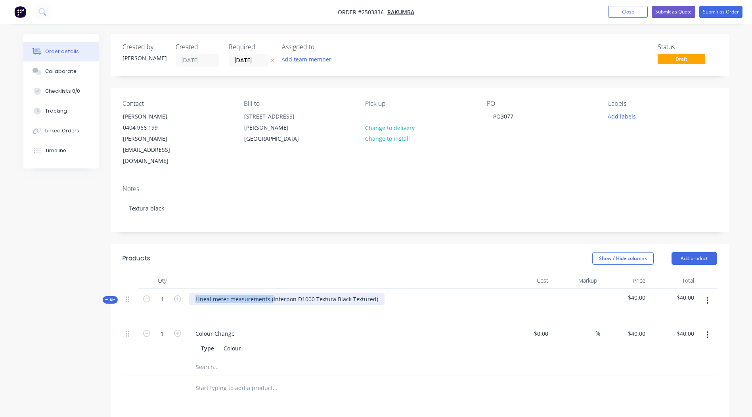
drag, startPoint x: 271, startPoint y: 274, endPoint x: 63, endPoint y: 310, distance: 210.6
click at [63, 310] on div "Created by [PERSON_NAME] Created [DATE] Required [DATE] Assigned to Add team me…" at bounding box center [376, 319] width 706 height 570
click at [299, 294] on div "Interpon D1000 Textura Black Textured)" at bounding box center [247, 300] width 117 height 12
click at [430, 273] on div at bounding box center [344, 281] width 317 height 16
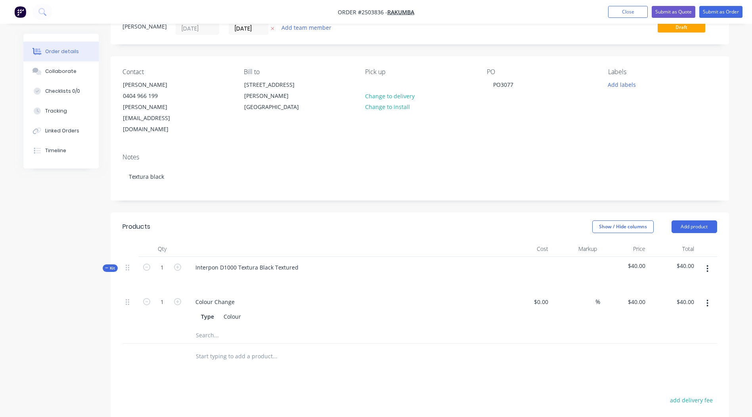
click at [714, 262] on button "button" at bounding box center [707, 269] width 19 height 14
click at [670, 284] on div "Add product to kit" at bounding box center [679, 290] width 61 height 12
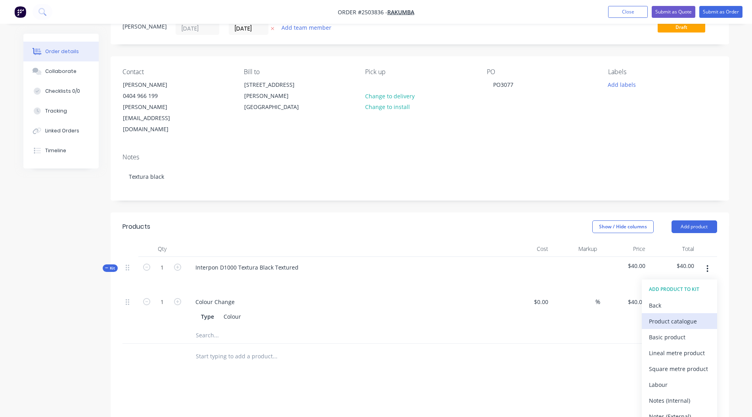
click at [669, 316] on div "Product catalogue" at bounding box center [679, 322] width 61 height 12
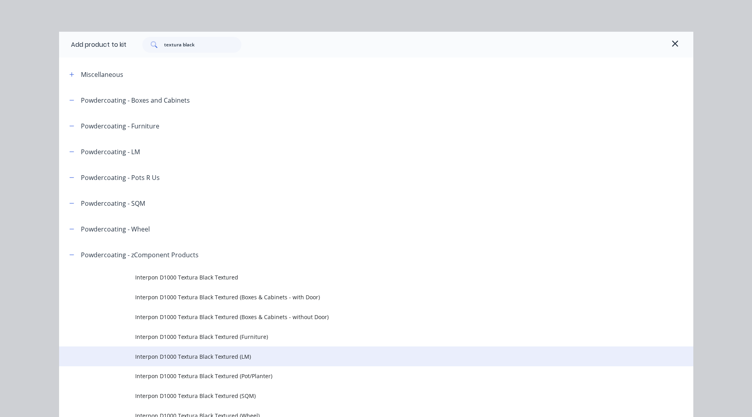
click at [227, 349] on td "Interpon D1000 Textura Black Textured (LM)" at bounding box center [414, 357] width 558 height 20
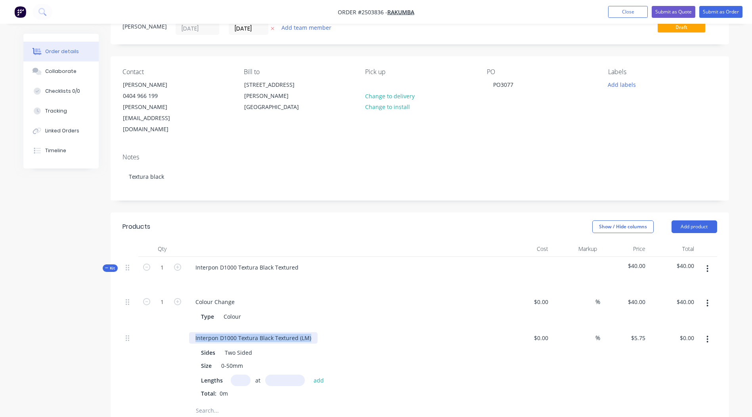
drag, startPoint x: 311, startPoint y: 315, endPoint x: 0, endPoint y: 317, distance: 311.4
click at [0, 317] on html "Order #2503836 - Rakumba Add product Close Submit as Quote Submit as Order Orde…" at bounding box center [376, 307] width 752 height 679
click at [241, 375] on input "text" at bounding box center [241, 381] width 20 height 12
type input "12"
click at [274, 375] on input "text" at bounding box center [285, 381] width 40 height 12
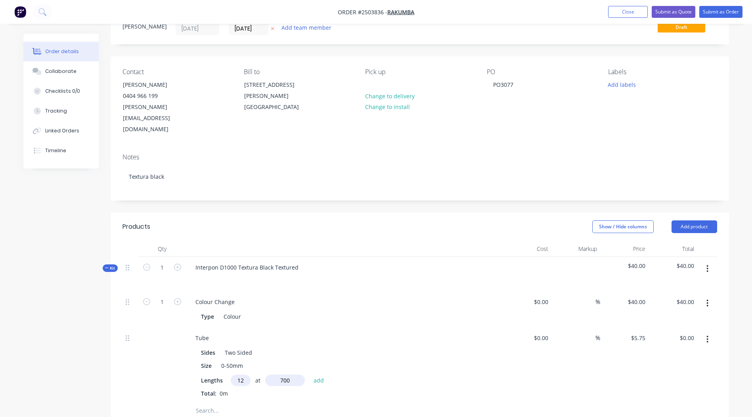
type input "700"
click at [310, 375] on button "add" at bounding box center [319, 380] width 19 height 11
type input "$48.30"
type input "12"
click at [279, 375] on input "text" at bounding box center [285, 381] width 40 height 12
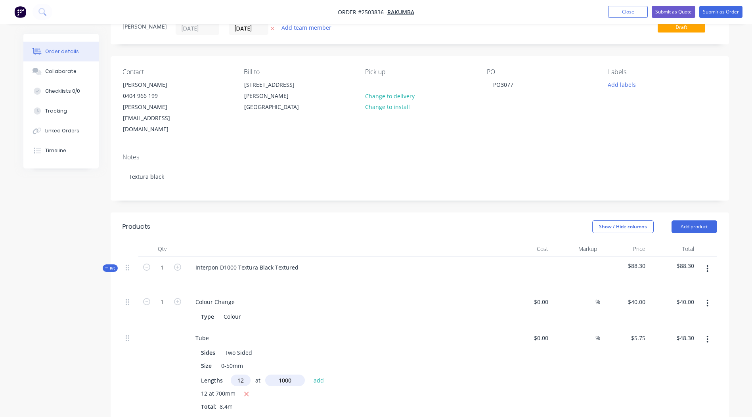
type input "1000"
click at [310, 375] on button "add" at bounding box center [319, 380] width 19 height 11
type input "$117.30"
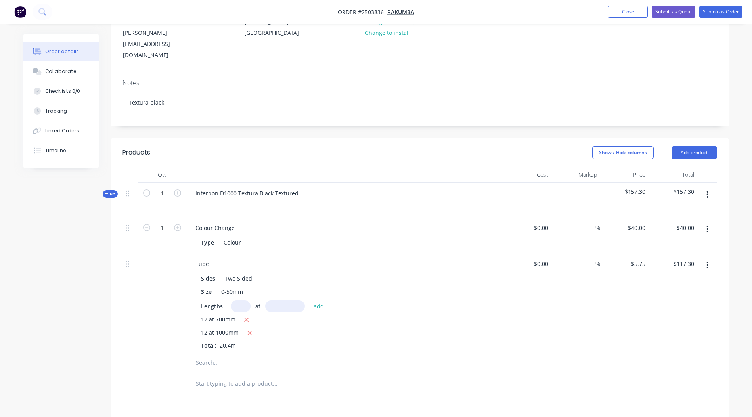
click at [709, 188] on button "button" at bounding box center [707, 195] width 19 height 14
click at [688, 210] on div "Add product to kit" at bounding box center [679, 216] width 61 height 12
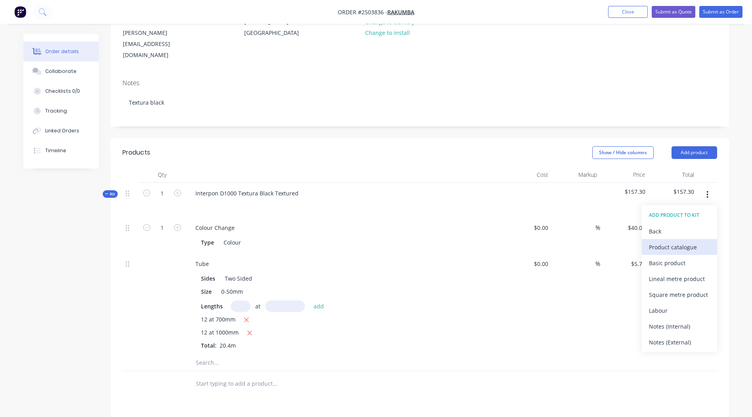
click at [685, 242] on div "Product catalogue" at bounding box center [679, 248] width 61 height 12
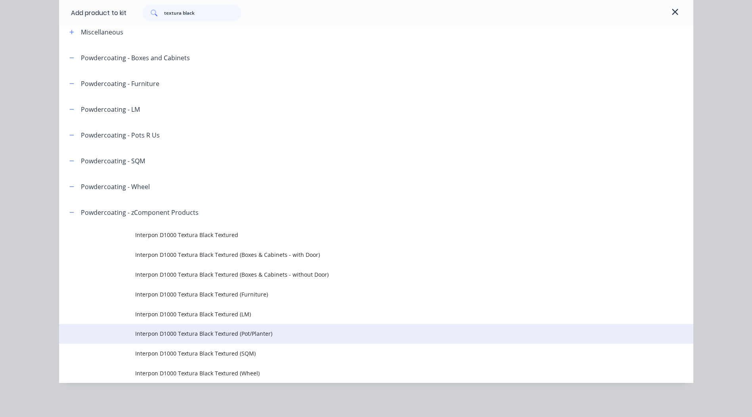
scroll to position [43, 0]
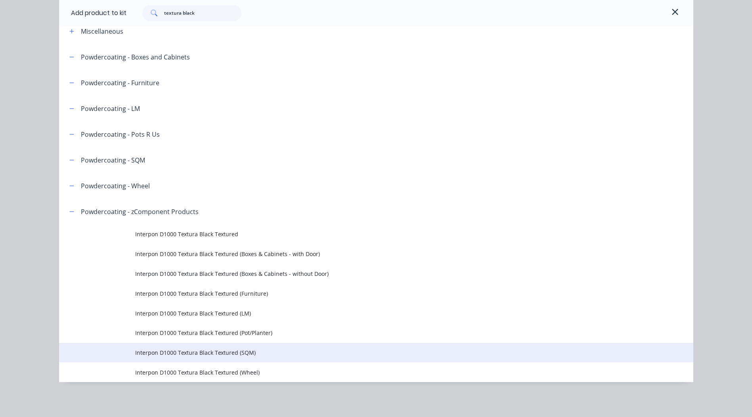
click at [256, 353] on span "Interpon D1000 Textura Black Textured (SQM)" at bounding box center [358, 353] width 447 height 8
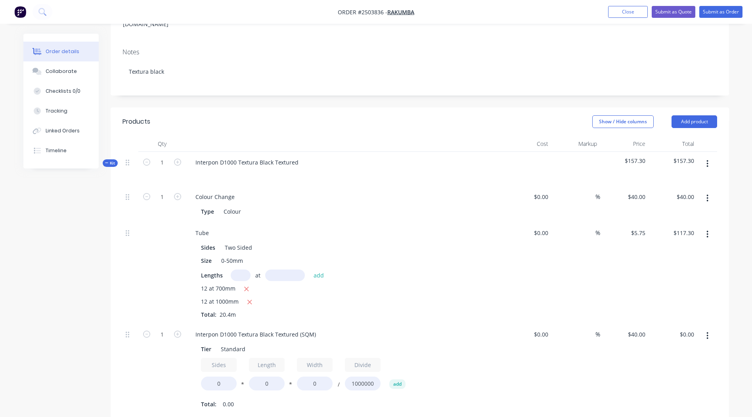
scroll to position [185, 0]
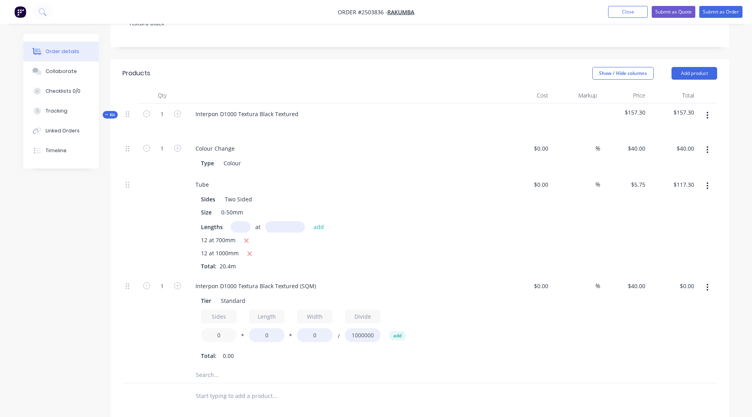
drag, startPoint x: 232, startPoint y: 313, endPoint x: 152, endPoint y: 315, distance: 79.7
click at [164, 315] on div "1 Interpon D1000 Textura Black Textured (SQM) Tier Standard Sides 0 * Length 0 …" at bounding box center [420, 322] width 595 height 92
type input "2"
drag, startPoint x: 276, startPoint y: 313, endPoint x: 250, endPoint y: 315, distance: 25.8
click at [250, 328] on input "0" at bounding box center [267, 335] width 36 height 14
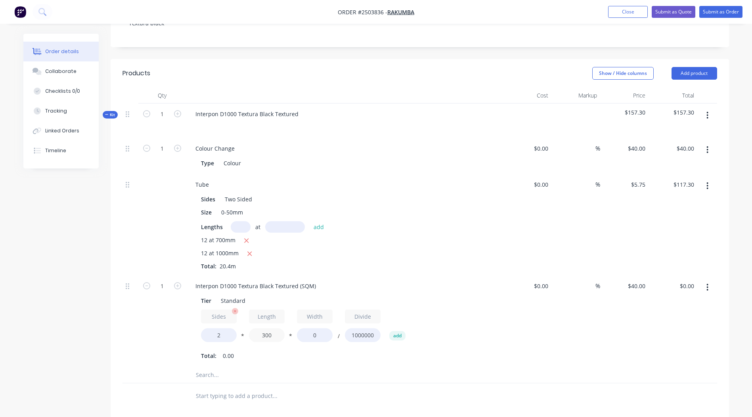
type input "300"
drag, startPoint x: 236, startPoint y: 314, endPoint x: 216, endPoint y: 313, distance: 19.5
click at [216, 313] on div "Sides 2 * Length 300 * Width 0 / Divide 1000000 add" at bounding box center [344, 328] width 287 height 36
type input "300"
type input "$7.20"
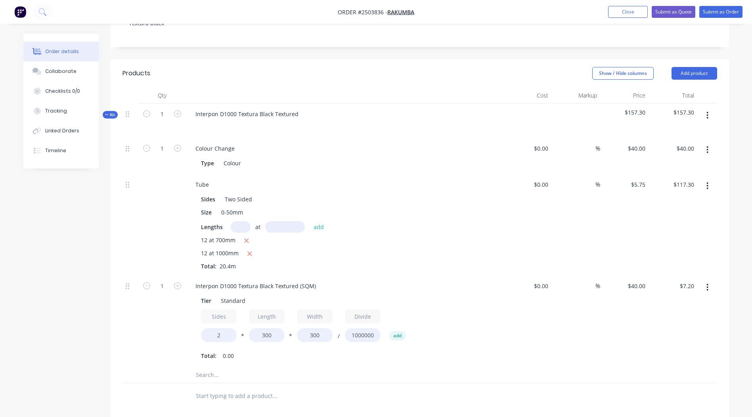
click at [503, 306] on div "Interpon D1000 Textura Black Textured (SQM) Tier Standard Sides 2 * Length 300 …" at bounding box center [344, 322] width 317 height 92
click at [314, 350] on div "Total: 0.18" at bounding box center [344, 356] width 287 height 12
drag, startPoint x: 177, startPoint y: 272, endPoint x: 0, endPoint y: 262, distance: 177.2
click at [25, 267] on div "Created by [PERSON_NAME] Created [DATE] Required [DATE] Assigned to Add team me…" at bounding box center [376, 229] width 706 height 763
click at [605, 333] on div "$40.00 $40.00" at bounding box center [625, 322] width 49 height 92
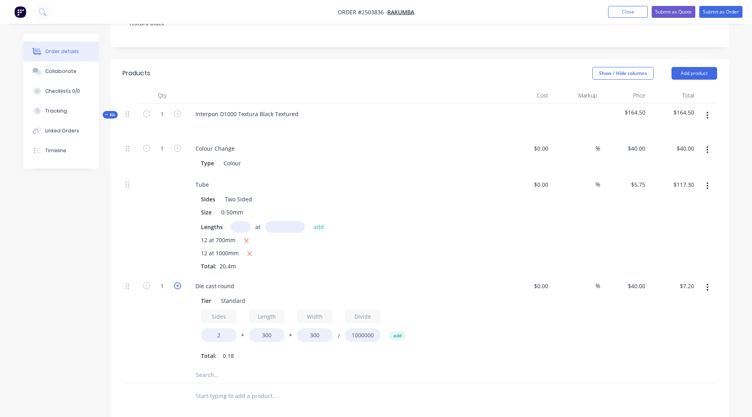
click at [177, 282] on icon "button" at bounding box center [177, 285] width 7 height 7
type input "2"
type input "$14.40"
click at [177, 282] on icon "button" at bounding box center [177, 285] width 7 height 7
type input "3"
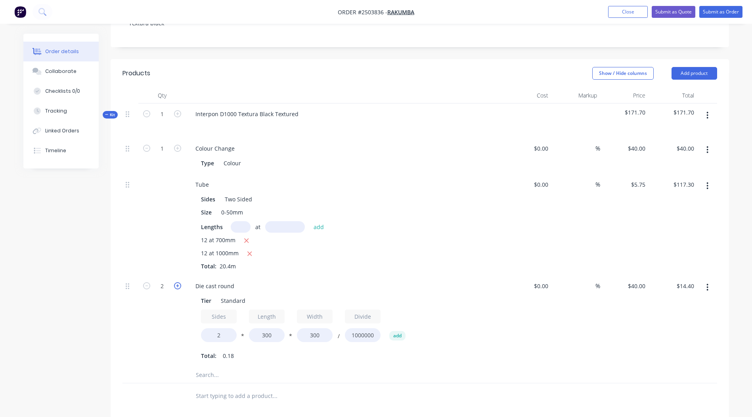
type input "$21.60"
click at [177, 282] on icon "button" at bounding box center [177, 285] width 7 height 7
type input "4"
type input "$28.80"
click at [177, 282] on icon "button" at bounding box center [177, 285] width 7 height 7
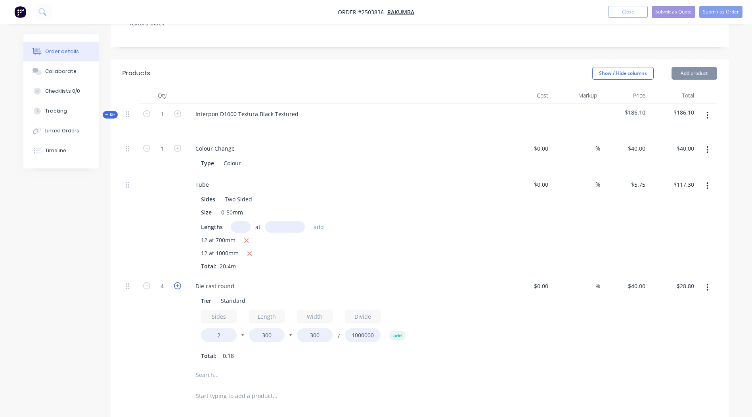
type input "5"
type input "$36.00"
click at [626, 344] on div "$40.00 $40.00" at bounding box center [625, 322] width 49 height 92
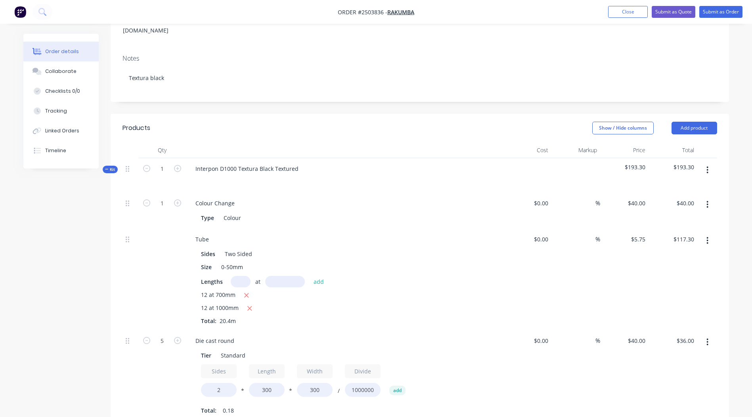
scroll to position [127, 0]
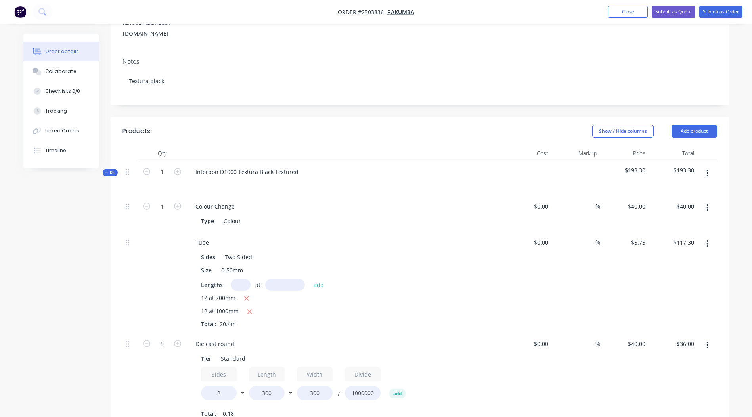
click at [709, 169] on icon "button" at bounding box center [708, 173] width 2 height 9
click at [695, 184] on div "Add product to kit Add sub kit to kit Duplicate Delete" at bounding box center [679, 217] width 75 height 67
click at [692, 188] on div "Add product to kit" at bounding box center [679, 194] width 61 height 12
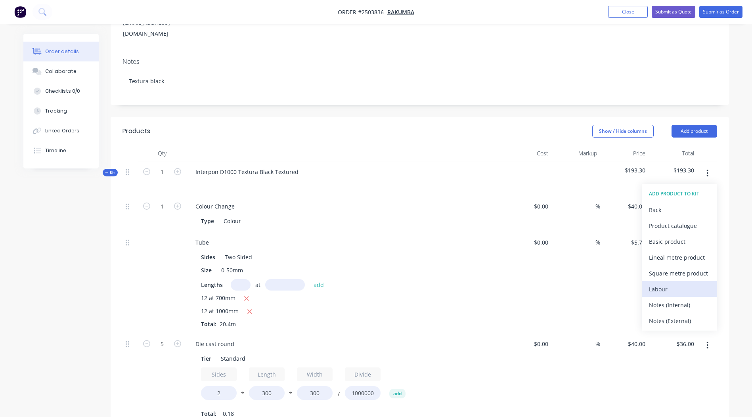
click at [664, 284] on div "Labour" at bounding box center [679, 290] width 61 height 12
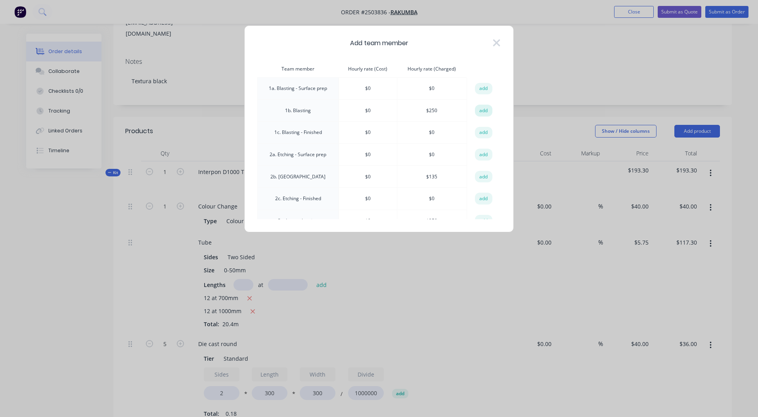
click at [475, 108] on button "add" at bounding box center [483, 111] width 17 height 12
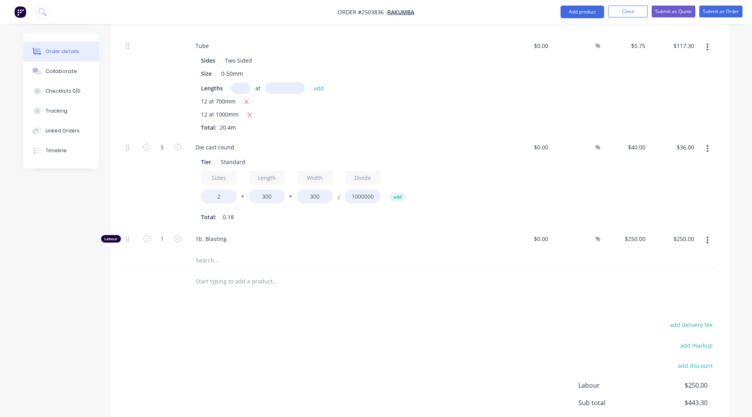
scroll to position [326, 0]
click at [163, 14] on input "1" at bounding box center [162, 8] width 21 height 12
type input "0.25"
click at [437, 272] on div at bounding box center [328, 280] width 279 height 16
type input "$62.50"
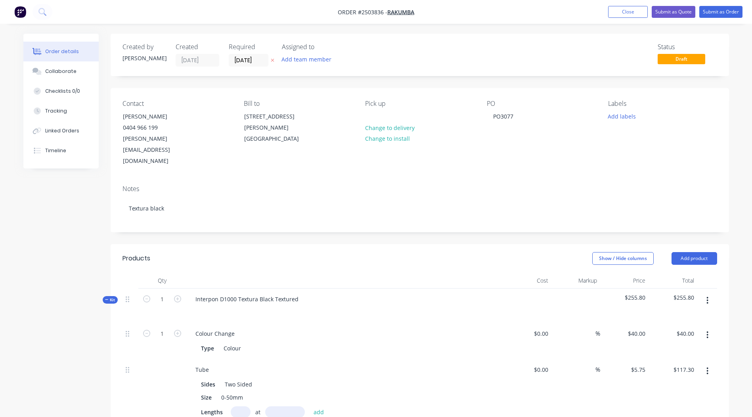
scroll to position [13, 0]
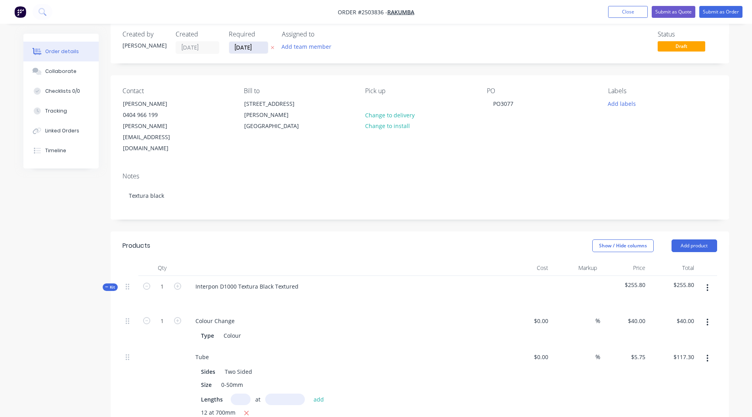
click at [246, 48] on input "[DATE]" at bounding box center [248, 48] width 39 height 12
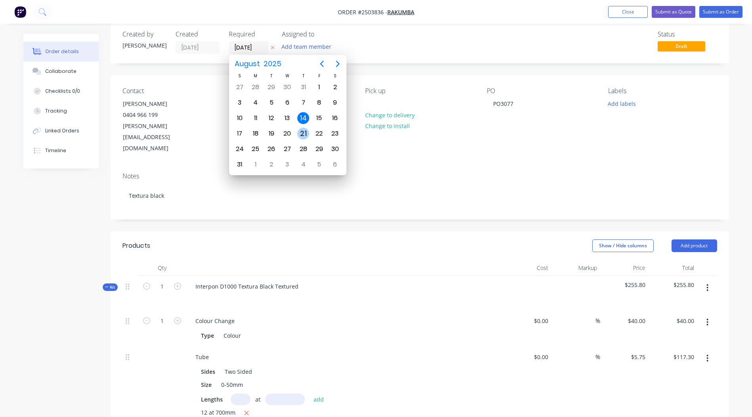
click at [304, 131] on div "21" at bounding box center [303, 134] width 12 height 12
type input "[DATE]"
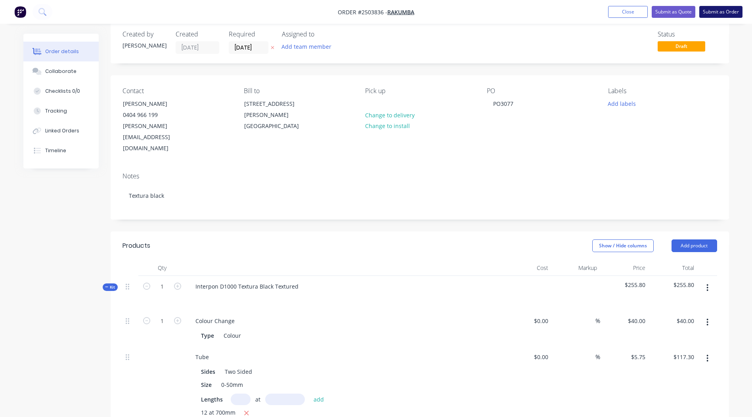
click at [714, 7] on button "Submit as Order" at bounding box center [721, 12] width 43 height 12
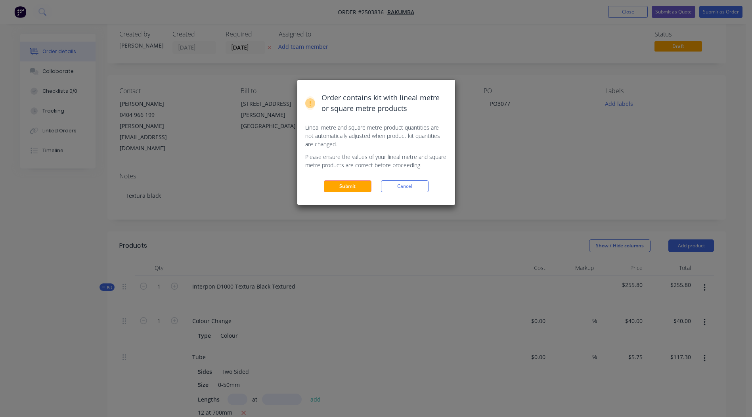
click at [336, 186] on button "Submit" at bounding box center [348, 186] width 48 height 12
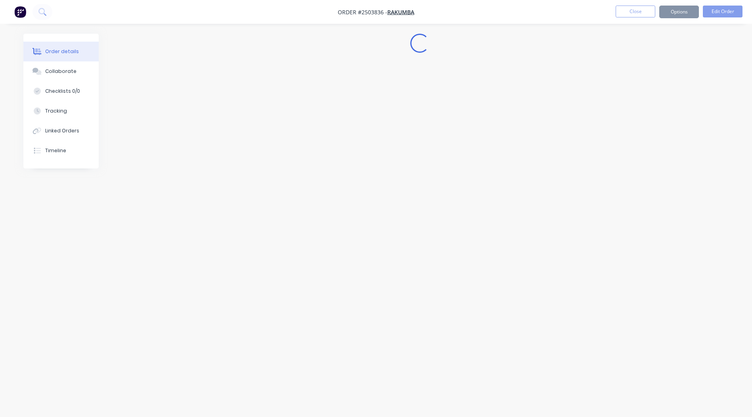
scroll to position [0, 0]
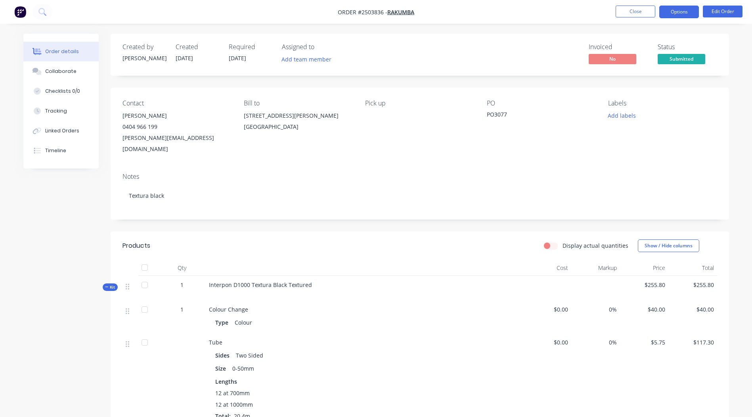
click at [681, 10] on button "Options" at bounding box center [680, 12] width 40 height 13
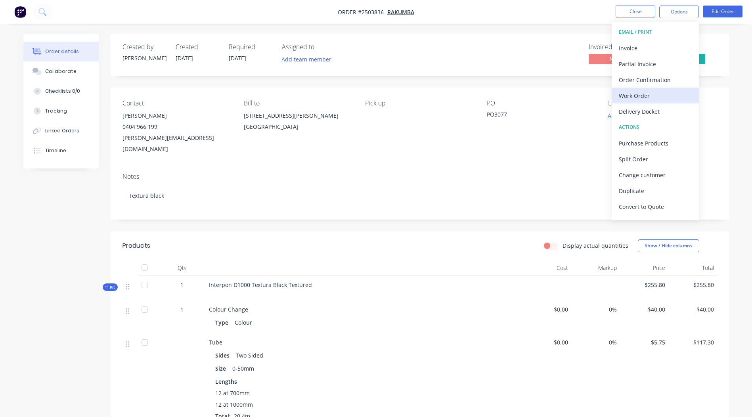
click at [641, 101] on div "Work Order" at bounding box center [655, 96] width 73 height 12
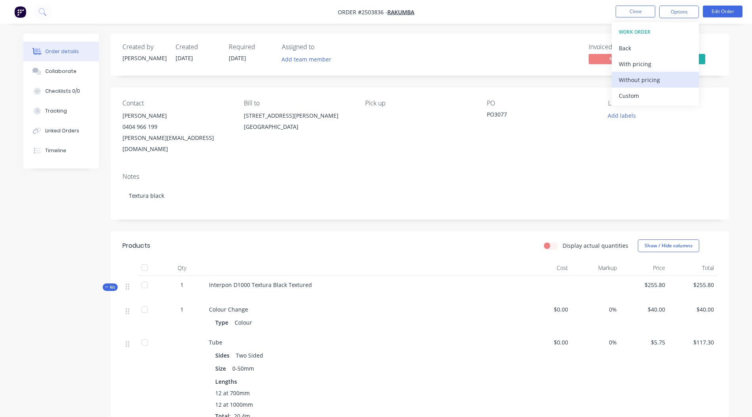
click at [651, 82] on div "Without pricing" at bounding box center [655, 80] width 73 height 12
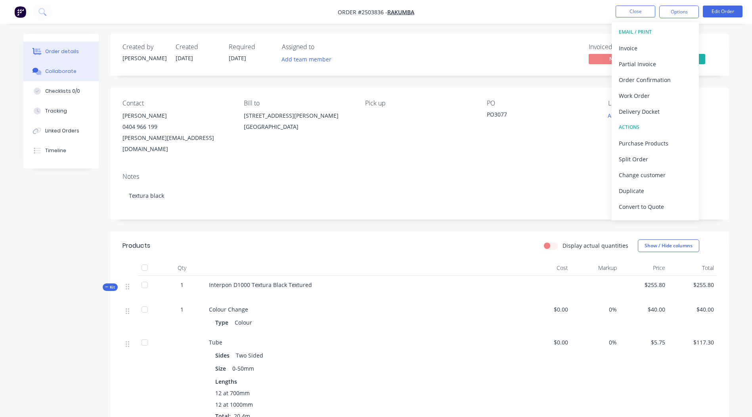
click at [49, 74] on div "Collaborate" at bounding box center [60, 71] width 31 height 7
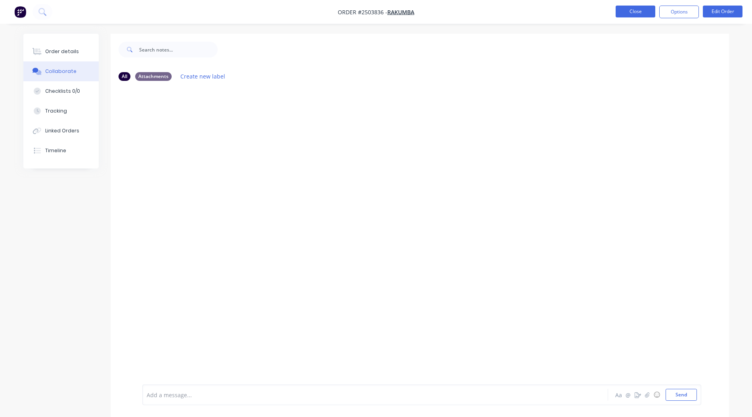
click at [631, 9] on button "Close" at bounding box center [636, 12] width 40 height 12
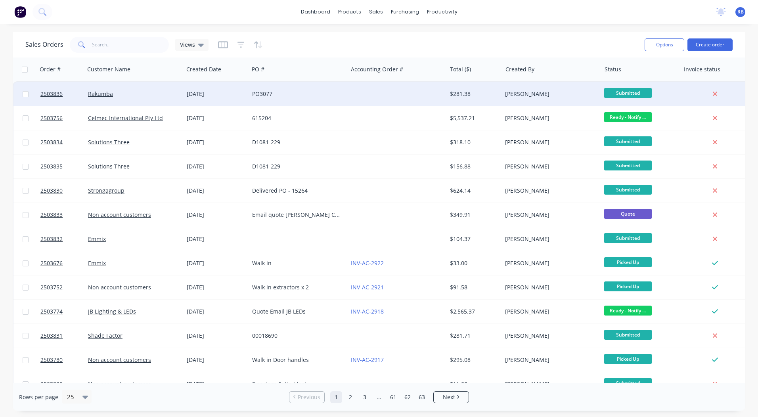
click at [361, 97] on div at bounding box center [397, 94] width 99 height 24
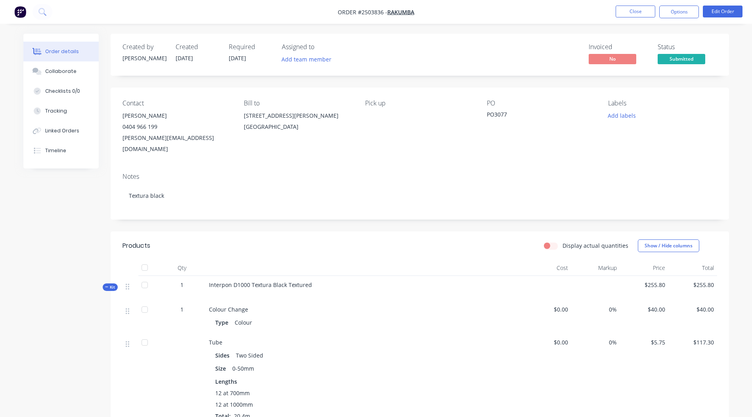
click at [443, 305] on div "Colour Change" at bounding box center [364, 309] width 311 height 8
click at [727, 15] on button "Edit Order" at bounding box center [723, 12] width 40 height 12
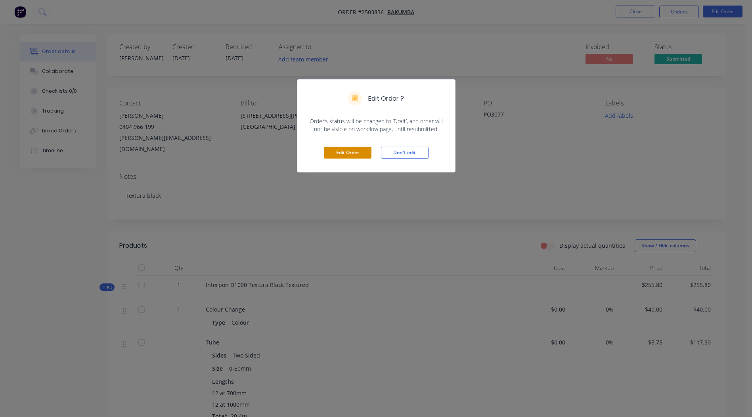
click at [348, 156] on button "Edit Order" at bounding box center [348, 153] width 48 height 12
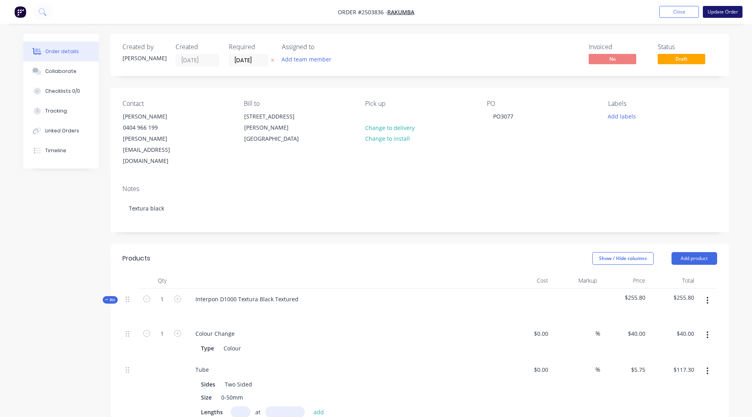
click at [728, 11] on button "Update Order" at bounding box center [723, 12] width 40 height 12
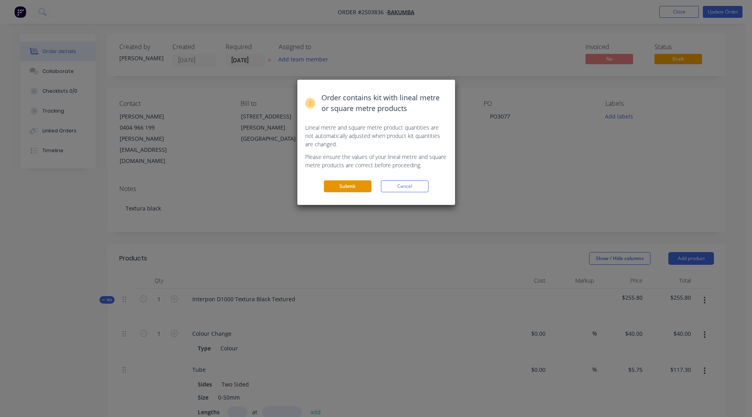
click at [338, 183] on button "Submit" at bounding box center [348, 186] width 48 height 12
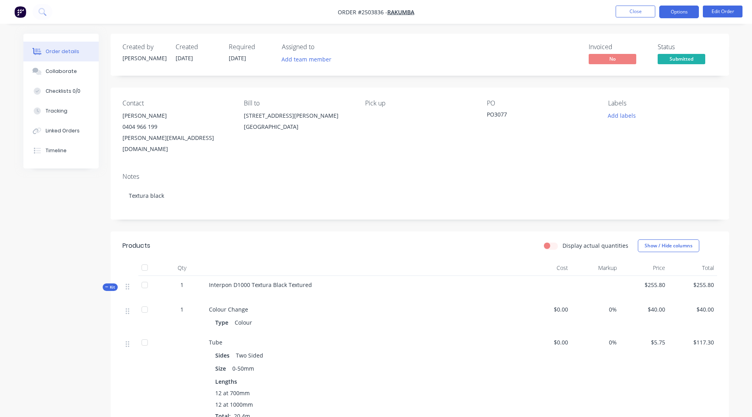
click at [675, 12] on button "Options" at bounding box center [680, 12] width 40 height 13
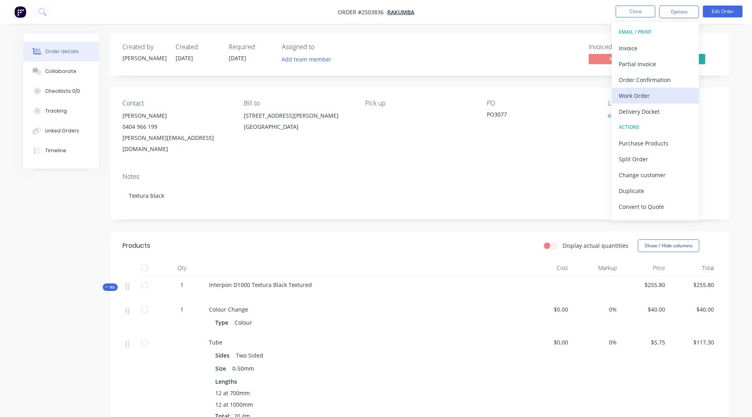
click at [655, 92] on div "Work Order" at bounding box center [655, 96] width 73 height 12
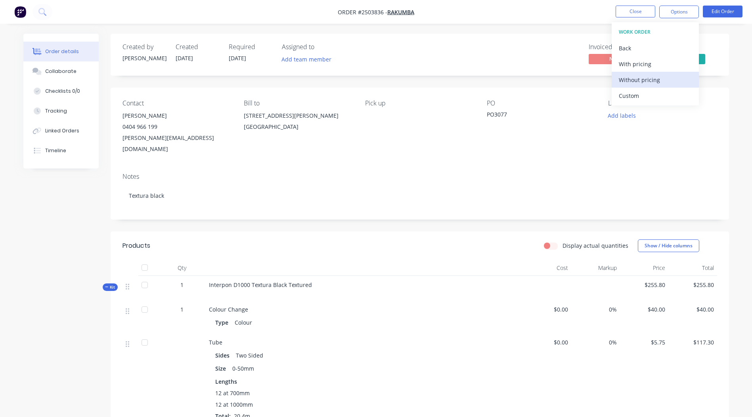
click at [652, 74] on div "Without pricing" at bounding box center [655, 80] width 73 height 12
click at [500, 85] on div "Created by [PERSON_NAME] Created [DATE] Required [DATE] Assigned to Add team me…" at bounding box center [420, 347] width 619 height 627
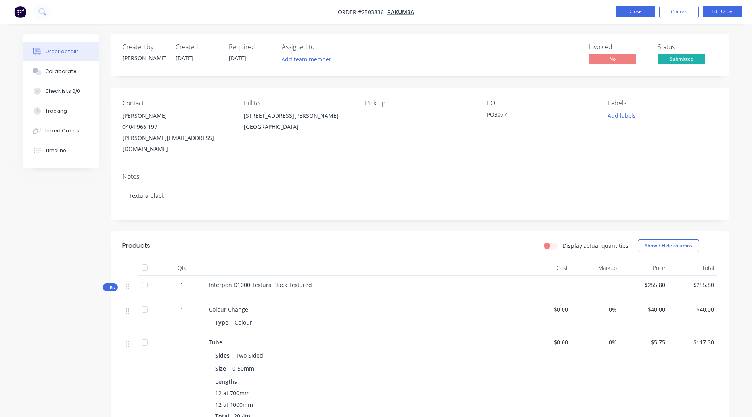
click at [633, 9] on button "Close" at bounding box center [636, 12] width 40 height 12
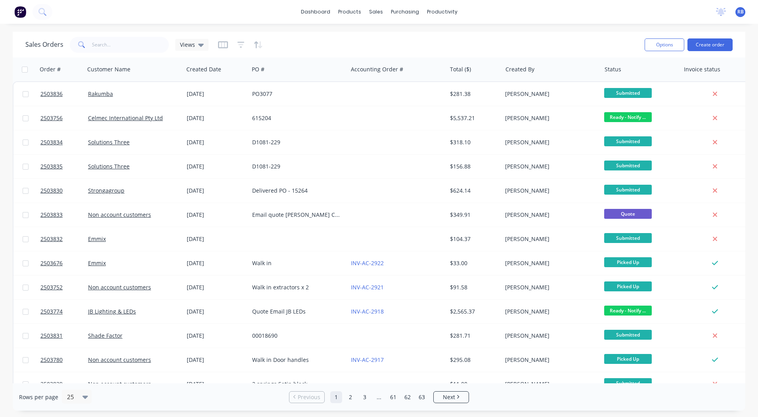
click at [734, 44] on div "Sales Orders Views Options Create order" at bounding box center [379, 45] width 733 height 26
click at [711, 46] on button "Create order" at bounding box center [710, 44] width 45 height 13
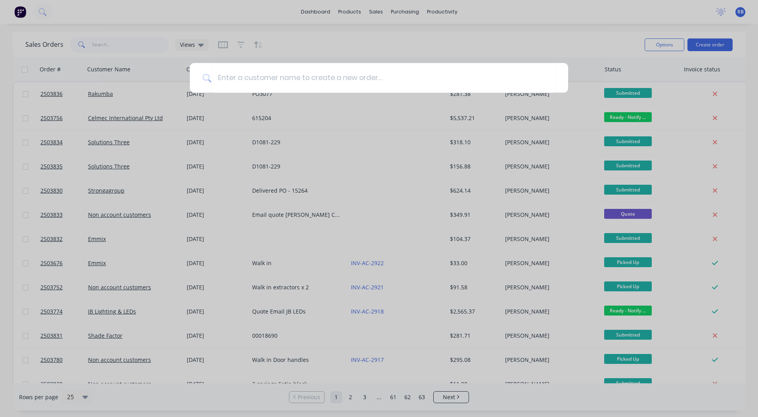
click at [492, 42] on div at bounding box center [379, 208] width 758 height 417
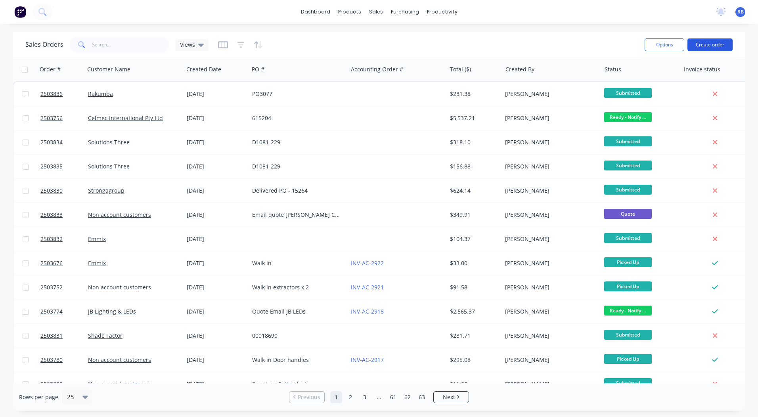
click at [694, 42] on button "Create order" at bounding box center [710, 44] width 45 height 13
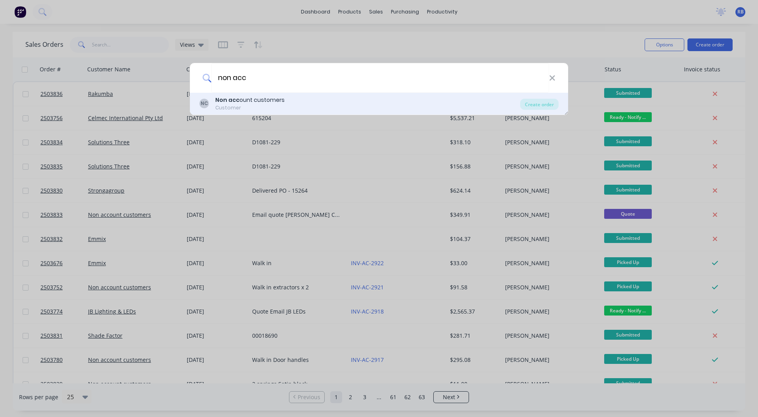
type input "non acc"
click at [303, 101] on div "NC Non acc ount customers Customer" at bounding box center [360, 103] width 321 height 15
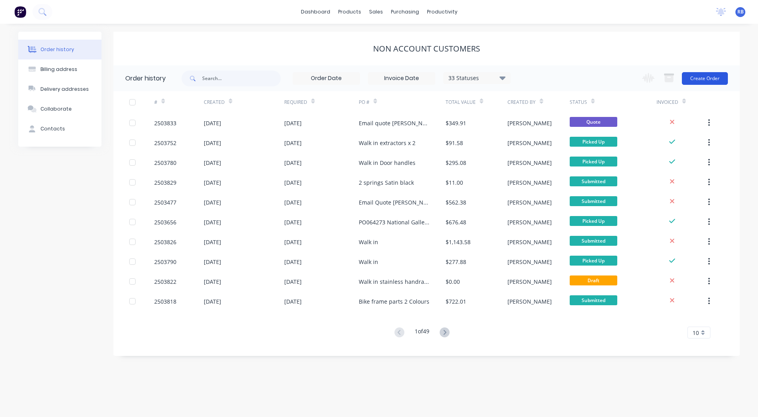
click at [696, 79] on button "Create Order" at bounding box center [705, 78] width 46 height 13
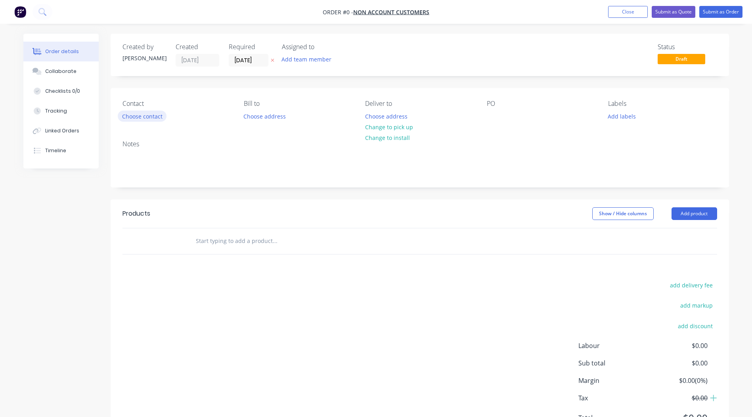
click at [128, 115] on button "Choose contact" at bounding box center [142, 116] width 49 height 11
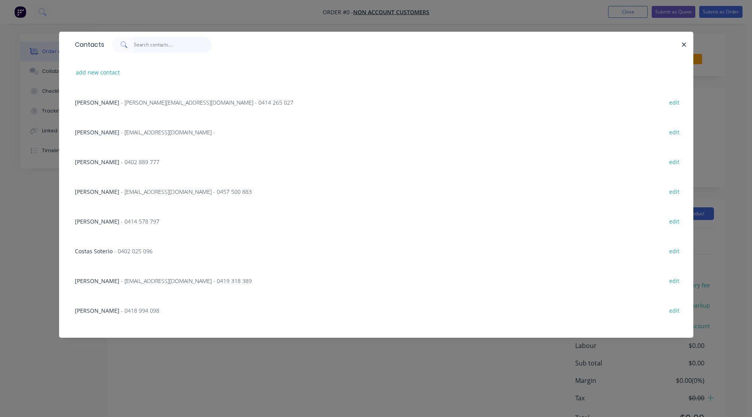
click at [139, 42] on input "text" at bounding box center [172, 45] width 77 height 16
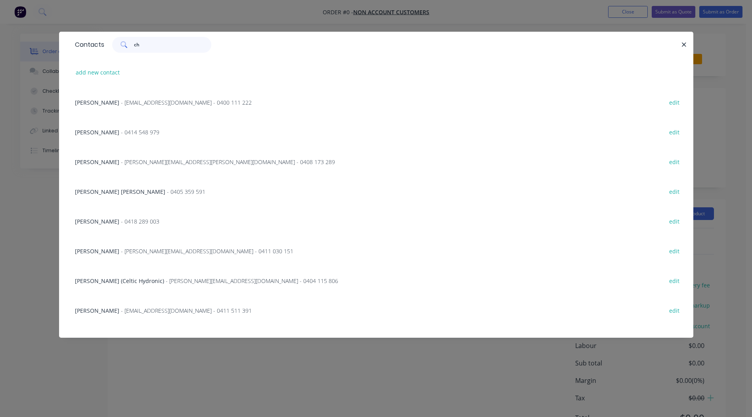
type input "c"
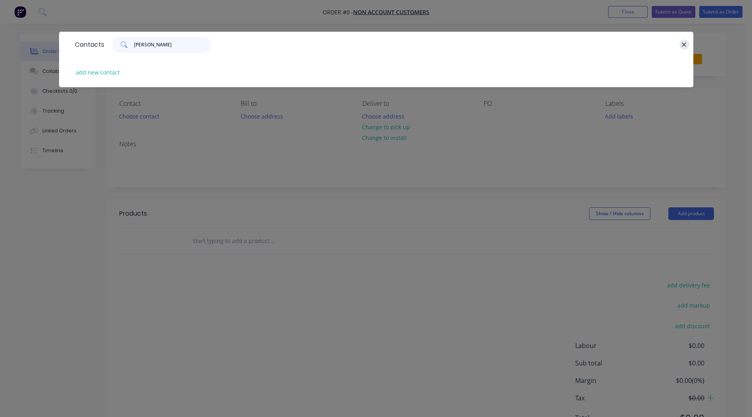
type input "[PERSON_NAME]"
click at [687, 42] on icon "button" at bounding box center [684, 44] width 5 height 7
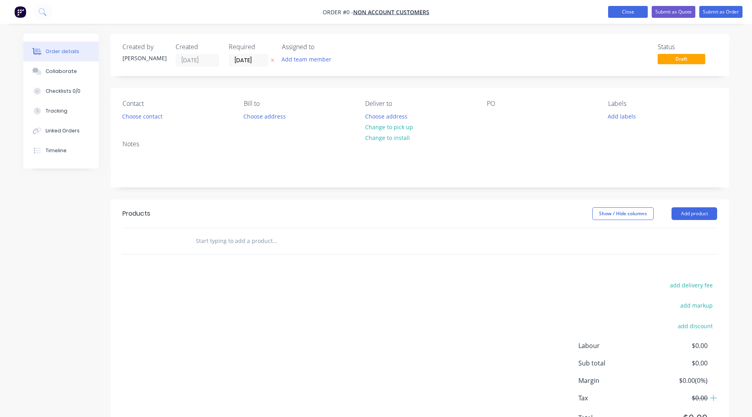
click at [634, 7] on button "Close" at bounding box center [628, 12] width 40 height 12
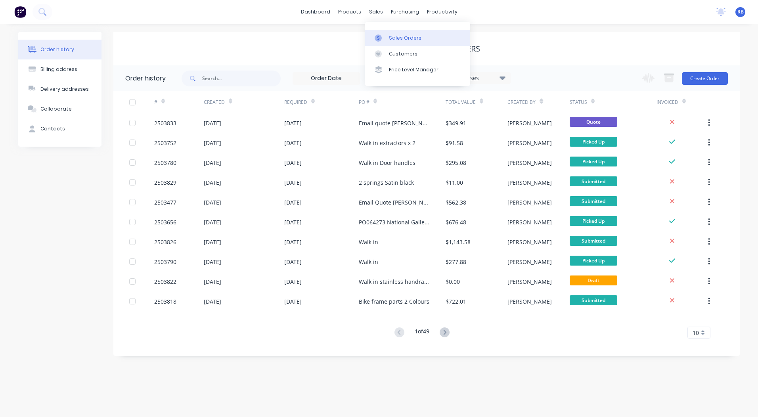
click at [381, 31] on link "Sales Orders" at bounding box center [417, 38] width 105 height 16
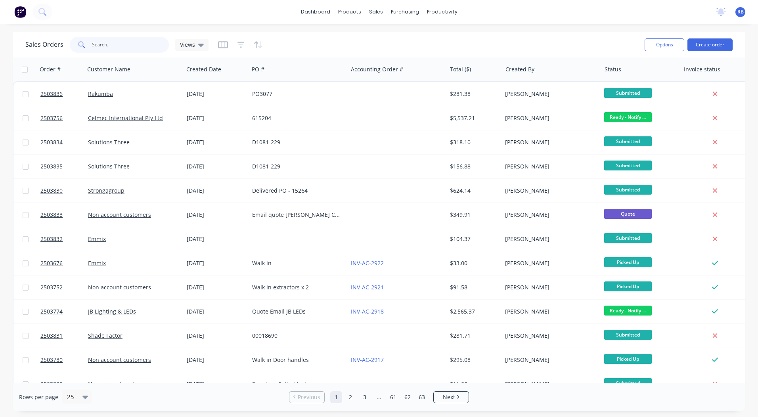
click at [138, 47] on input "text" at bounding box center [130, 45] width 77 height 16
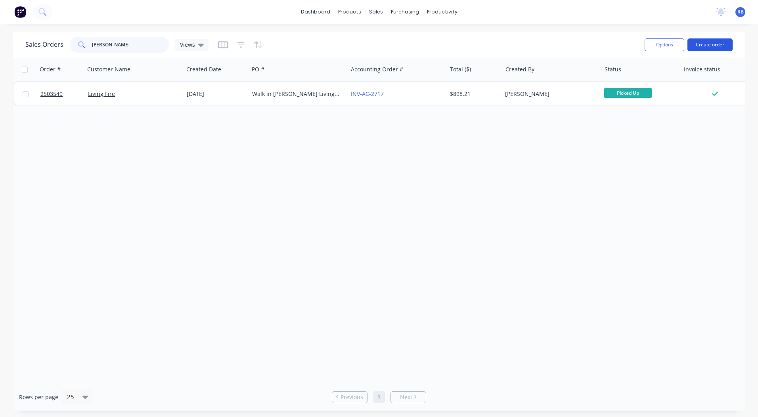
type input "[PERSON_NAME]"
click at [715, 45] on button "Create order" at bounding box center [710, 44] width 45 height 13
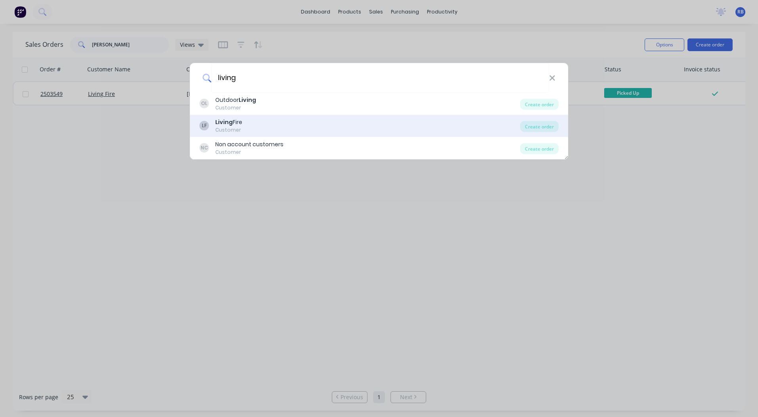
type input "living"
click at [266, 122] on div "LF Living Fire Customer" at bounding box center [360, 125] width 321 height 15
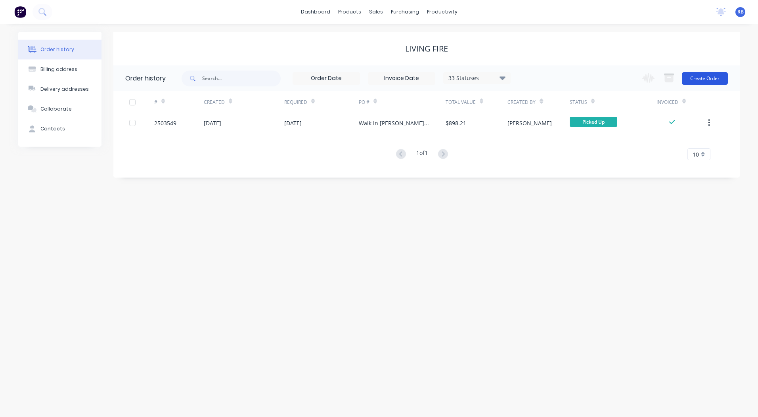
click at [697, 76] on button "Create Order" at bounding box center [705, 78] width 46 height 13
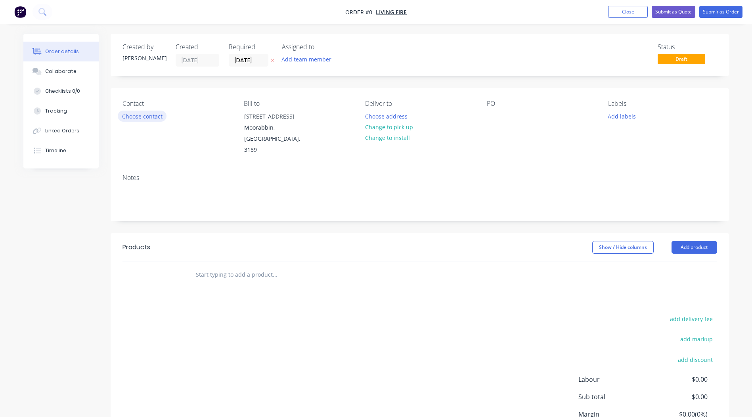
click at [138, 117] on button "Choose contact" at bounding box center [142, 116] width 49 height 11
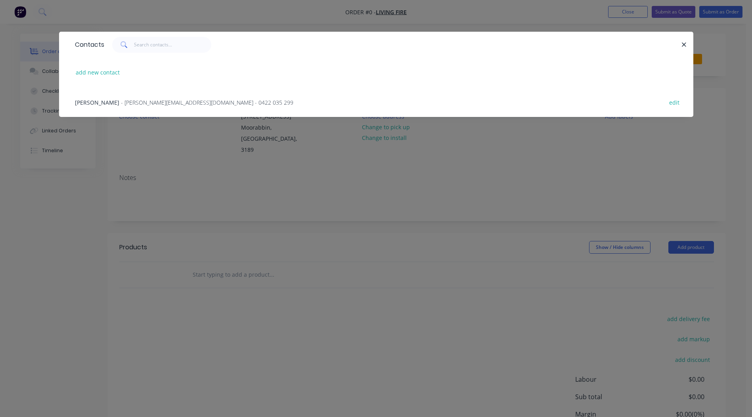
click at [107, 104] on span "[PERSON_NAME]" at bounding box center [97, 103] width 44 height 8
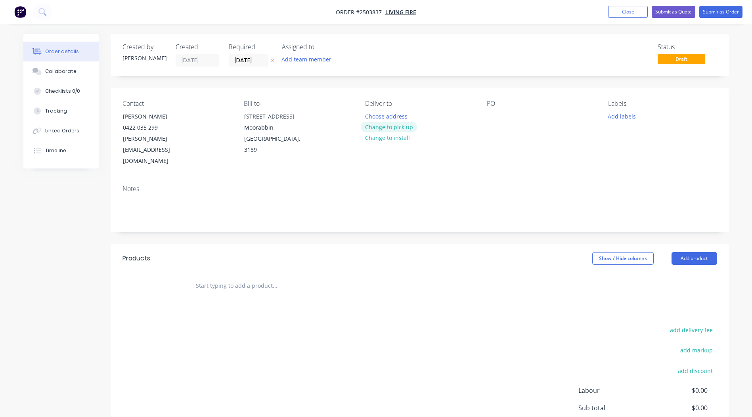
click at [392, 126] on button "Change to pick up" at bounding box center [389, 127] width 56 height 11
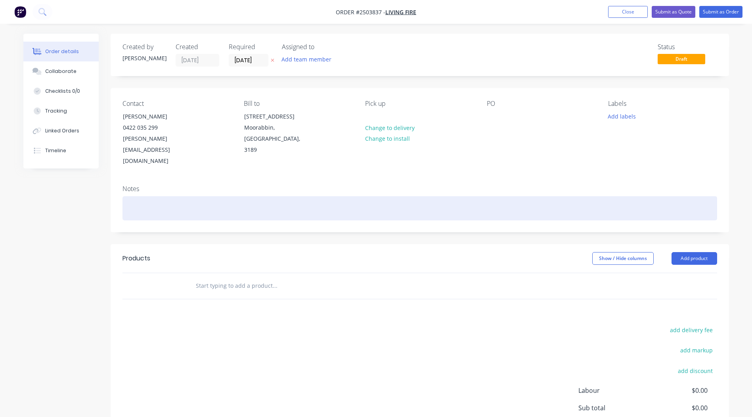
click at [174, 196] on div at bounding box center [420, 208] width 595 height 24
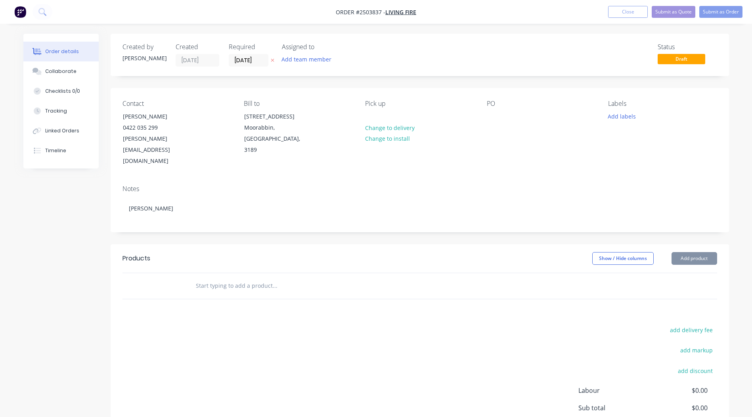
click at [471, 142] on div "Pick up Change to delivery Change to install" at bounding box center [419, 133] width 109 height 67
click at [491, 112] on div at bounding box center [493, 117] width 13 height 12
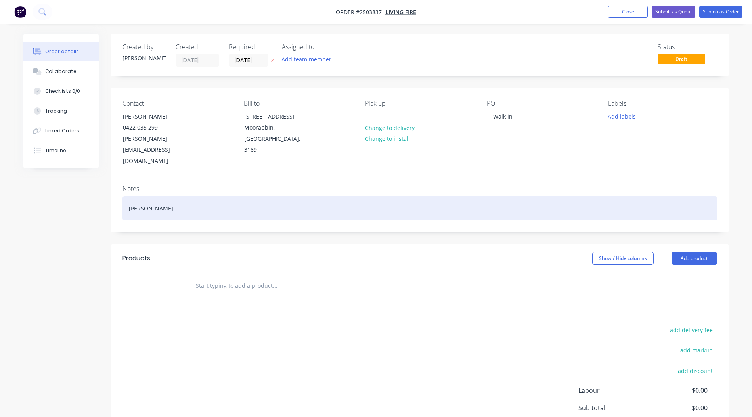
click at [168, 196] on div "[PERSON_NAME]" at bounding box center [420, 208] width 595 height 24
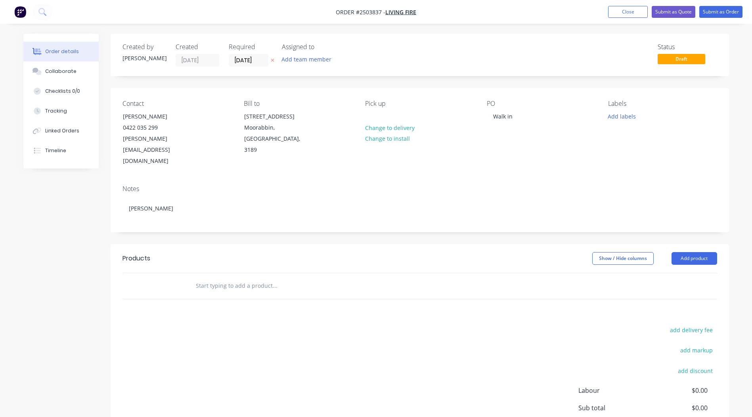
click at [581, 149] on div "Contact [PERSON_NAME] 0422 035 299 [PERSON_NAME][EMAIL_ADDRESS][DOMAIN_NAME] [P…" at bounding box center [420, 133] width 619 height 91
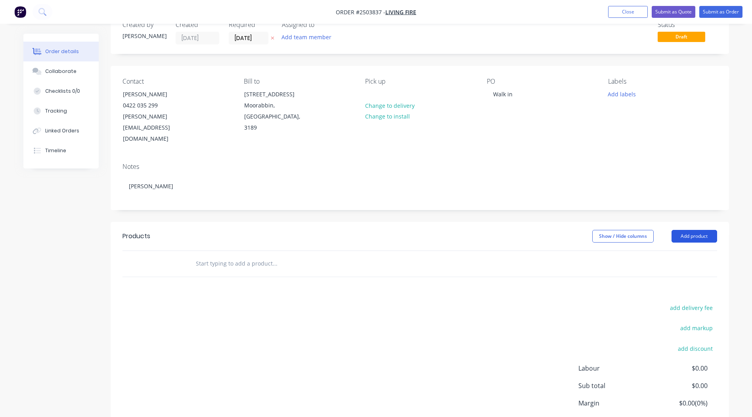
click at [704, 230] on button "Add product" at bounding box center [695, 236] width 46 height 13
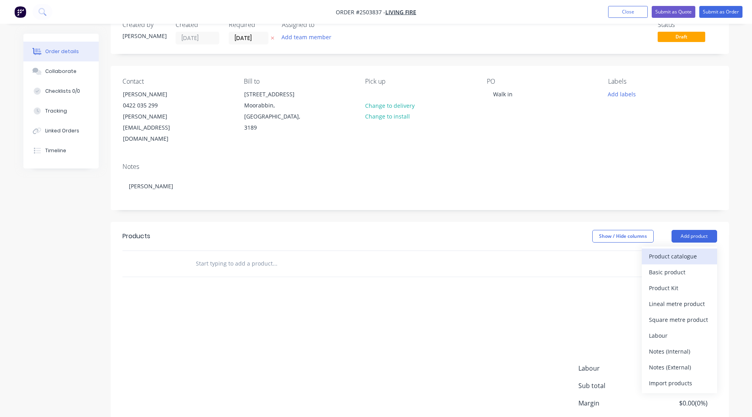
click at [677, 251] on div "Product catalogue" at bounding box center [679, 257] width 61 height 12
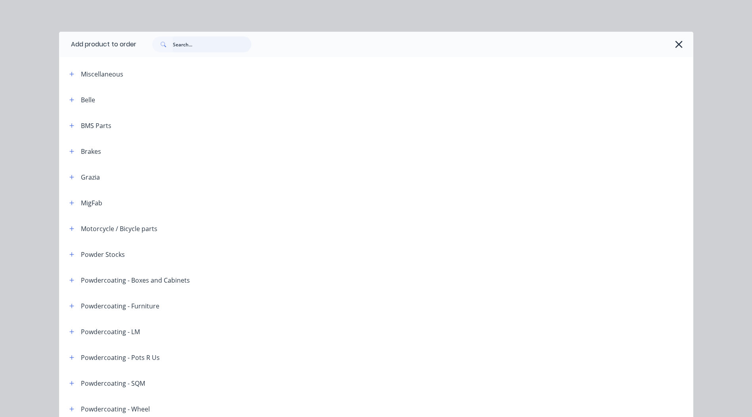
click at [189, 42] on input "text" at bounding box center [212, 44] width 79 height 16
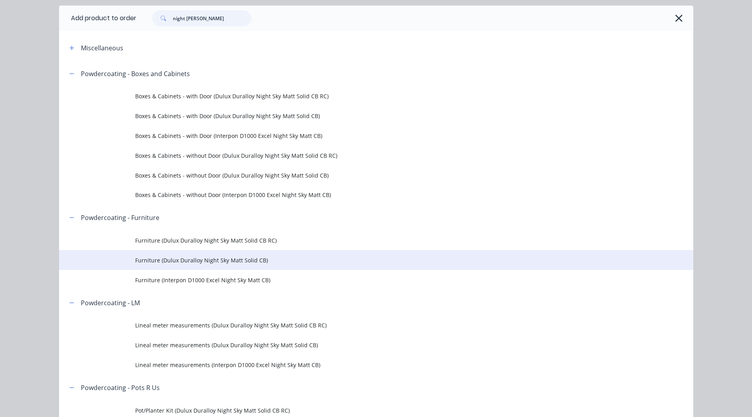
scroll to position [79, 0]
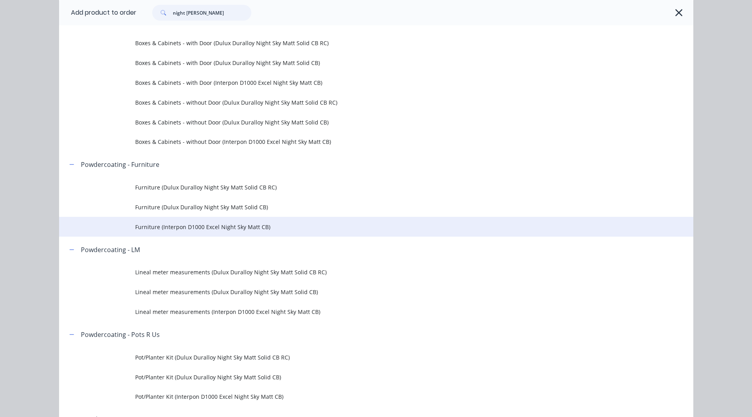
type input "night [PERSON_NAME]"
click at [203, 233] on td "Furniture (Interpon D1000 Excel Night Sky Matt CB)" at bounding box center [414, 227] width 558 height 20
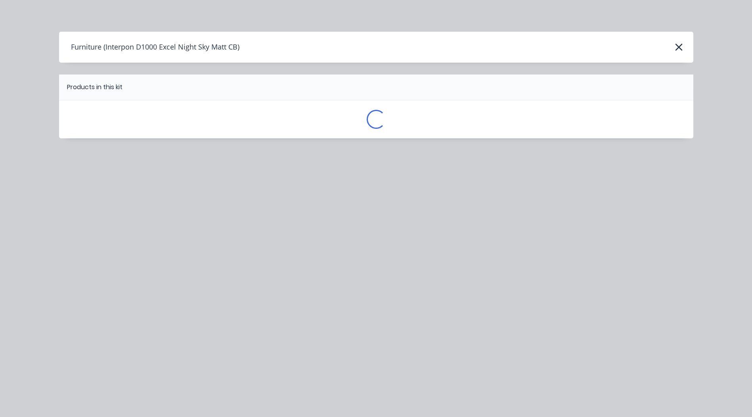
scroll to position [0, 0]
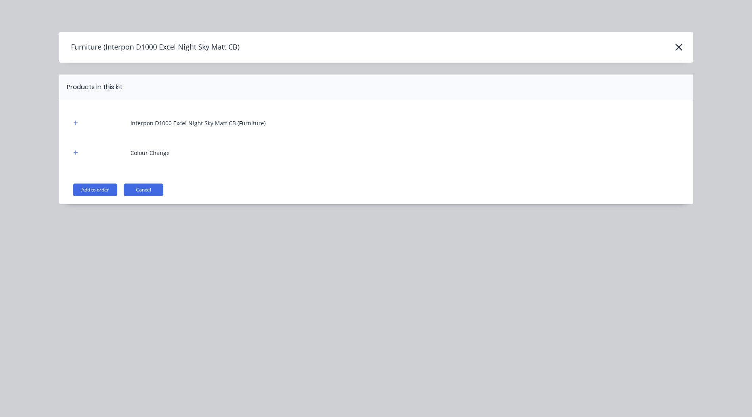
click at [94, 182] on div "Interpon D1000 Excel Night Sky Matt CB (Furniture) Colour Change Add to order C…" at bounding box center [376, 152] width 635 height 104
click at [98, 190] on button "Add to order" at bounding box center [95, 190] width 44 height 13
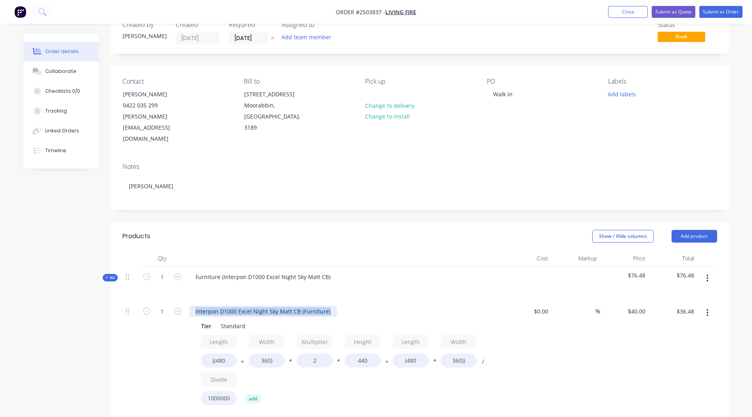
drag, startPoint x: 331, startPoint y: 290, endPoint x: -2, endPoint y: 286, distance: 332.4
click at [0, 286] on html "Order #2503837 - Living Fire Add product Close Submit as Quote Submit as Order …" at bounding box center [376, 344] width 752 height 733
click at [526, 251] on div "Cost" at bounding box center [527, 259] width 49 height 16
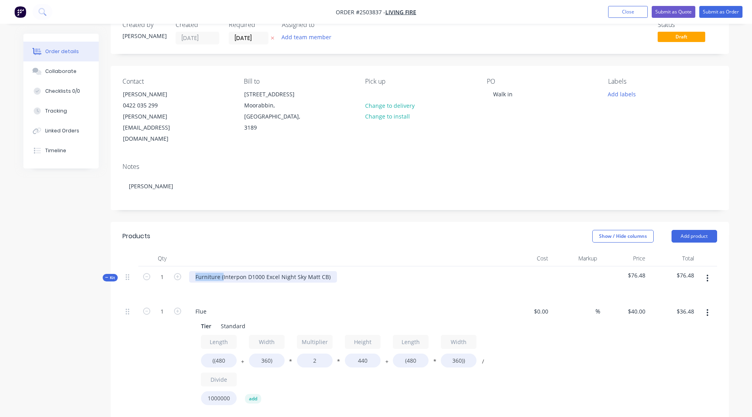
drag, startPoint x: 223, startPoint y: 257, endPoint x: 107, endPoint y: 283, distance: 118.0
click at [107, 283] on div "Created by [PERSON_NAME] Created [DATE] Required [DATE] Assigned to Add team me…" at bounding box center [376, 361] width 706 height 699
click at [302, 271] on div "Interpon D1000 Excel Night Sky Matt CB)" at bounding box center [249, 277] width 120 height 12
click at [316, 230] on div "Show / Hide columns Add product" at bounding box center [483, 236] width 468 height 13
drag, startPoint x: 374, startPoint y: 336, endPoint x: 207, endPoint y: 337, distance: 167.0
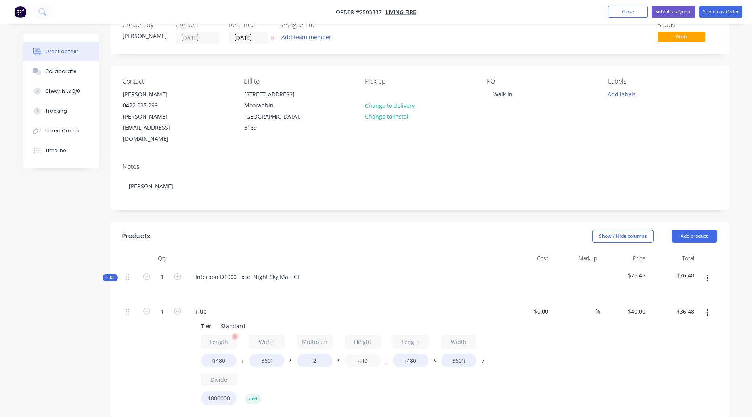
click at [222, 338] on div "Length ((480 + Width 360) * Multiplier 2 * Height 440 + Length (480 * Width 360…" at bounding box center [344, 372] width 287 height 74
type input "900"
type input "$67.39"
click at [229, 354] on input "((480" at bounding box center [219, 361] width 36 height 14
type input "((100"
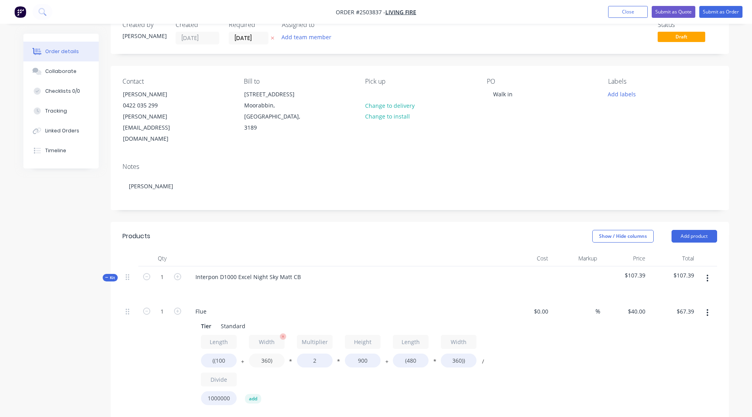
type input "$40.03"
click at [269, 354] on input "360)" at bounding box center [267, 361] width 36 height 14
type input "100)"
type input "$21.31"
click at [420, 354] on input "(480" at bounding box center [411, 361] width 36 height 14
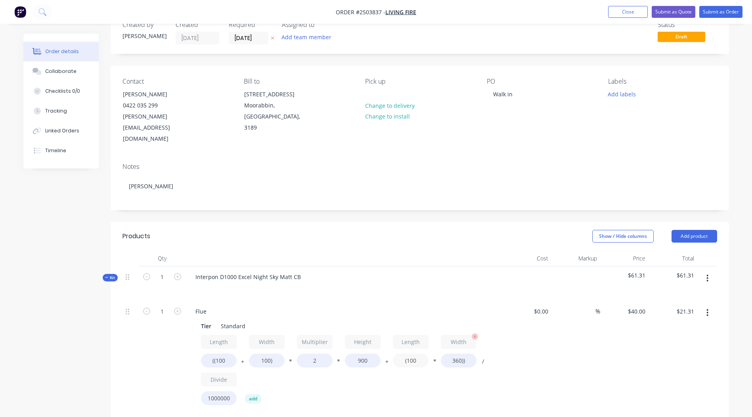
type input "(100"
type input "$15.84"
click at [458, 354] on input "360))" at bounding box center [459, 361] width 36 height 14
type input "100))"
click at [605, 353] on div "$40.00 $40.00" at bounding box center [625, 366] width 49 height 130
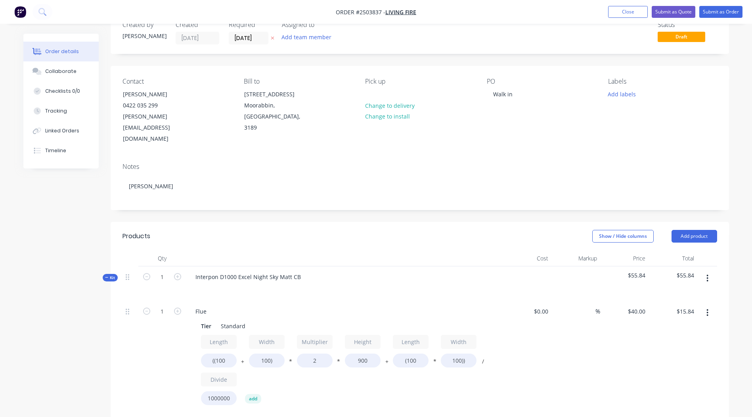
type input "$14.80"
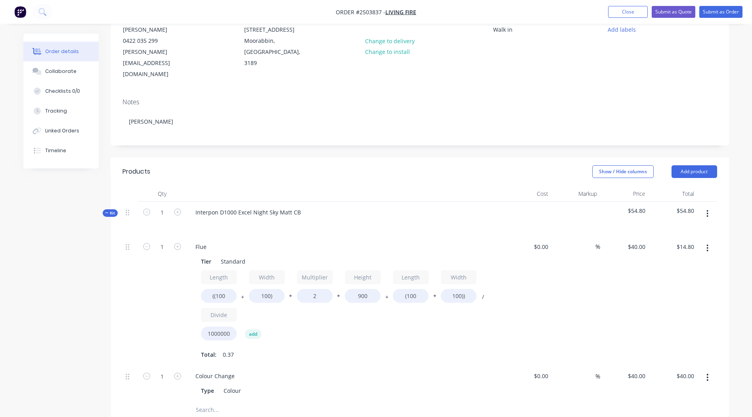
scroll to position [89, 0]
click at [175, 241] on icon "button" at bounding box center [177, 244] width 7 height 7
type input "2"
type input "$29.60"
click at [173, 240] on button "button" at bounding box center [178, 244] width 10 height 8
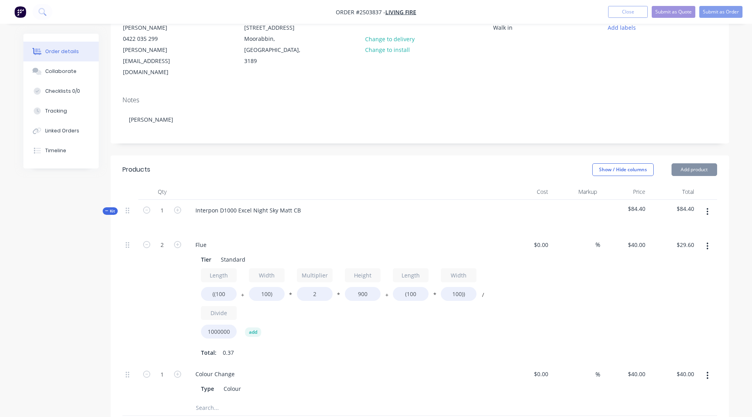
type input "3"
type input "$44.40"
click at [173, 240] on button "button" at bounding box center [178, 244] width 10 height 8
type input "4"
type input "$59.20"
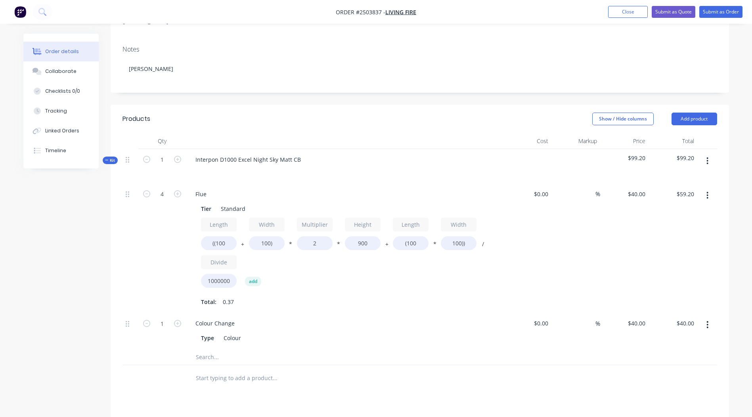
scroll to position [132, 0]
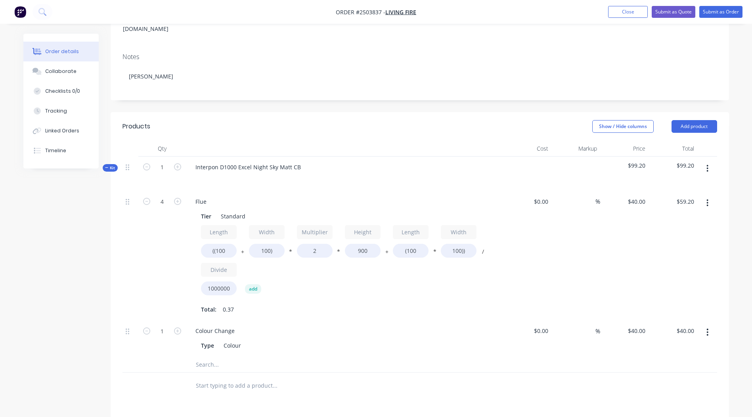
click at [704, 161] on button "button" at bounding box center [707, 168] width 19 height 14
click at [670, 184] on div "Add product to kit" at bounding box center [679, 190] width 61 height 12
click at [516, 157] on div at bounding box center [527, 174] width 49 height 35
click at [708, 200] on icon "button" at bounding box center [708, 203] width 2 height 7
click at [679, 218] on div "Duplicate" at bounding box center [679, 224] width 61 height 12
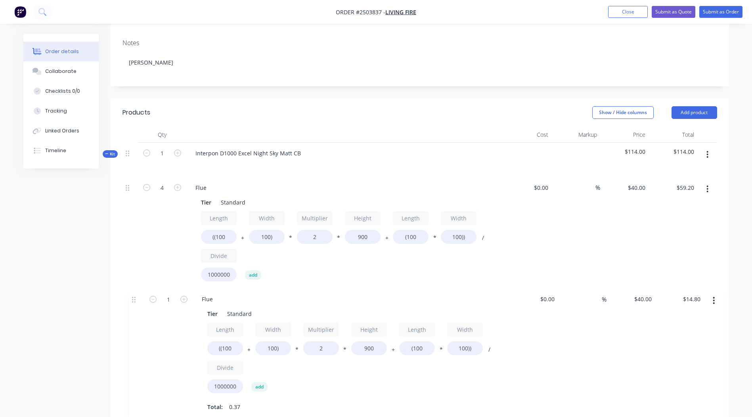
drag, startPoint x: 127, startPoint y: 348, endPoint x: 135, endPoint y: 286, distance: 62.0
click at [135, 286] on div "4 Flue Tier Standard Length ((100 + Width 100) * Multiplier 2 * Height 900 + Le…" at bounding box center [420, 324] width 595 height 295
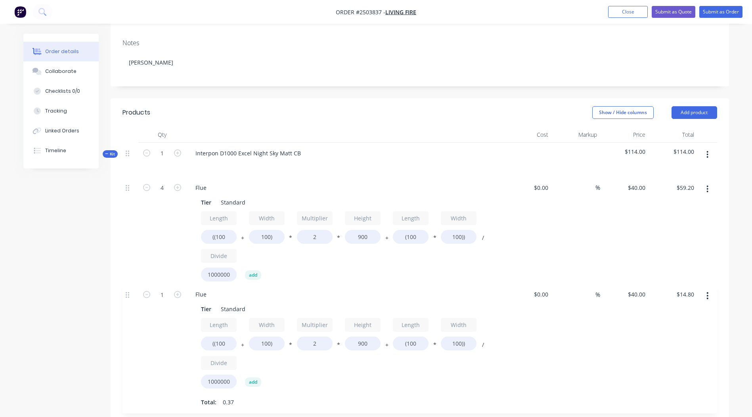
scroll to position [146, 0]
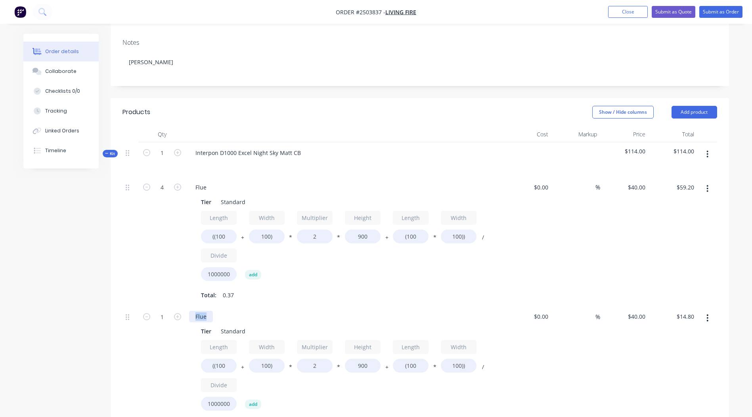
drag, startPoint x: 197, startPoint y: 297, endPoint x: 69, endPoint y: 299, distance: 128.1
click at [80, 299] on div "Created by [PERSON_NAME] Created [DATE] Required [DATE] Assigned to Add team me…" at bounding box center [376, 301] width 706 height 829
click at [228, 359] on input "((100" at bounding box center [219, 366] width 36 height 14
type input "((350"
type input "$32.80"
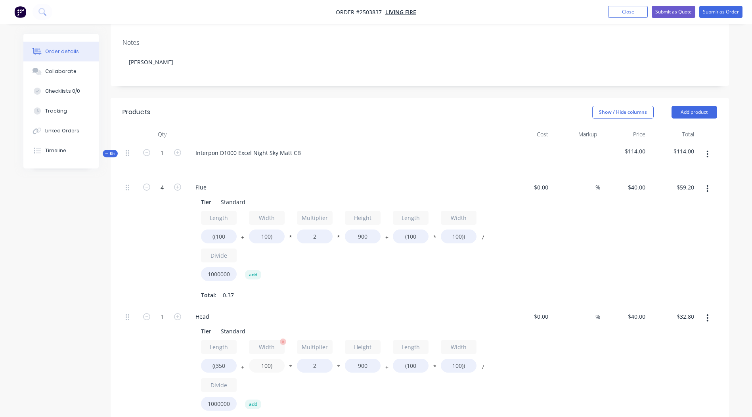
click at [270, 359] on input "100)" at bounding box center [267, 366] width 36 height 14
type input "350)"
type input "$50.80"
click at [358, 359] on input "900" at bounding box center [363, 366] width 36 height 14
type input "350"
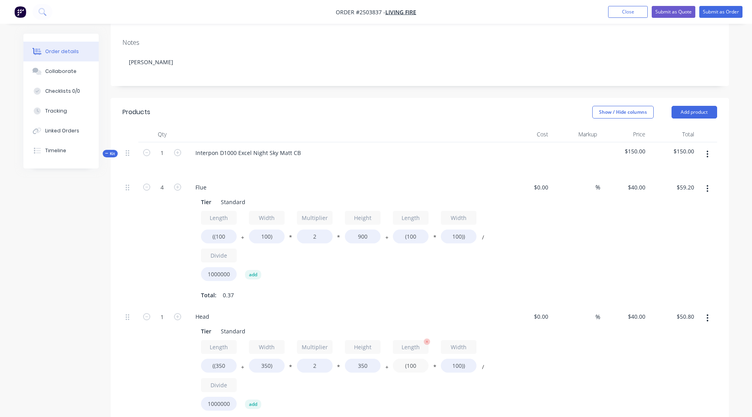
type input "$20.00"
click at [423, 359] on input "(100" at bounding box center [411, 366] width 36 height 14
type input "(350"
type input "$21.00"
click at [462, 359] on input "100))" at bounding box center [459, 366] width 36 height 14
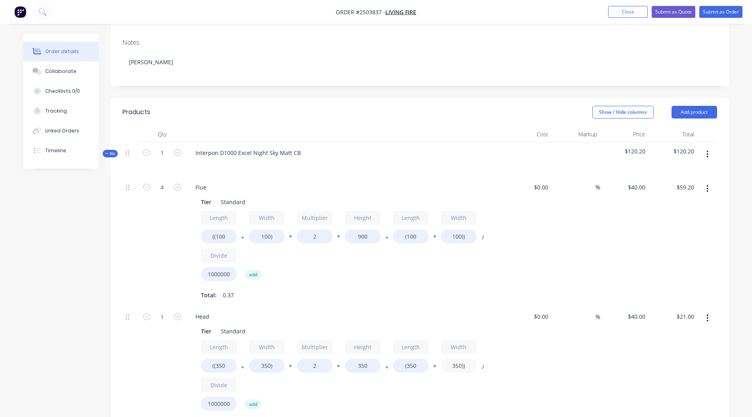
type input "350))"
type input "$24.50"
click at [558, 343] on div "%" at bounding box center [576, 371] width 49 height 130
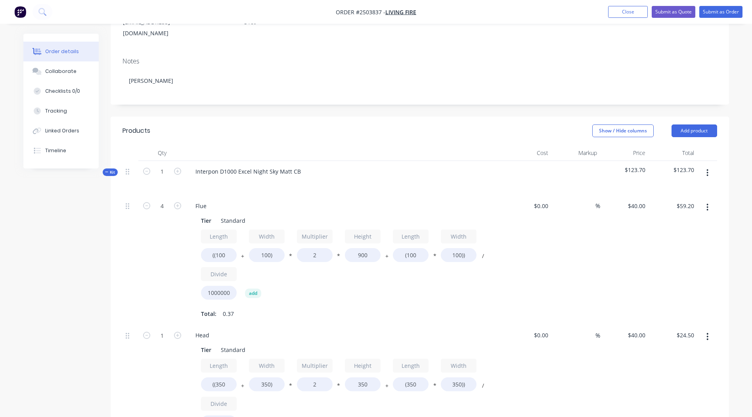
scroll to position [129, 0]
click at [710, 165] on button "button" at bounding box center [707, 172] width 19 height 14
click at [684, 187] on div "Add product to kit" at bounding box center [679, 193] width 61 height 12
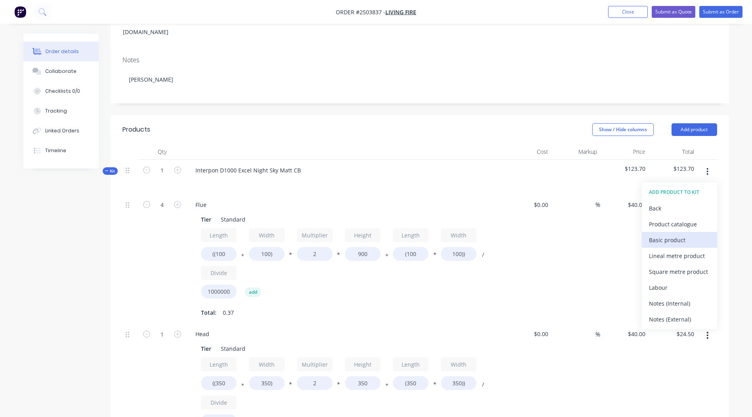
click at [677, 234] on div "Basic product" at bounding box center [679, 240] width 61 height 12
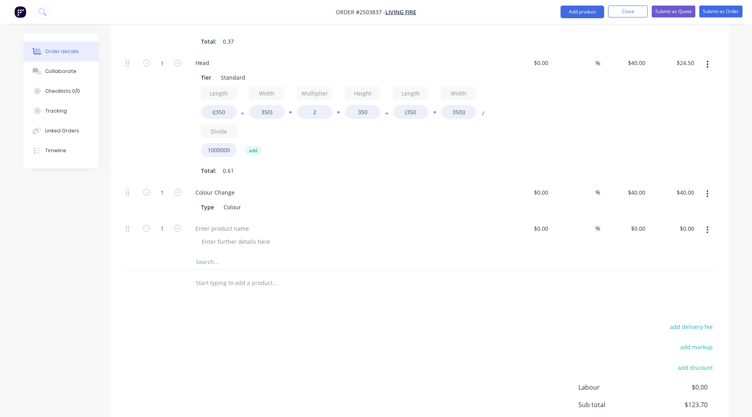
scroll to position [446, 0]
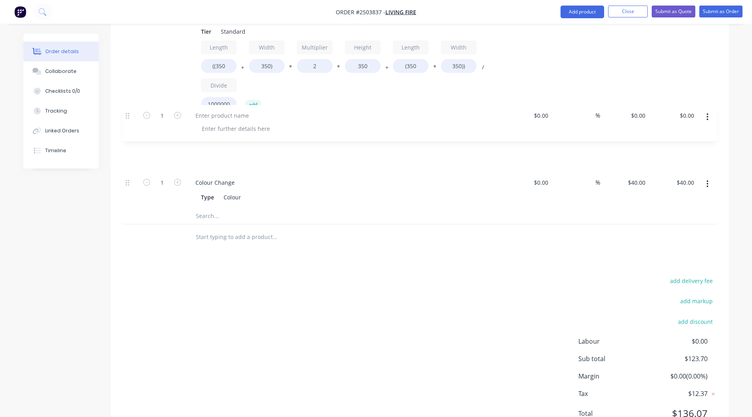
drag, startPoint x: 126, startPoint y: 162, endPoint x: 126, endPoint y: 111, distance: 50.4
click at [126, 111] on div "4 Flue Tier Standard Length ((100 + Width 100) * Multiplier 2 * Height 900 + Le…" at bounding box center [420, 42] width 595 height 331
click at [216, 141] on div at bounding box center [222, 147] width 66 height 12
click at [180, 143] on icon "button" at bounding box center [177, 146] width 7 height 7
type input "2"
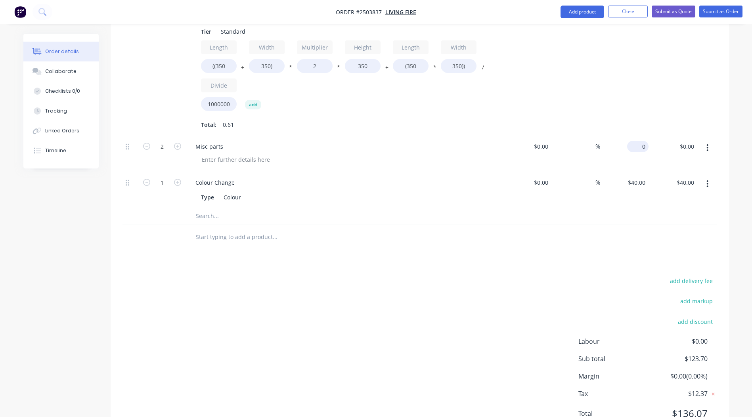
click at [639, 141] on div "0 $0.00" at bounding box center [637, 147] width 21 height 12
type input "$10.00"
type input "$20.00"
click at [467, 208] on div at bounding box center [329, 216] width 286 height 16
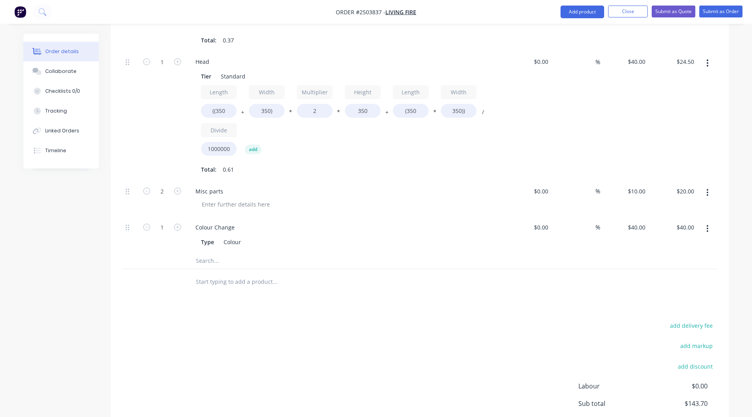
scroll to position [387, 0]
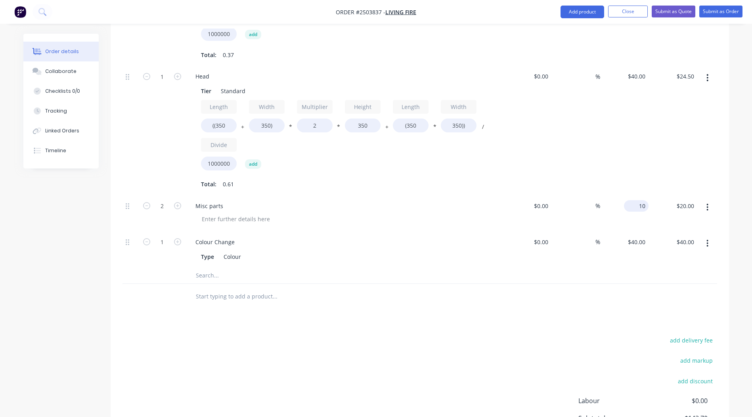
click at [641, 200] on input "10" at bounding box center [637, 206] width 21 height 12
click at [613, 300] on div "Products Show / Hide columns Add product Qty Cost Markup Price Total Kit 1 Inte…" at bounding box center [420, 179] width 619 height 643
type input "$7.50"
type input "$15.00"
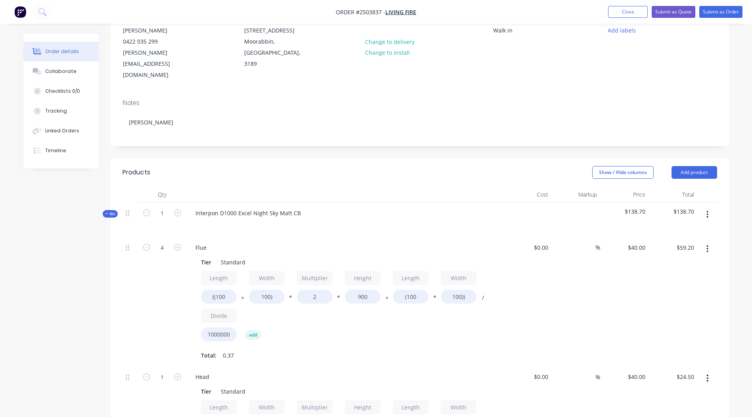
scroll to position [58, 0]
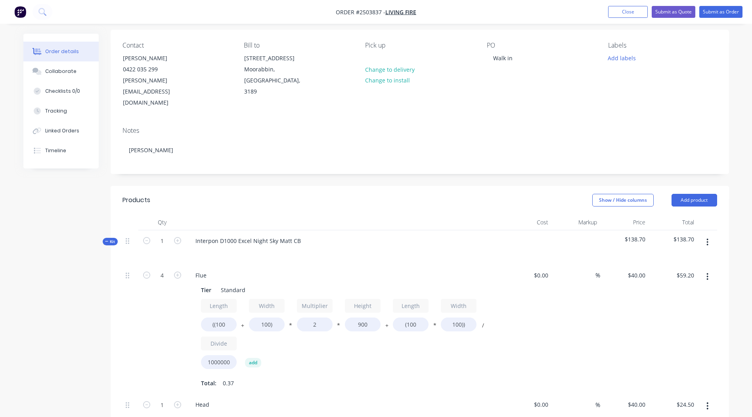
click at [710, 235] on button "button" at bounding box center [707, 242] width 19 height 14
click at [686, 257] on div "Add product to kit" at bounding box center [679, 263] width 61 height 12
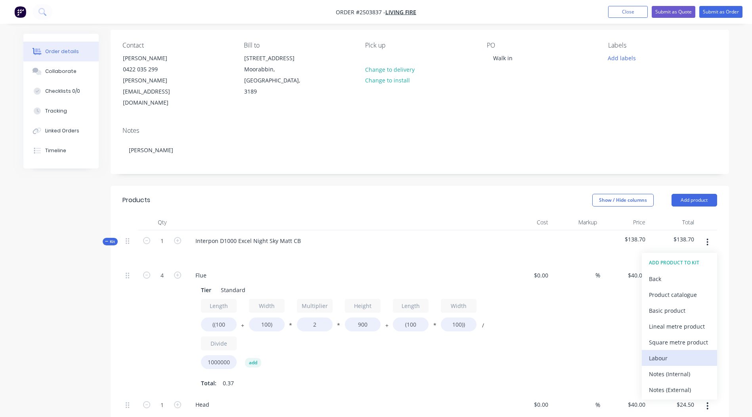
click at [668, 353] on div "Labour" at bounding box center [679, 359] width 61 height 12
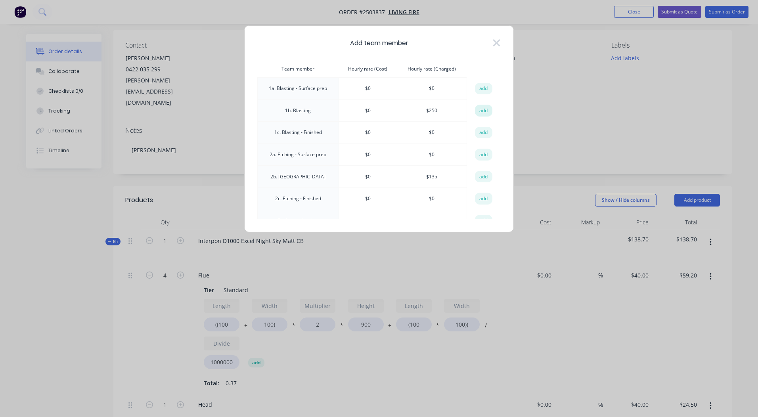
click at [483, 106] on button "add" at bounding box center [483, 111] width 17 height 12
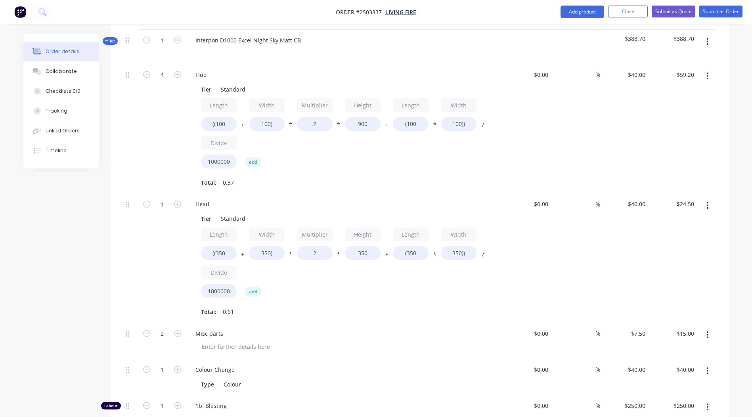
scroll to position [455, 0]
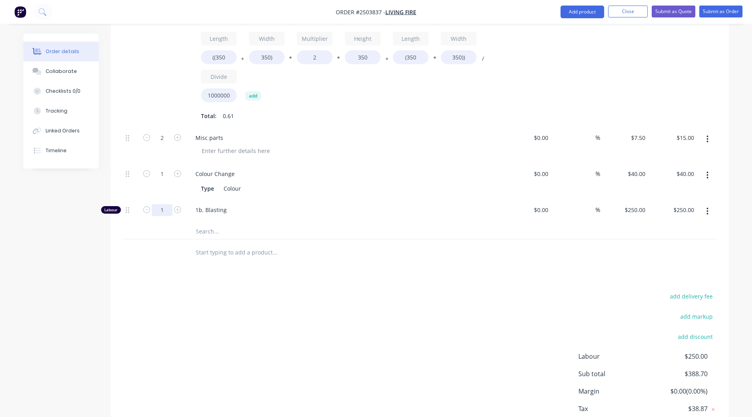
type input "0.25"
type input "$62.50"
click at [441, 263] on div "Products Show / Hide columns Add product Qty Cost Markup Price Total Kit 1 Inte…" at bounding box center [420, 122] width 619 height 667
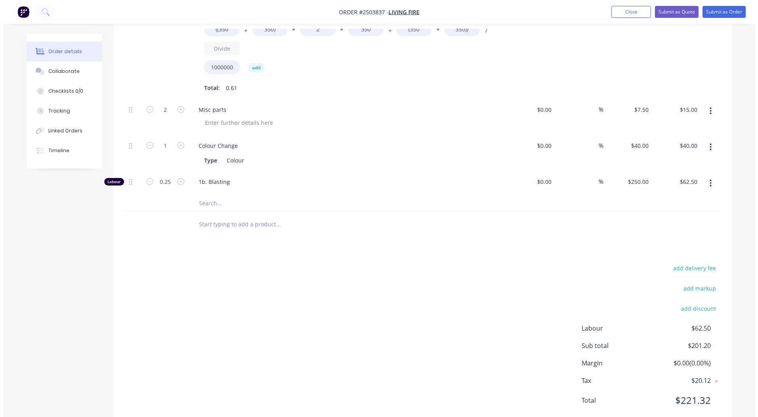
scroll to position [0, 0]
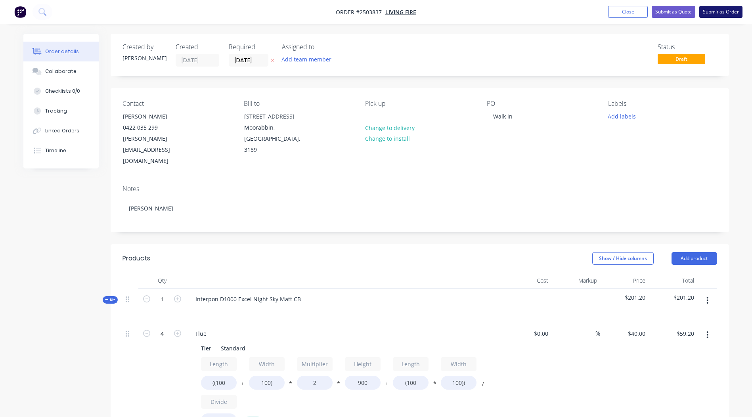
click at [710, 9] on button "Submit as Order" at bounding box center [721, 12] width 43 height 12
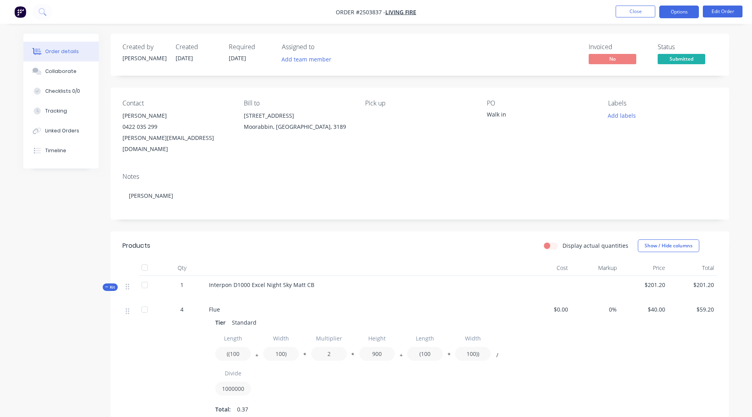
click at [670, 10] on button "Options" at bounding box center [680, 12] width 40 height 13
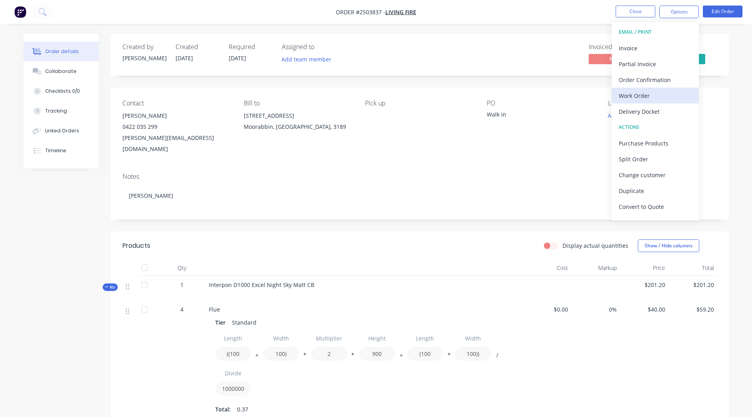
click at [639, 97] on div "Work Order" at bounding box center [655, 96] width 73 height 12
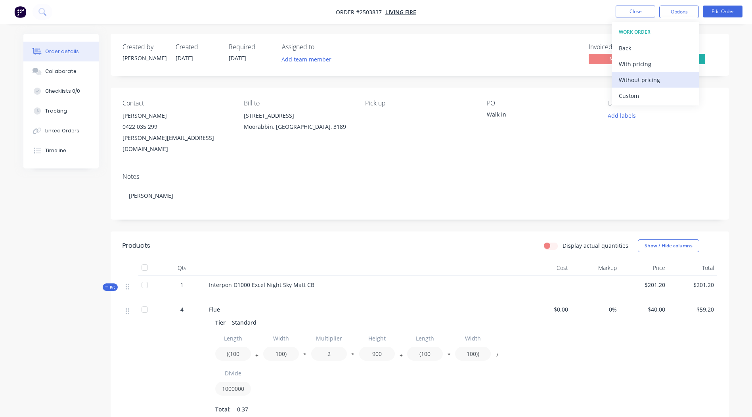
click at [645, 86] on button "Without pricing" at bounding box center [655, 80] width 87 height 16
click at [417, 140] on div "Pick up" at bounding box center [419, 127] width 109 height 55
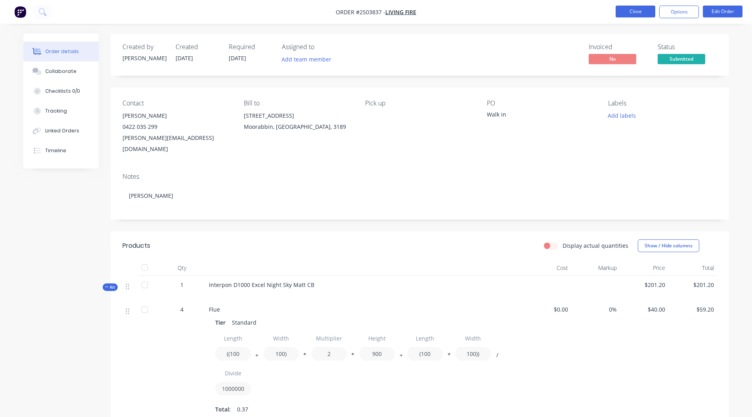
click at [635, 7] on button "Close" at bounding box center [636, 12] width 40 height 12
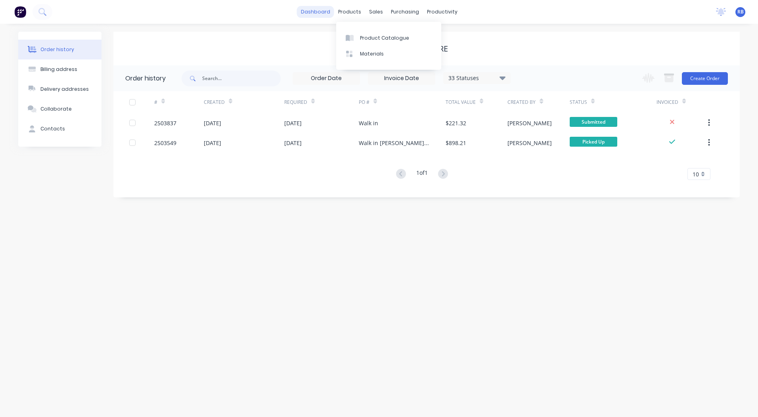
click at [326, 8] on link "dashboard" at bounding box center [315, 12] width 37 height 12
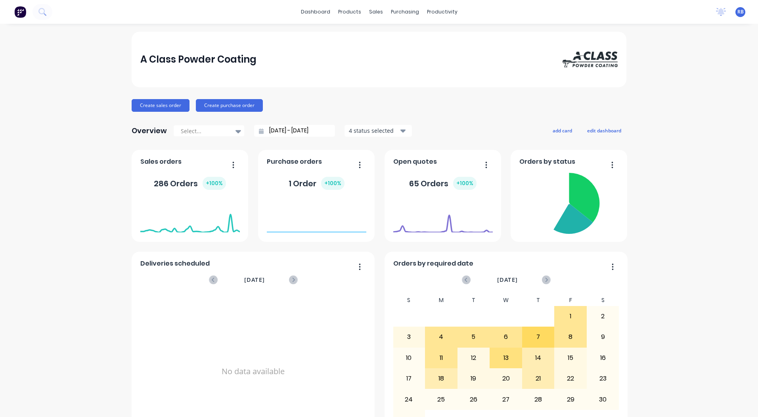
click at [733, 200] on div "A Class Powder Coating Create sales order Create purchase order Overview Select…" at bounding box center [379, 392] width 758 height 720
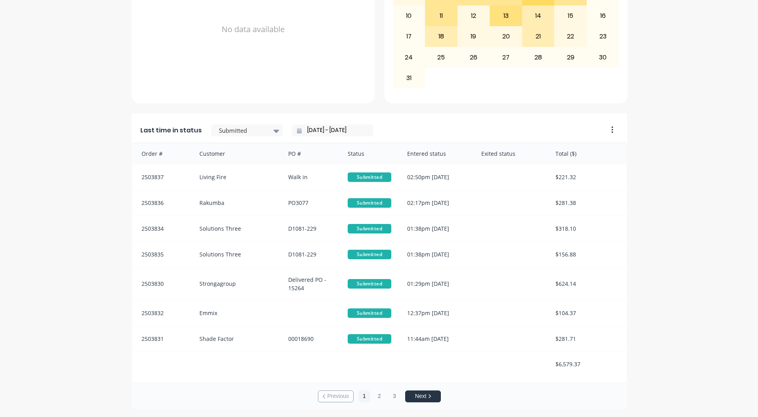
scroll to position [1, 0]
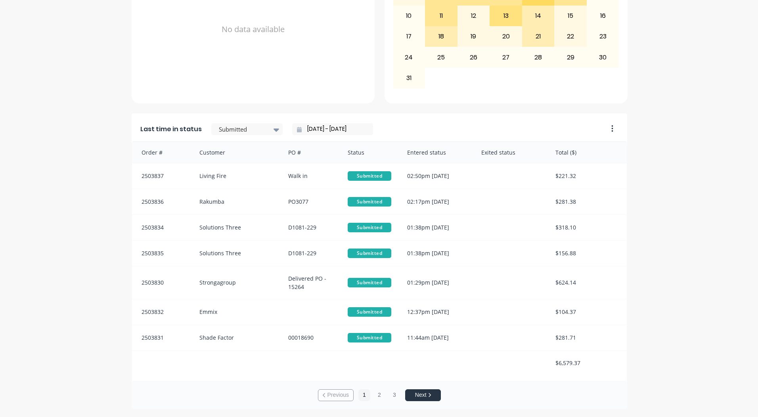
click at [316, 130] on input "[DATE] - [DATE]" at bounding box center [336, 129] width 68 height 12
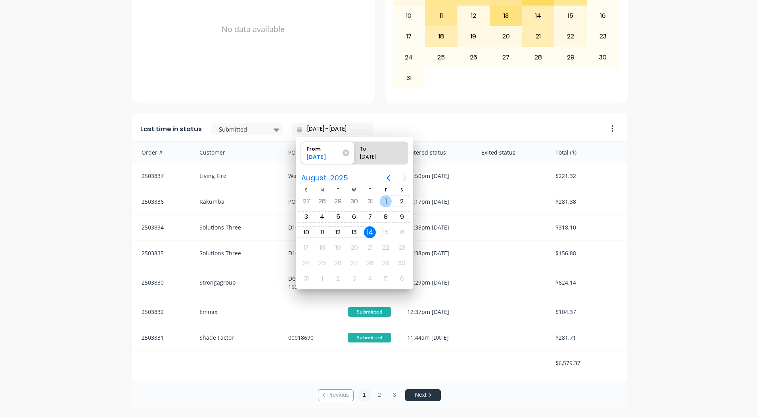
click at [383, 201] on div "1" at bounding box center [386, 202] width 12 height 12
type input "[DATE] - [DATE]"
radio input "false"
radio input "true"
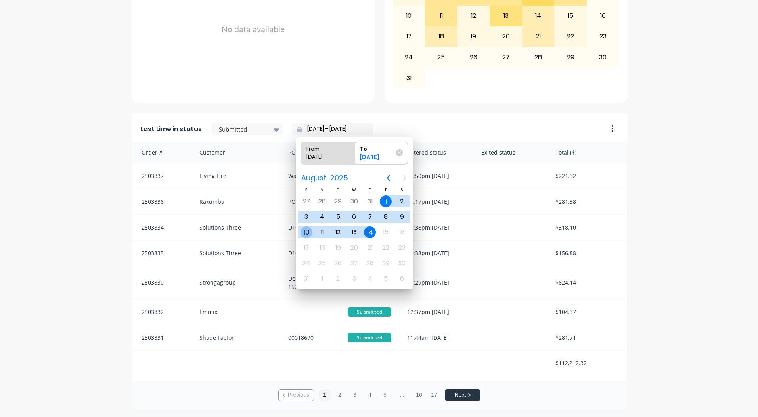
click at [309, 228] on div "10" at bounding box center [307, 232] width 12 height 12
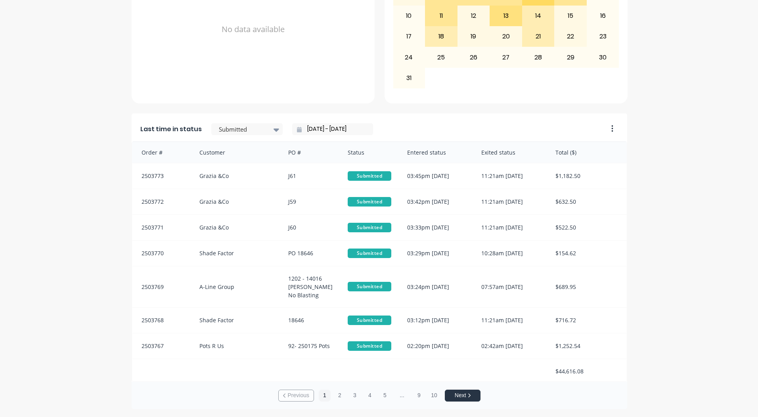
click at [336, 131] on input "[DATE] - [DATE]" at bounding box center [336, 129] width 68 height 12
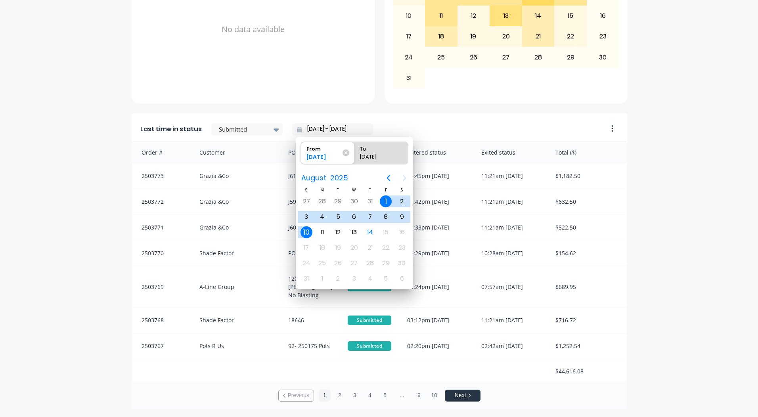
click at [302, 232] on div "10" at bounding box center [307, 232] width 12 height 12
type input "[DATE] - [DATE]"
radio input "false"
radio input "true"
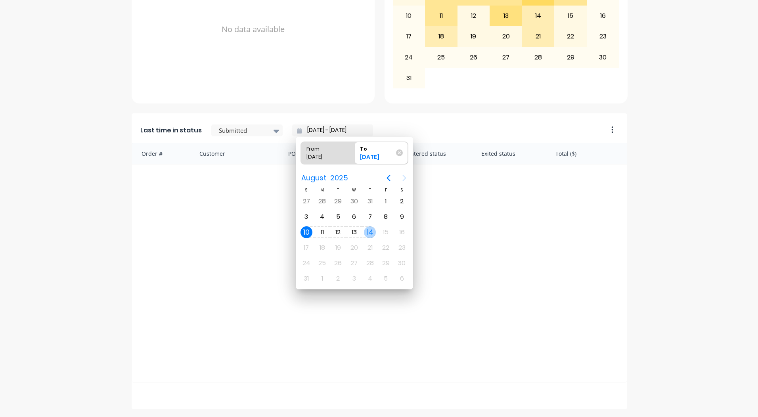
scroll to position [0, 0]
click at [371, 232] on div "14" at bounding box center [370, 232] width 12 height 12
type input "[DATE] - [DATE]"
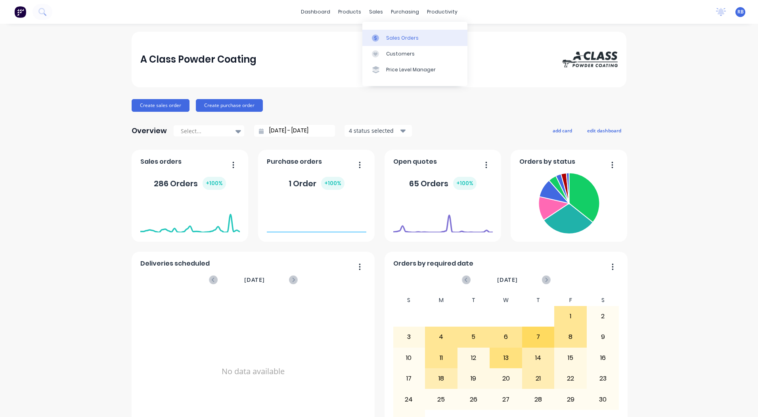
click at [385, 35] on link "Sales Orders" at bounding box center [415, 38] width 105 height 16
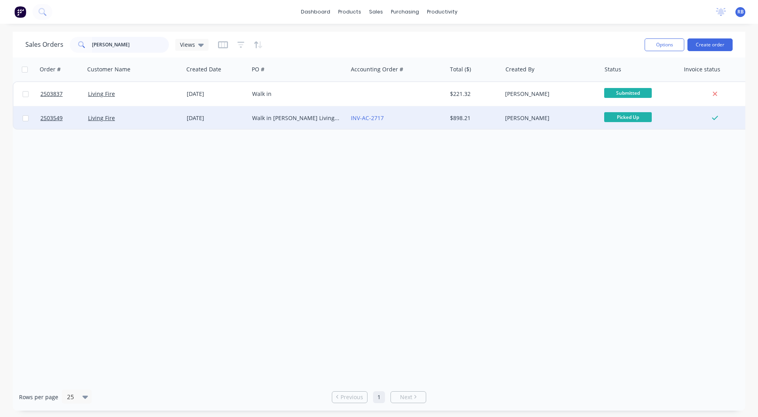
drag, startPoint x: 122, startPoint y: 43, endPoint x: 210, endPoint y: 128, distance: 122.3
click at [0, 45] on html "dashboard products sales purchasing productivity dashboard products Product Cat…" at bounding box center [379, 208] width 758 height 417
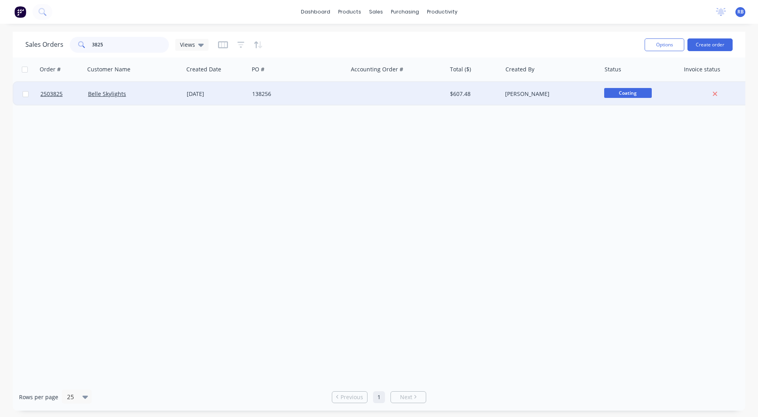
type input "3825"
click at [159, 93] on div "Belle Skylights" at bounding box center [132, 94] width 88 height 8
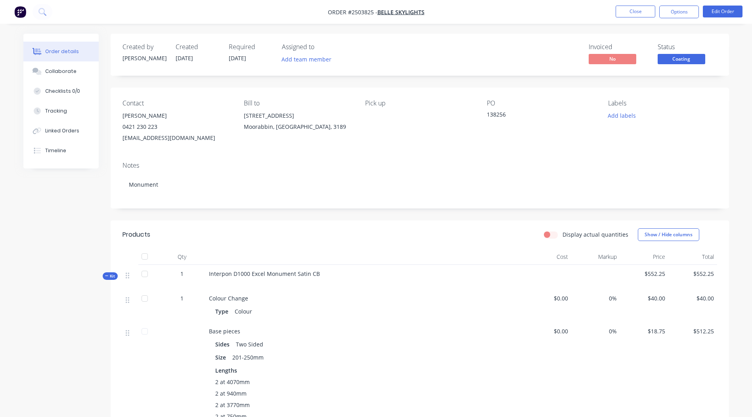
click at [680, 63] on span "Coating" at bounding box center [682, 59] width 48 height 10
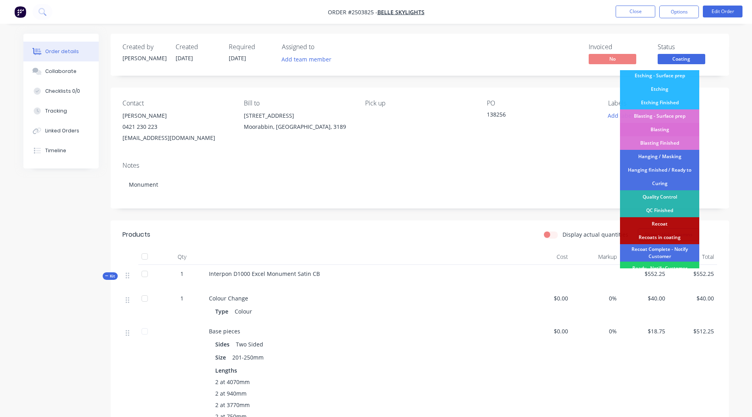
scroll to position [170, 0]
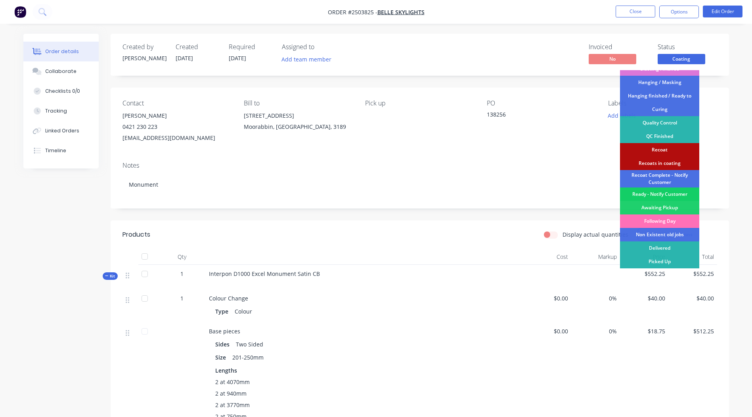
click at [653, 195] on div "Ready - Notify Customer" at bounding box center [659, 194] width 79 height 13
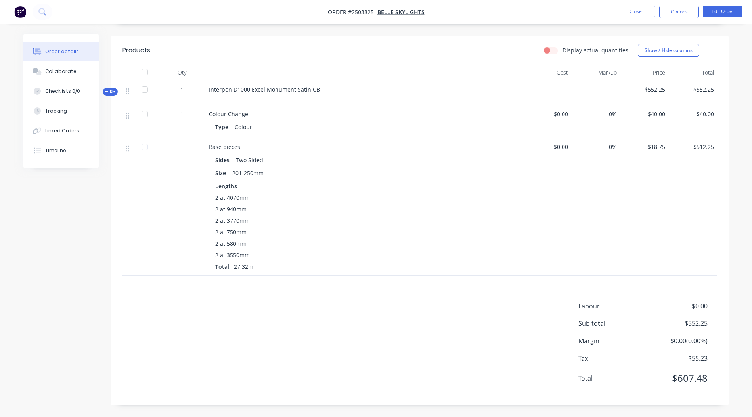
scroll to position [0, 0]
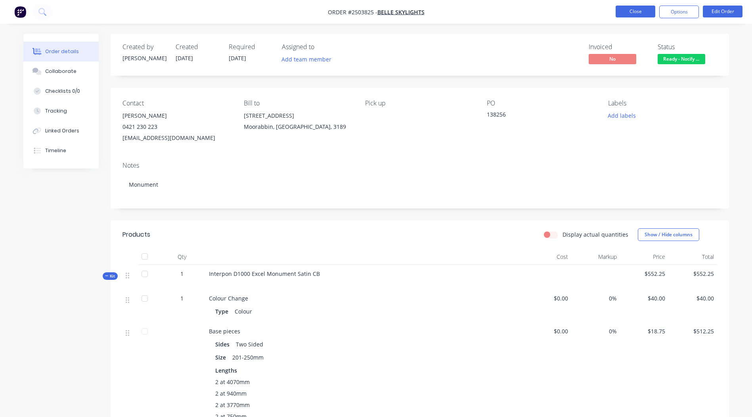
click at [637, 13] on button "Close" at bounding box center [636, 12] width 40 height 12
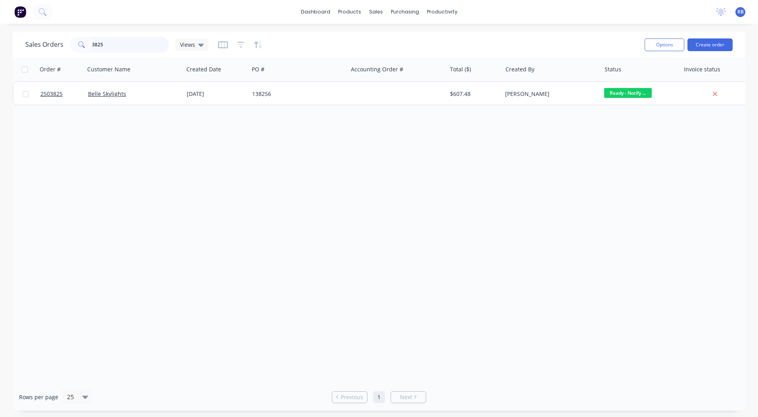
click at [130, 46] on input "3825" at bounding box center [130, 45] width 77 height 16
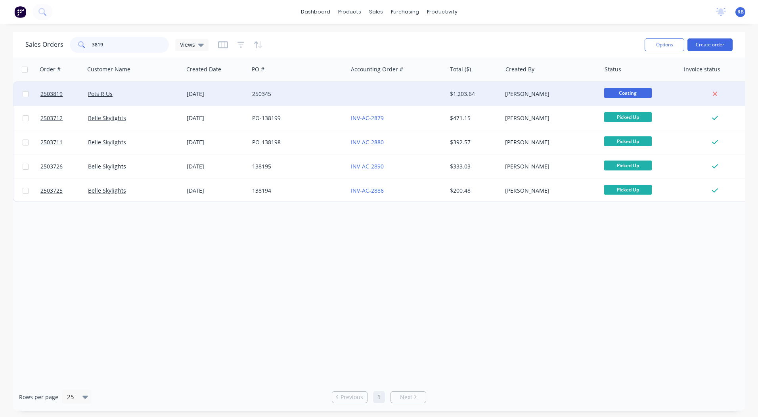
type input "3819"
click at [136, 94] on div "Pots R Us" at bounding box center [132, 94] width 88 height 8
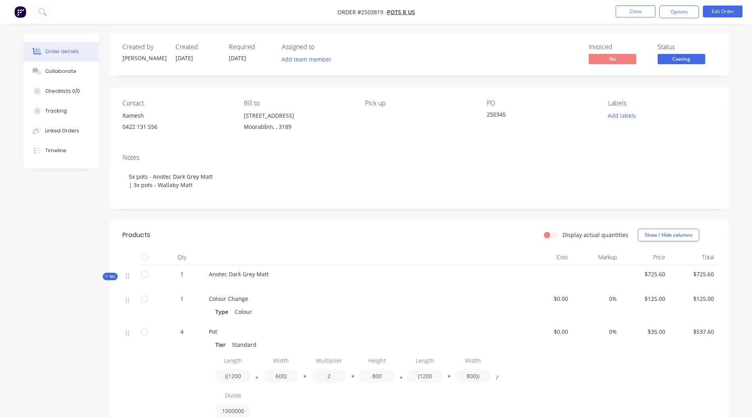
click at [684, 59] on span "Coating" at bounding box center [682, 59] width 48 height 10
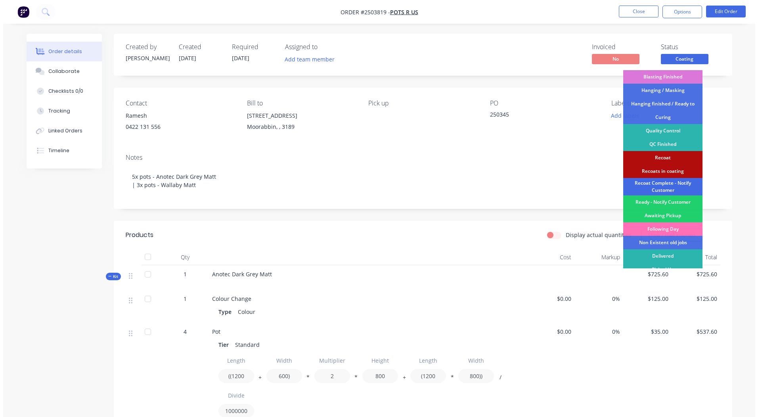
scroll to position [170, 0]
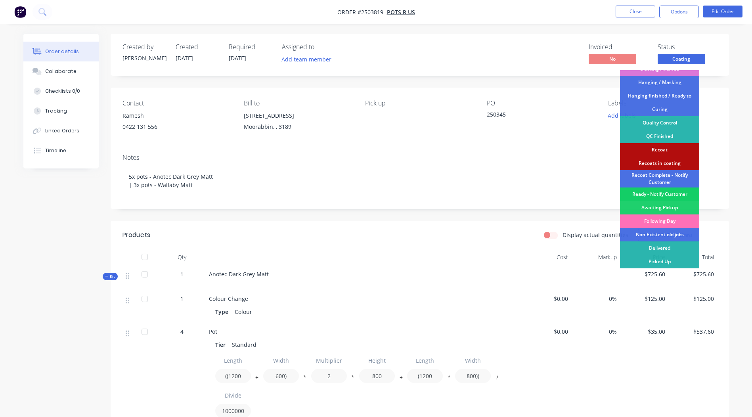
click at [670, 198] on div "Ready - Notify Customer" at bounding box center [659, 194] width 79 height 13
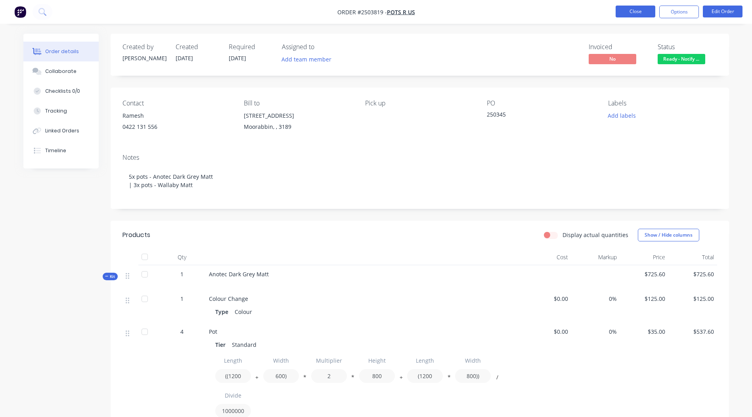
click at [639, 12] on button "Close" at bounding box center [636, 12] width 40 height 12
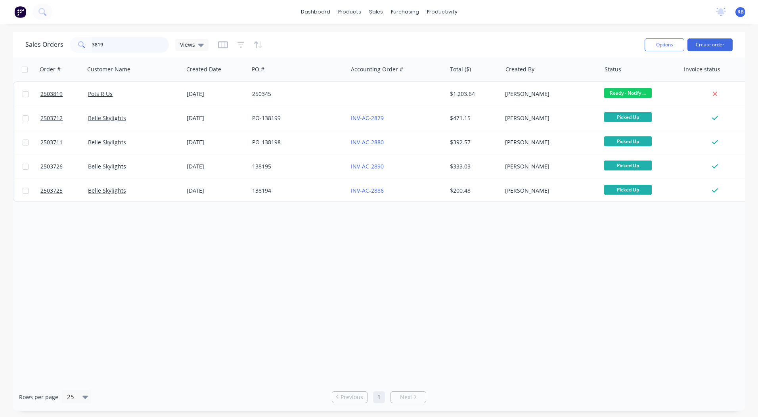
drag, startPoint x: 134, startPoint y: 41, endPoint x: 0, endPoint y: 60, distance: 135.0
click at [0, 56] on html "dashboard products sales purchasing productivity dashboard products Product Cat…" at bounding box center [379, 208] width 758 height 417
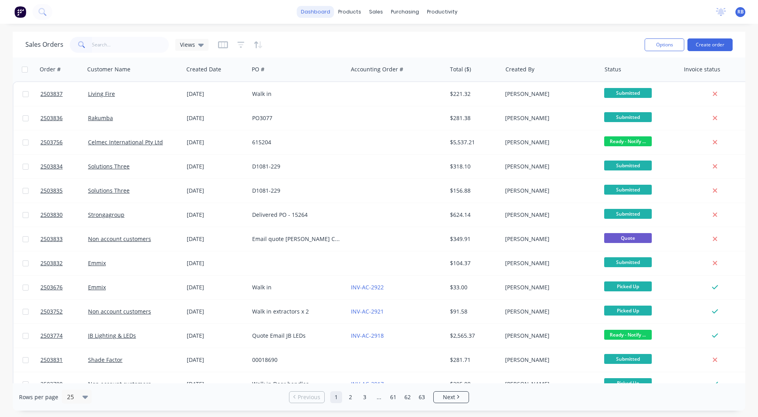
click at [307, 11] on link "dashboard" at bounding box center [315, 12] width 37 height 12
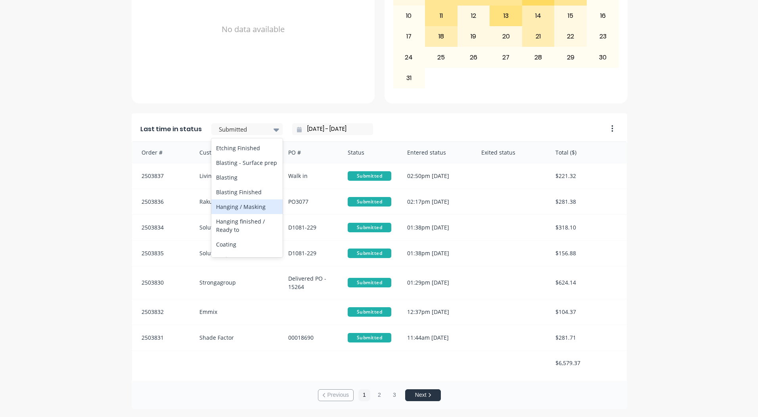
scroll to position [412, 0]
click at [233, 167] on div "Ready - Notify Customer" at bounding box center [246, 170] width 71 height 23
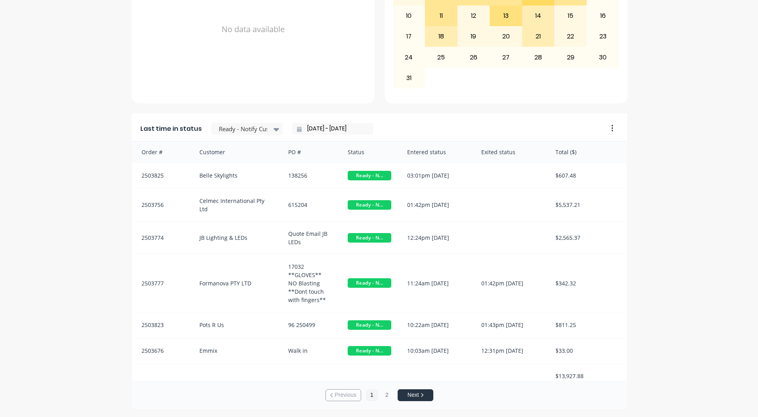
scroll to position [342, 0]
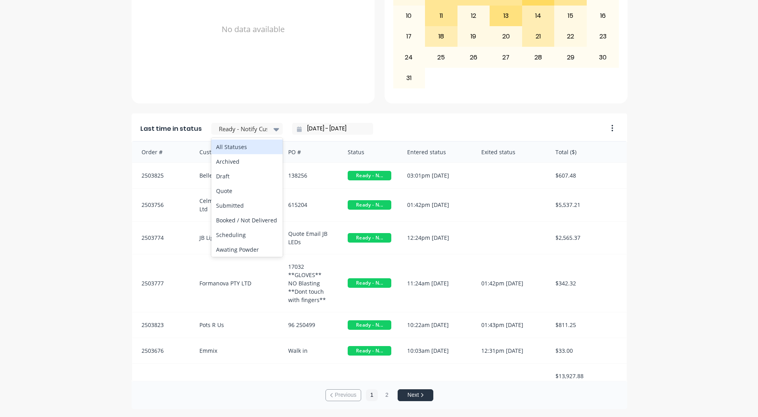
drag, startPoint x: 247, startPoint y: 132, endPoint x: 250, endPoint y: 142, distance: 10.4
click at [247, 132] on div at bounding box center [243, 129] width 50 height 10
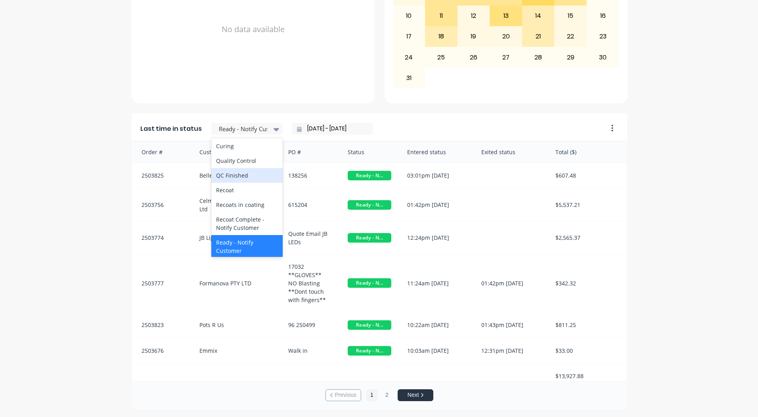
scroll to position [253, 0]
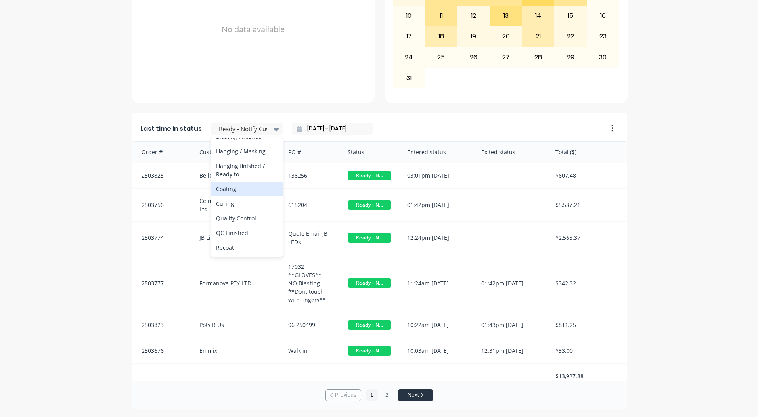
click at [228, 196] on div "Coating" at bounding box center [246, 189] width 71 height 15
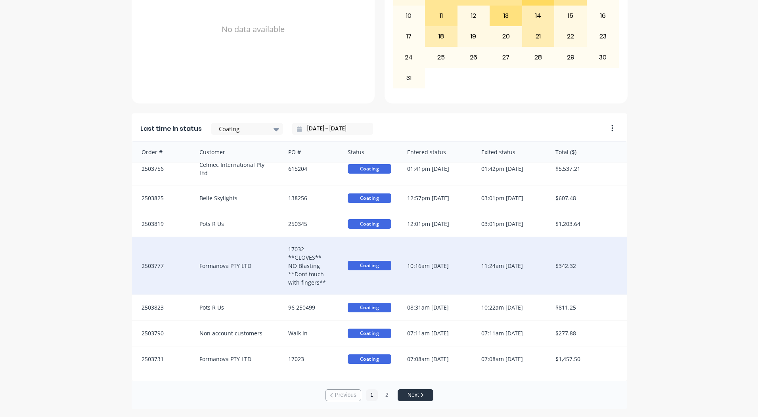
scroll to position [19, 0]
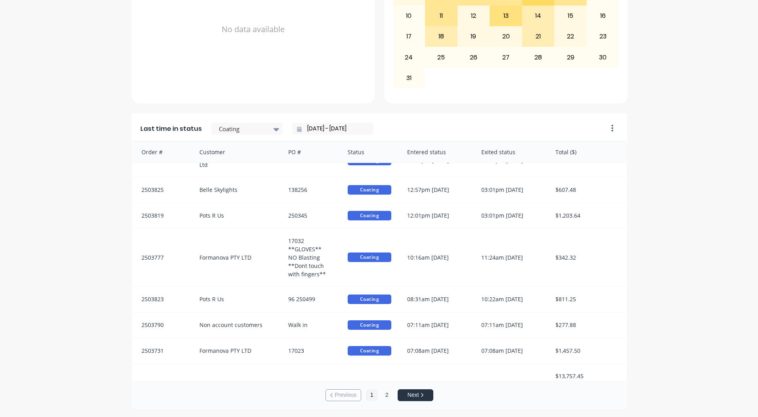
click at [388, 394] on button "2" at bounding box center [387, 396] width 12 height 12
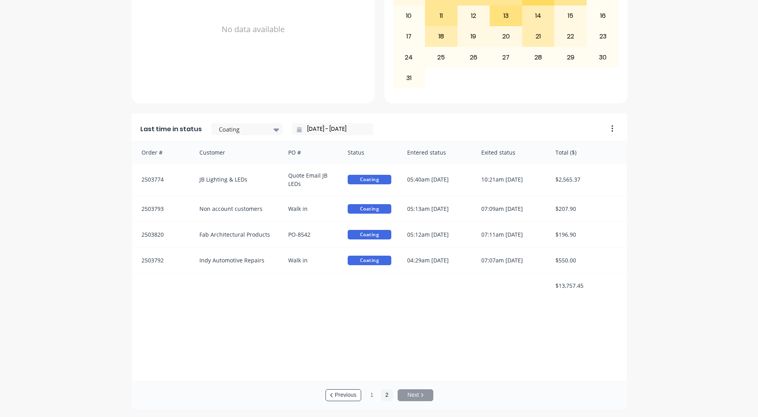
scroll to position [0, 0]
click at [368, 397] on button "1" at bounding box center [372, 397] width 12 height 12
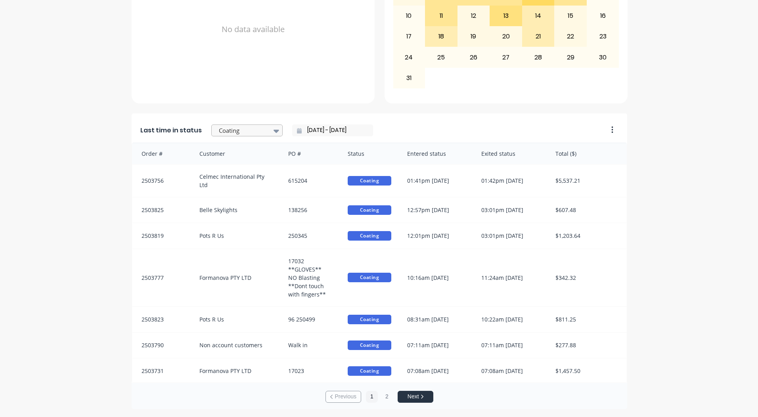
click at [228, 130] on div at bounding box center [243, 131] width 50 height 10
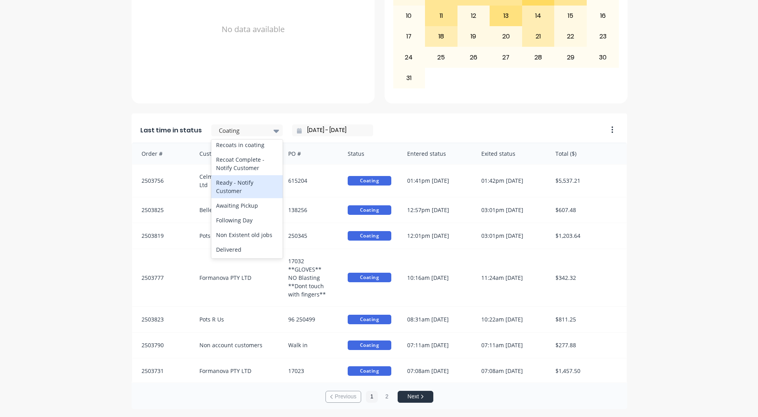
click at [240, 198] on div "Ready - Notify Customer" at bounding box center [246, 186] width 71 height 23
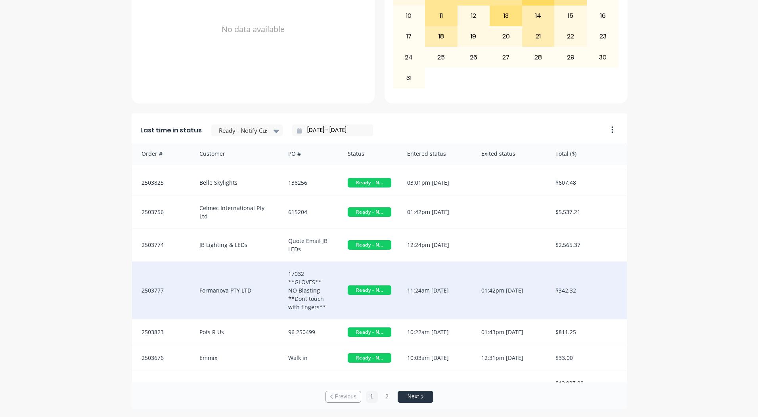
scroll to position [26, 0]
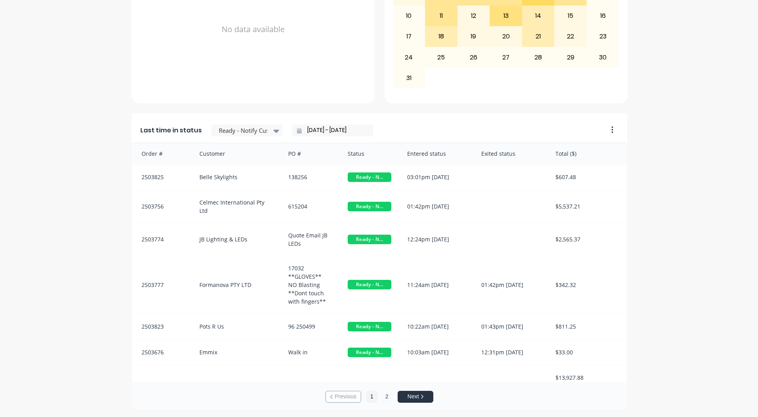
click at [384, 395] on button "2" at bounding box center [387, 397] width 12 height 12
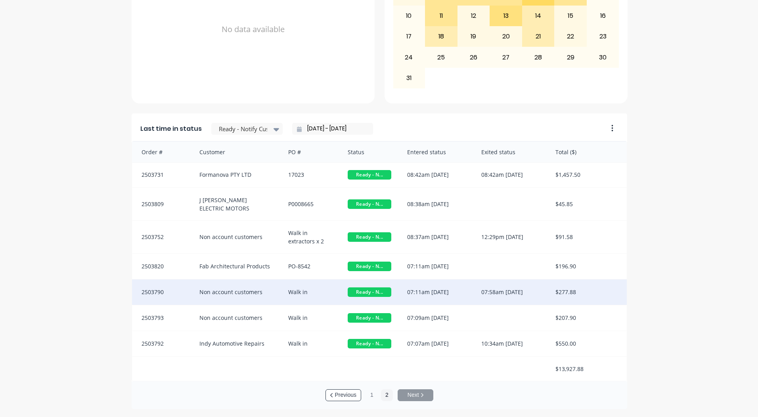
scroll to position [0, 0]
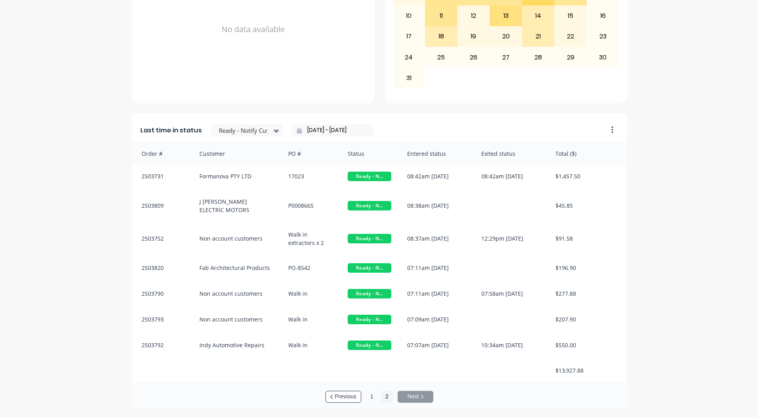
click at [369, 399] on button "1" at bounding box center [372, 397] width 12 height 12
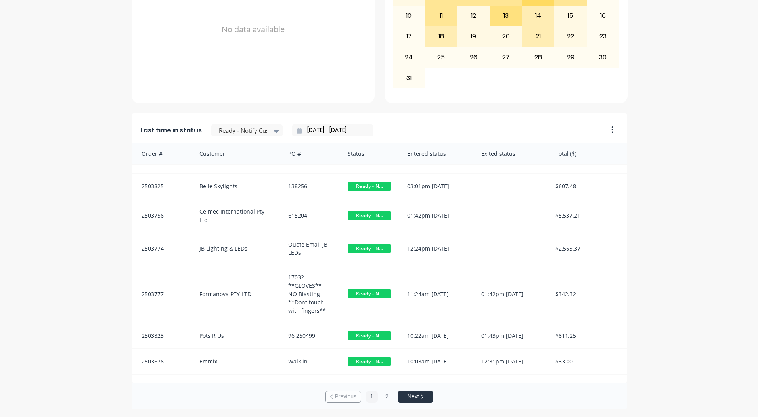
scroll to position [26, 0]
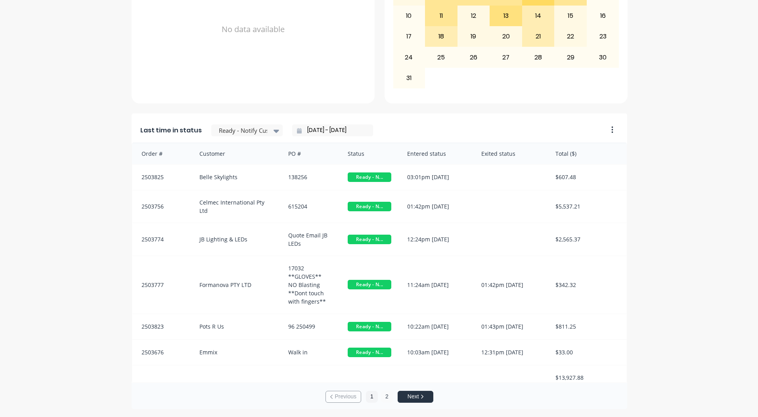
click at [384, 396] on button "2" at bounding box center [387, 397] width 12 height 12
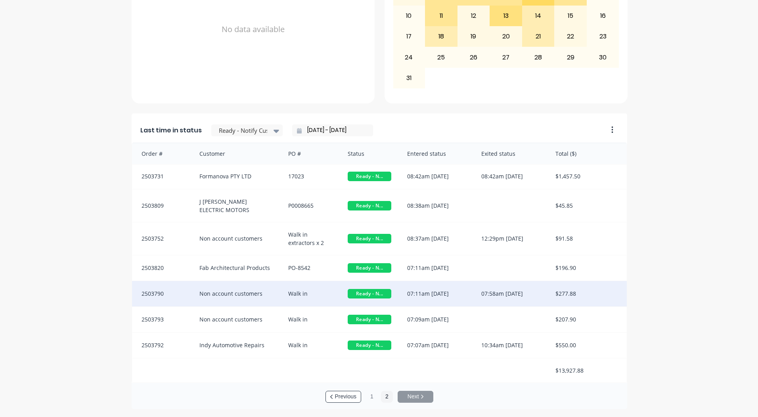
scroll to position [0, 0]
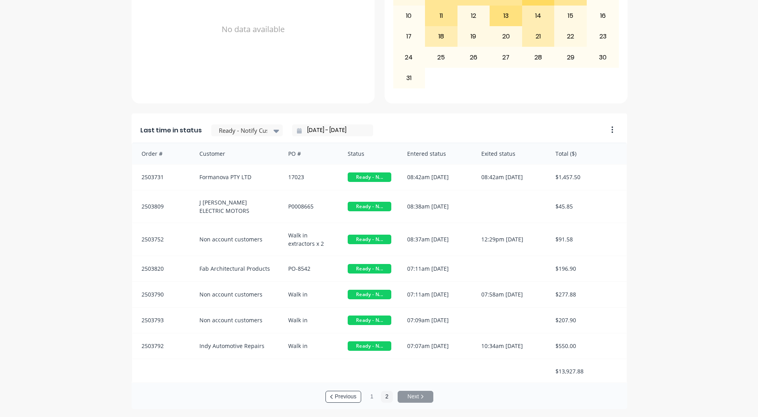
click at [238, 138] on div "Last time in status Ready - Notify Customer [DATE] - [DATE]" at bounding box center [367, 127] width 471 height 29
click at [241, 129] on div at bounding box center [243, 131] width 50 height 10
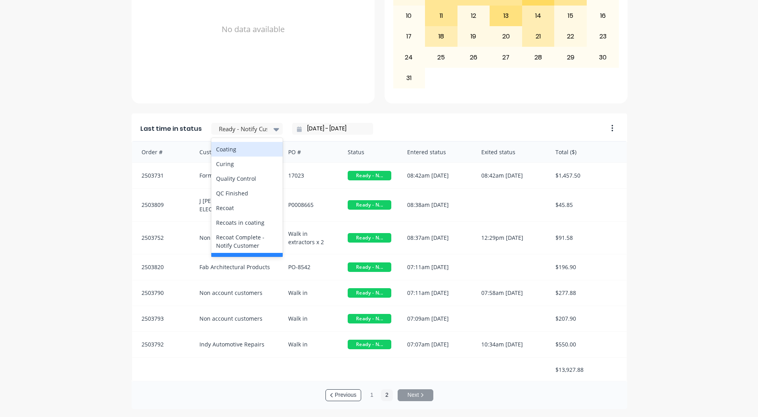
click at [225, 157] on div "Coating" at bounding box center [246, 149] width 71 height 15
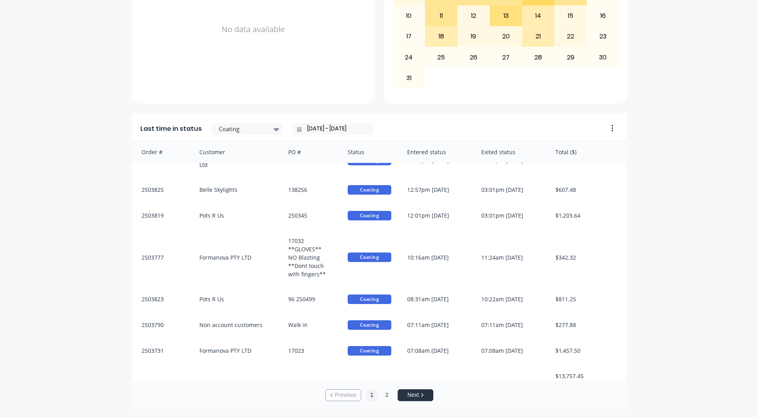
click at [382, 396] on button "2" at bounding box center [387, 396] width 12 height 12
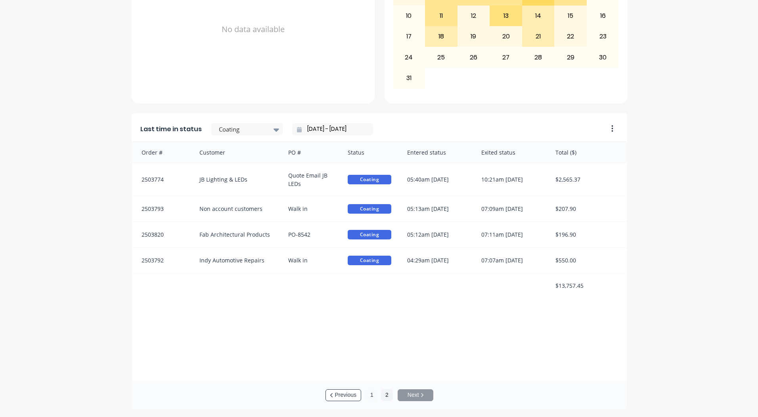
click at [372, 395] on button "1" at bounding box center [372, 396] width 12 height 12
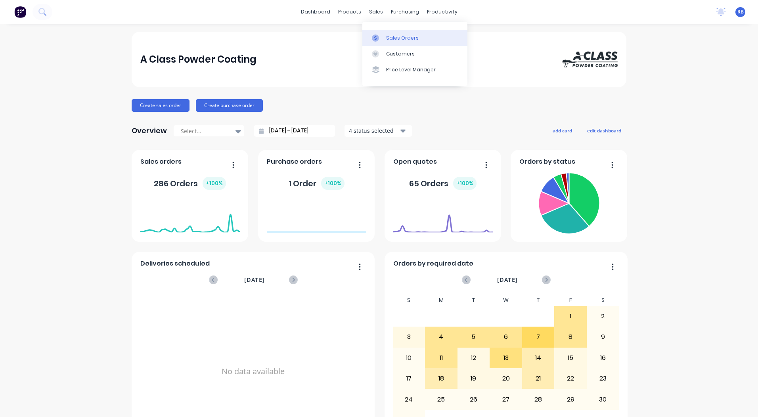
click at [379, 39] on div at bounding box center [378, 38] width 12 height 7
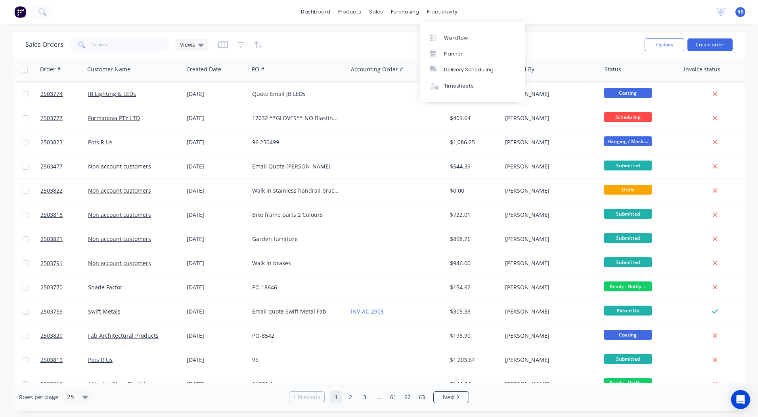
click at [427, 30] on link "Workflow" at bounding box center [472, 38] width 105 height 16
